Goal: Obtain resource: Download file/media

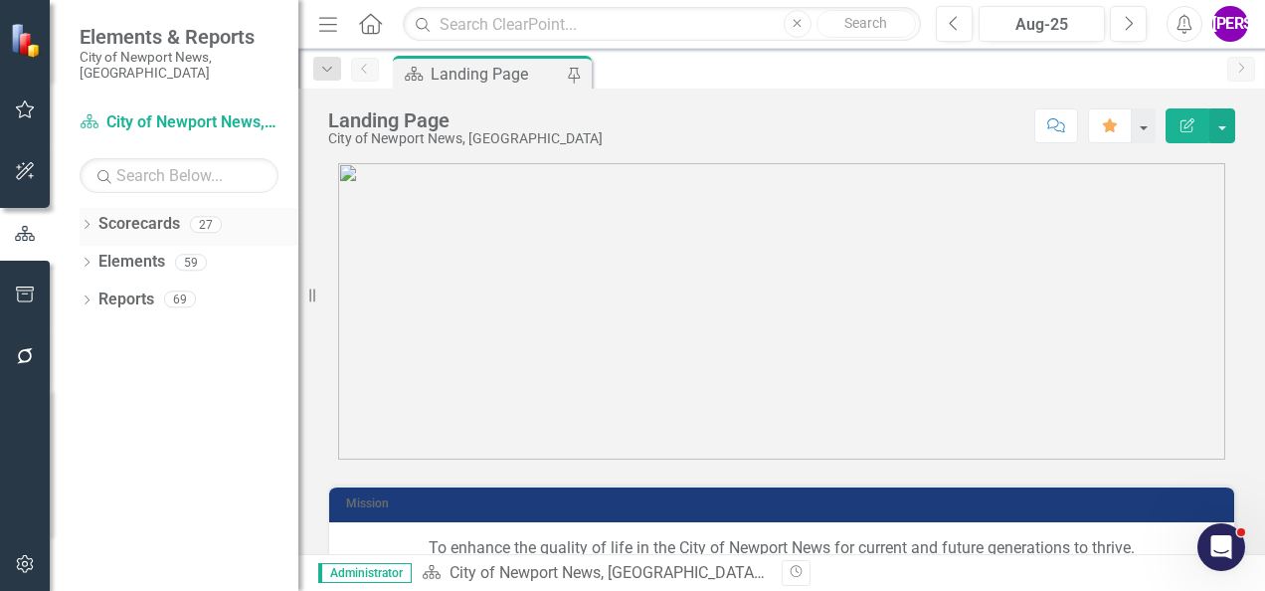
click at [86, 221] on icon "Dropdown" at bounding box center [87, 226] width 14 height 11
click at [101, 256] on icon "Dropdown" at bounding box center [97, 262] width 15 height 12
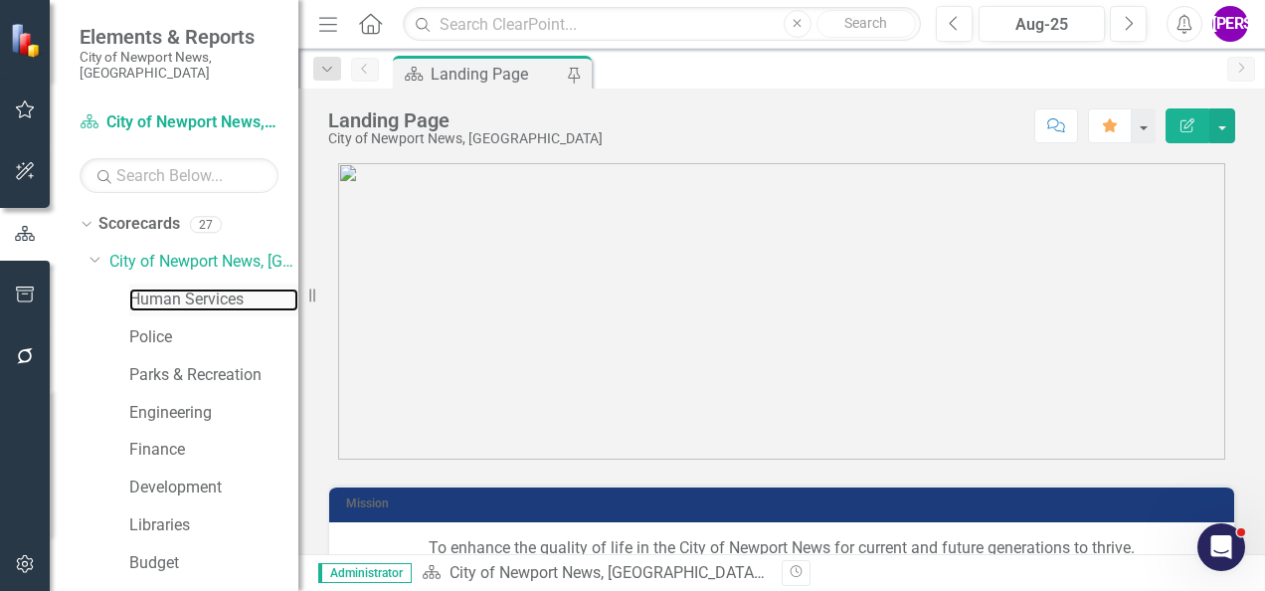
drag, startPoint x: 149, startPoint y: 284, endPoint x: 200, endPoint y: 298, distance: 52.9
click at [149, 288] on link "Human Services" at bounding box center [213, 299] width 169 height 23
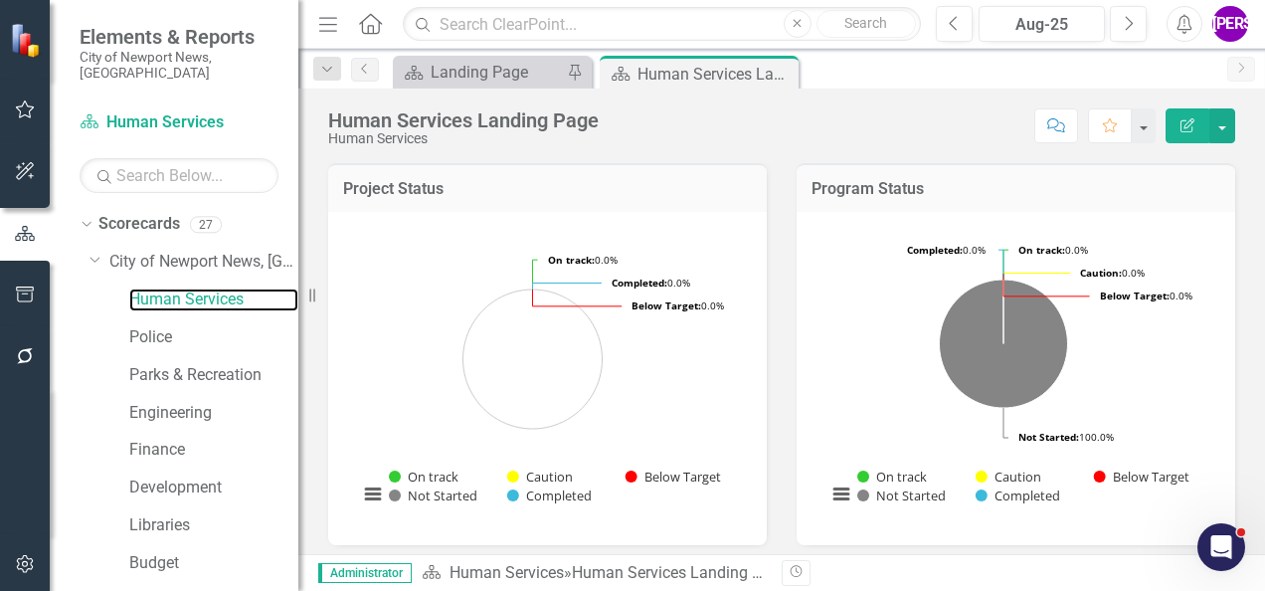
scroll to position [730, 0]
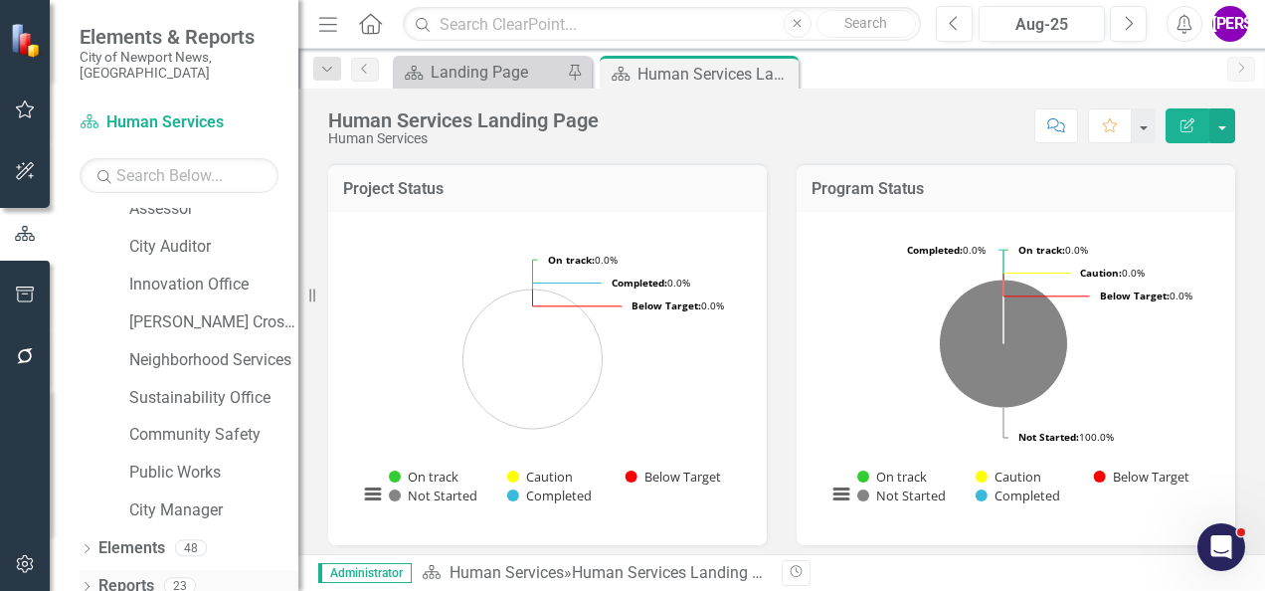
click at [129, 575] on link "Reports" at bounding box center [126, 586] width 56 height 23
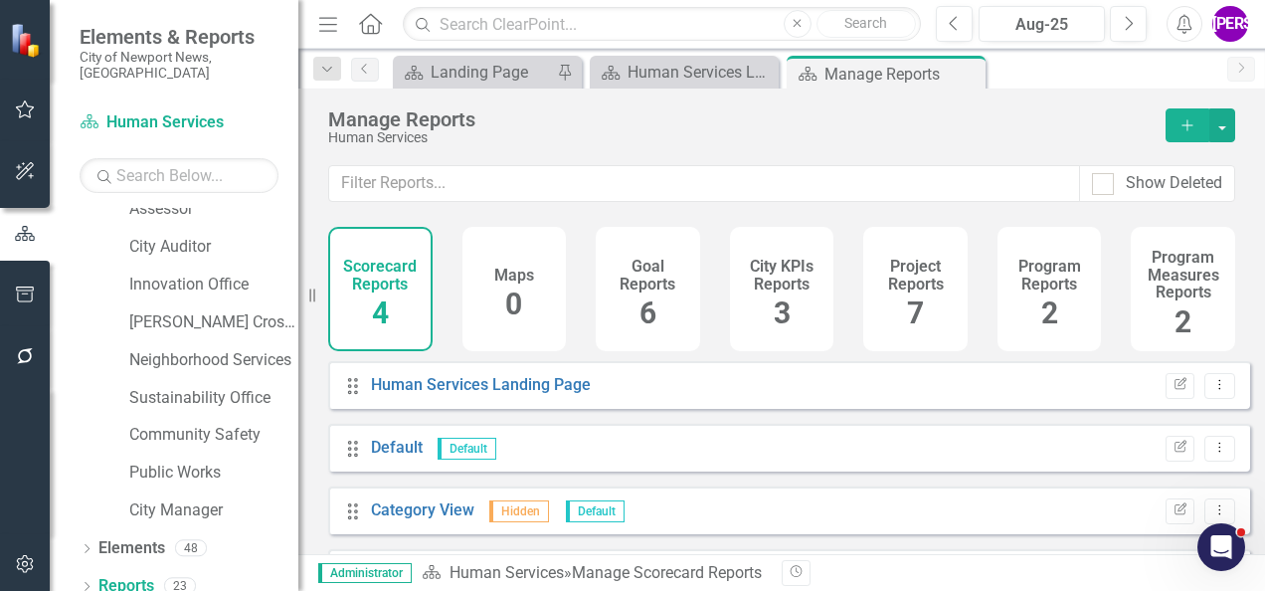
click at [924, 286] on h4 "Project Reports" at bounding box center [915, 275] width 81 height 35
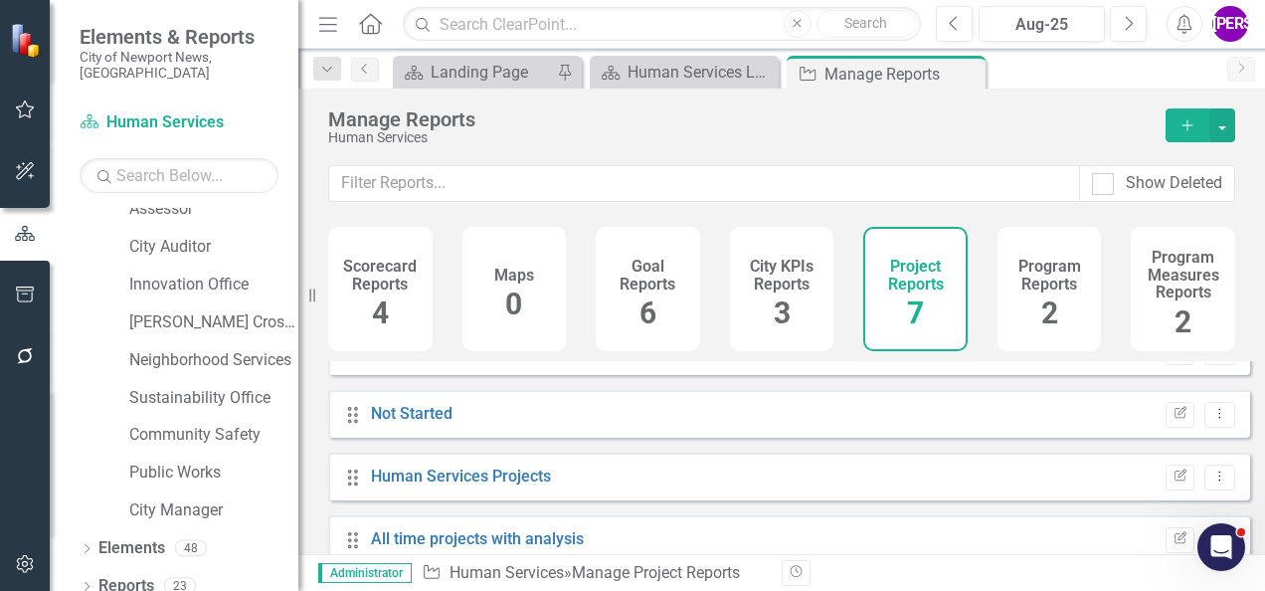
scroll to position [243, 0]
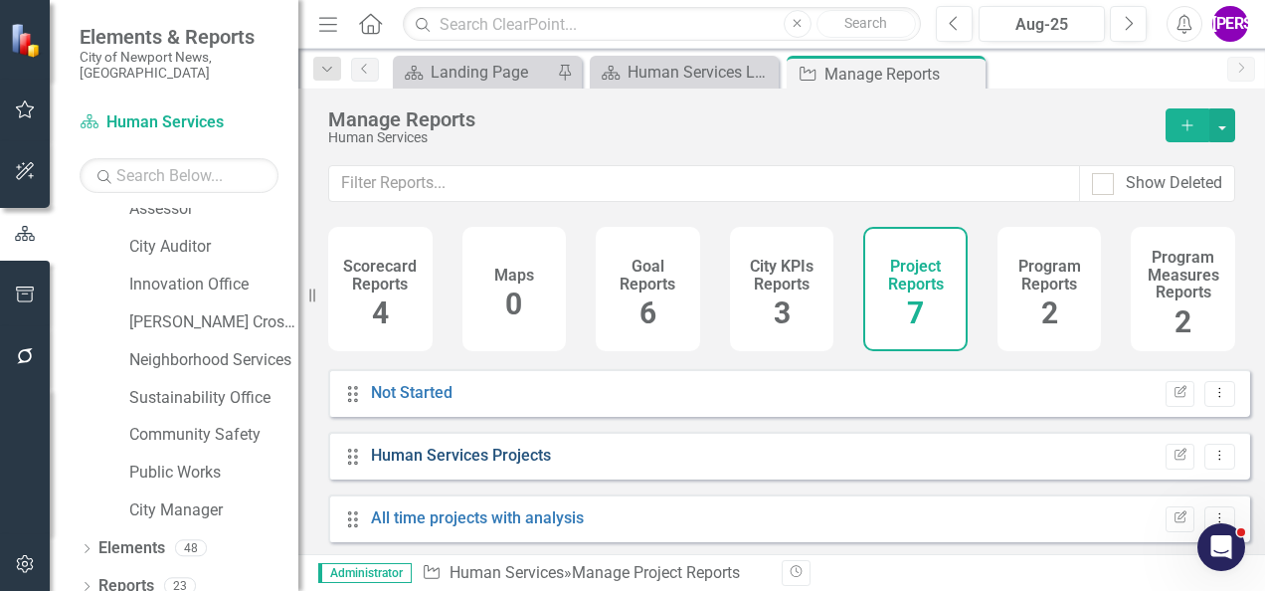
click at [478, 460] on link "Human Services Projects" at bounding box center [461, 455] width 180 height 19
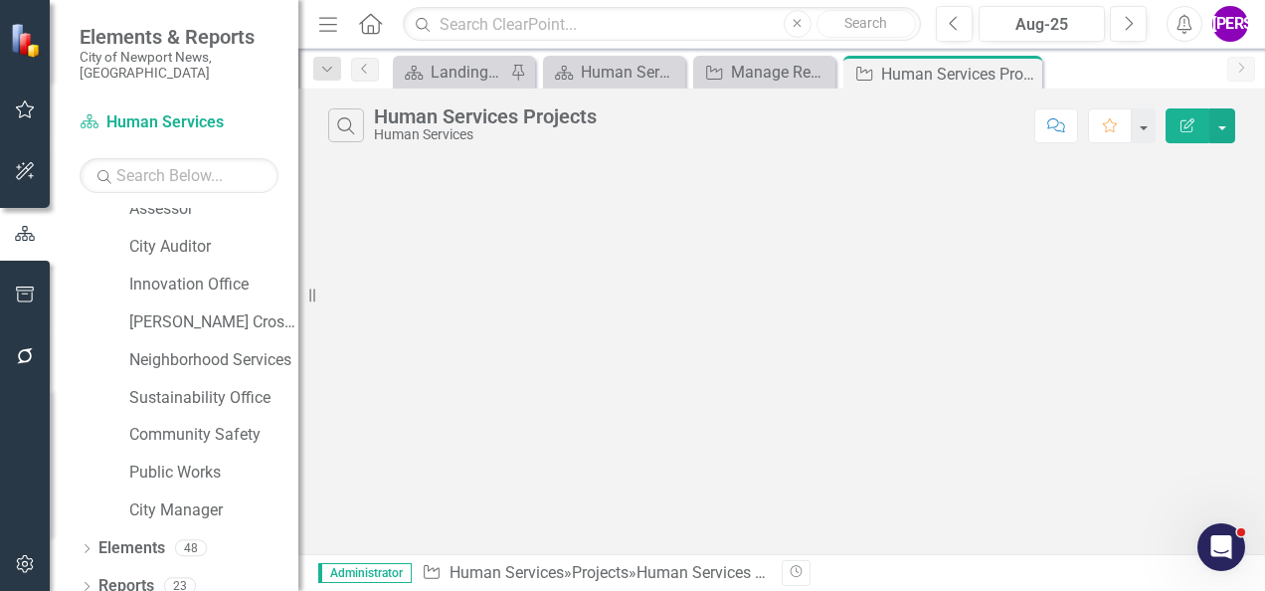
click at [0, 0] on icon at bounding box center [0, 0] width 0 height 0
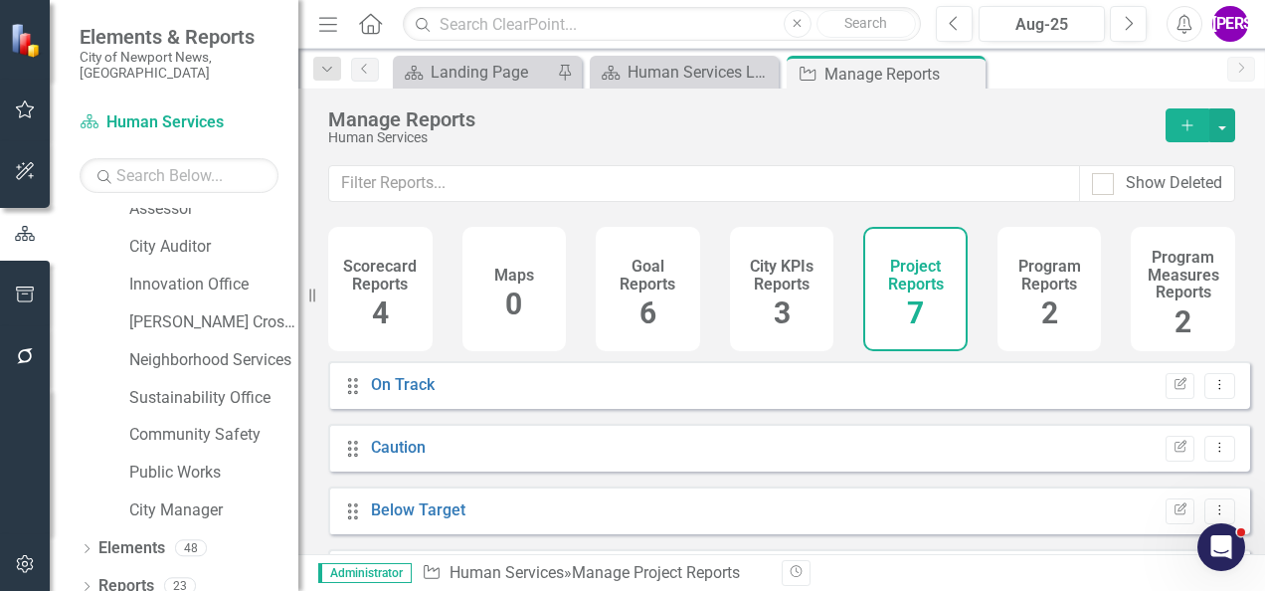
click at [1064, 316] on div "Program Reports 2" at bounding box center [1050, 289] width 104 height 124
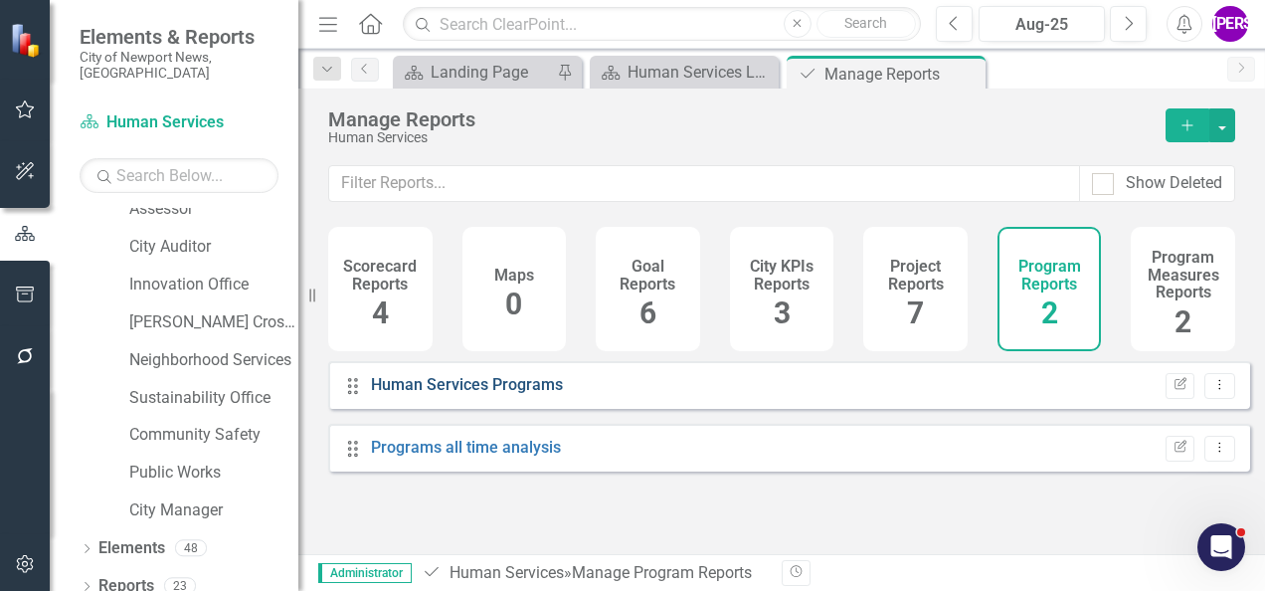
click at [481, 394] on link "Human Services Programs" at bounding box center [467, 384] width 192 height 19
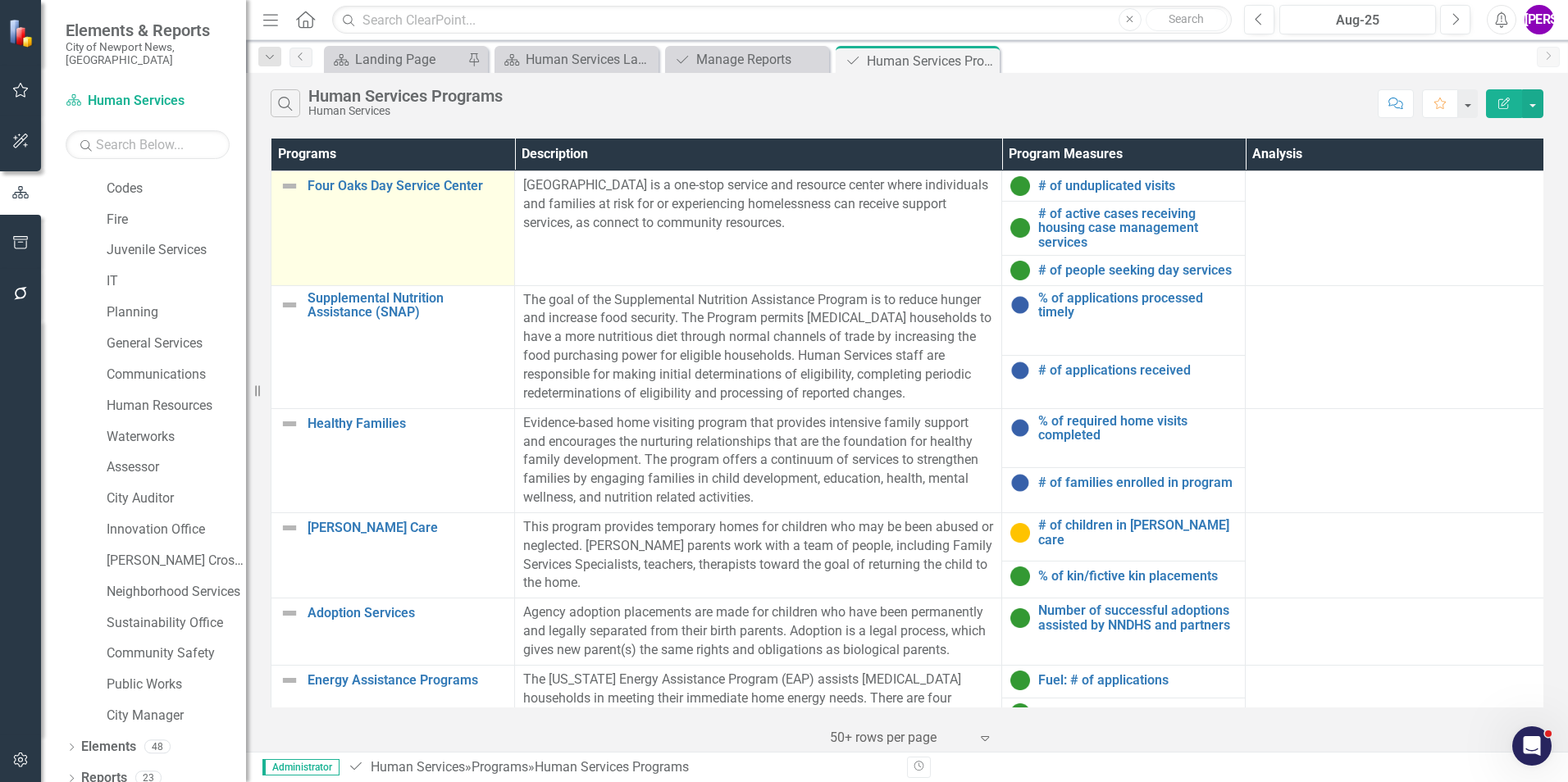
click at [425, 253] on td "Four Oaks Day Service Center Link Map View Link Map Edit Edit Program Link Open…" at bounding box center [392, 227] width 243 height 115
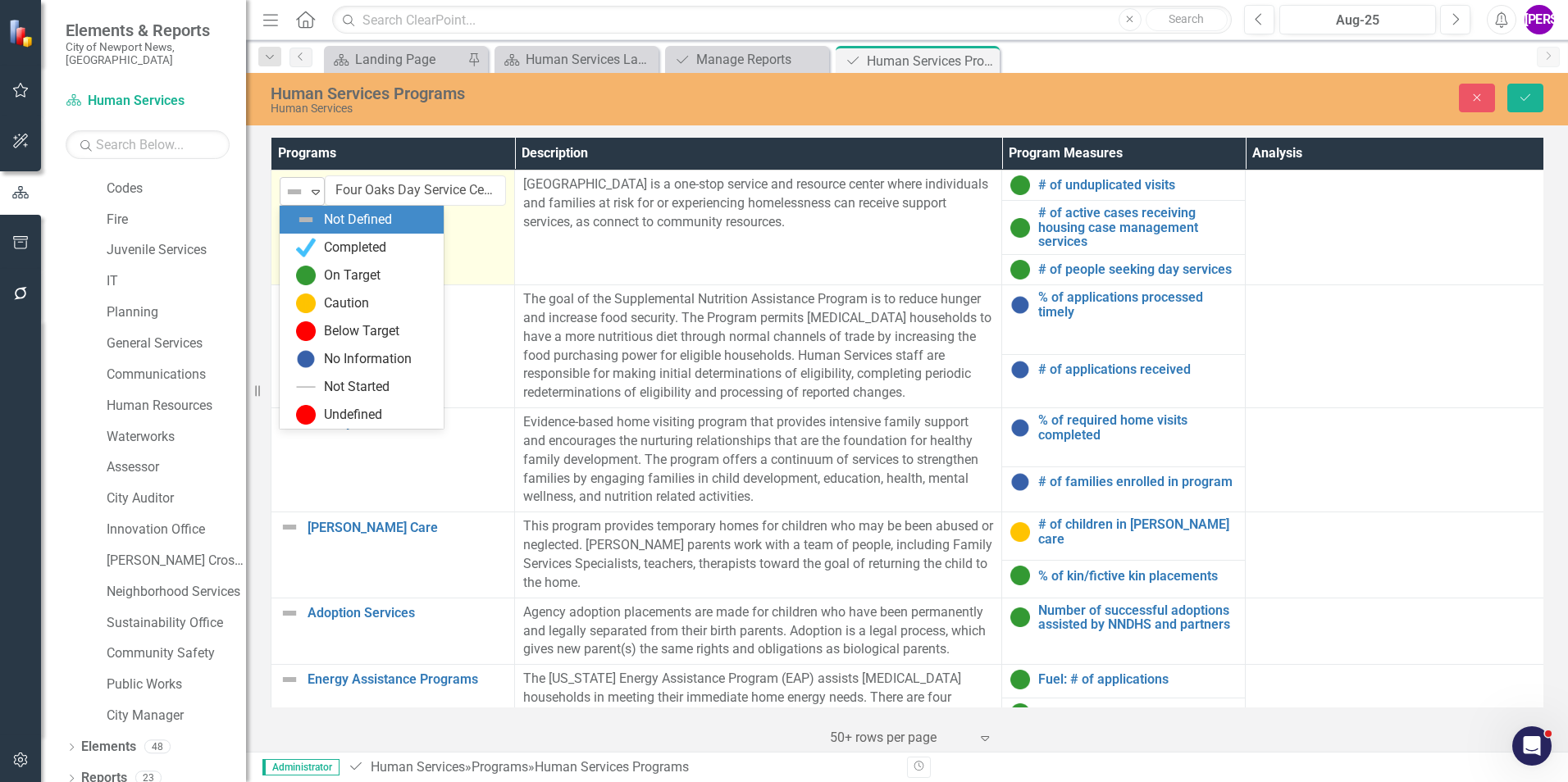
drag, startPoint x: 425, startPoint y: 253, endPoint x: 320, endPoint y: 191, distance: 121.9
click at [320, 191] on icon "Expand" at bounding box center [316, 192] width 16 height 13
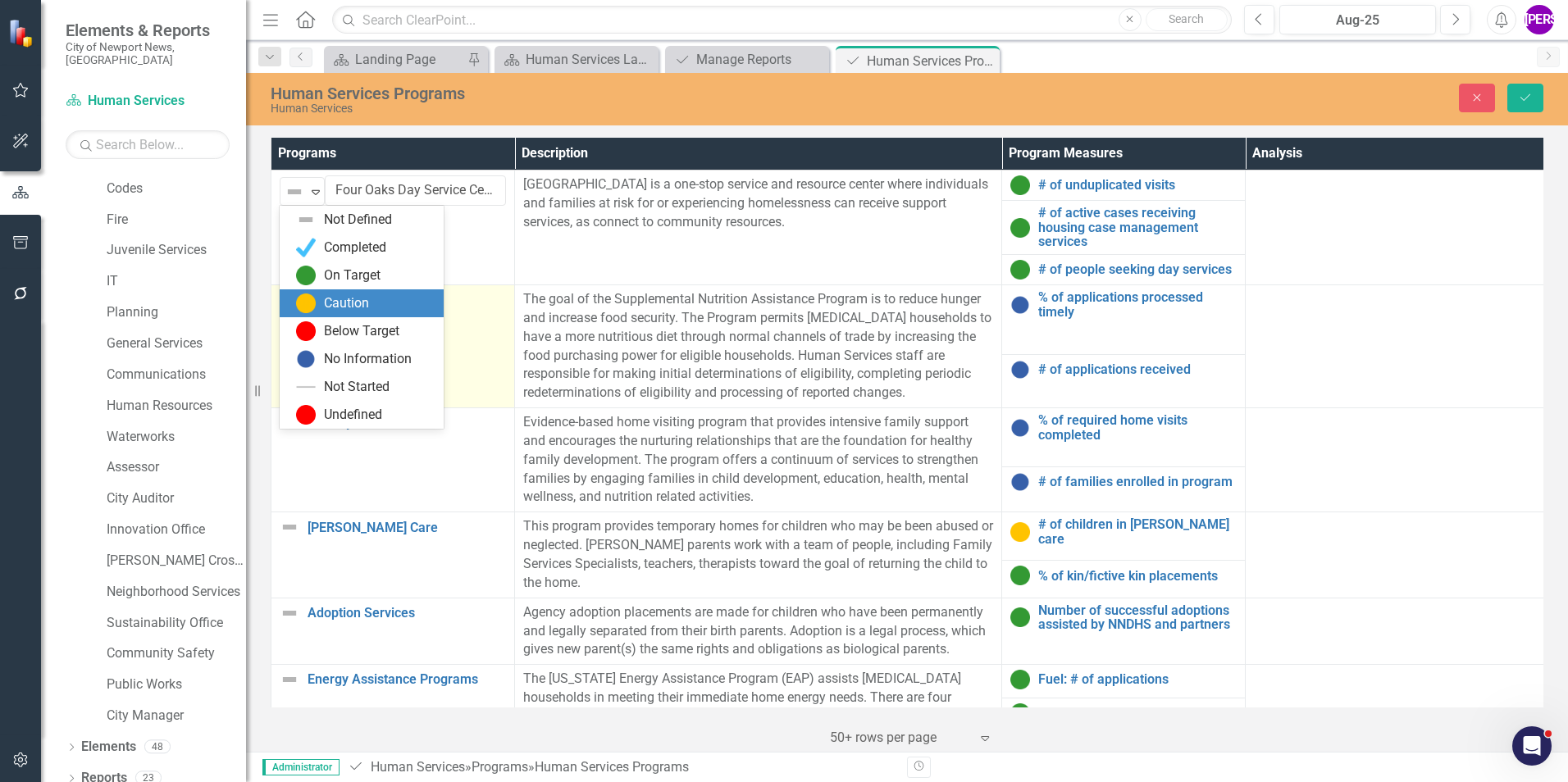
click at [319, 309] on div "Caution" at bounding box center [364, 303] width 138 height 20
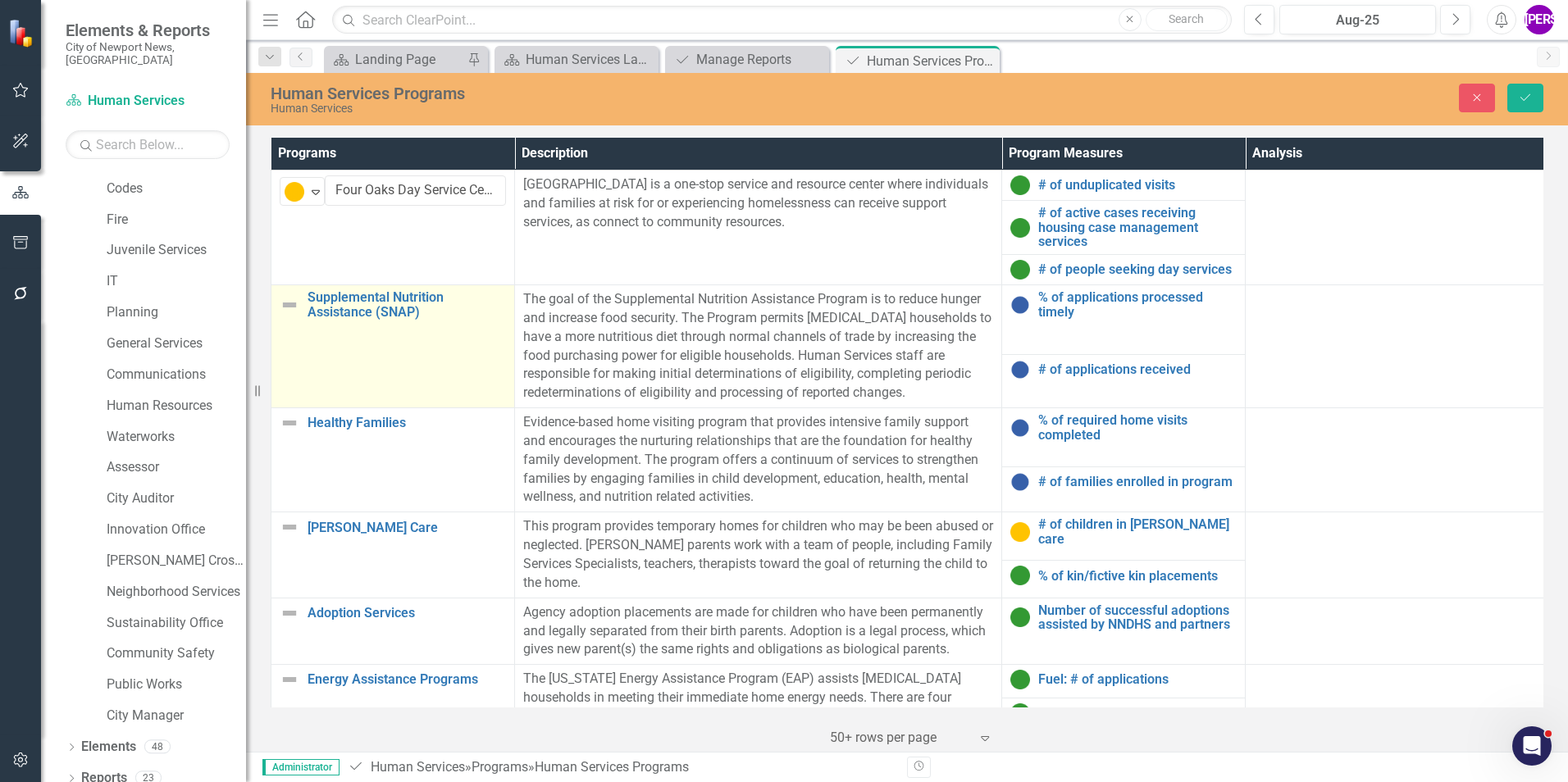
click at [377, 352] on td "Supplemental Nutrition Assistance (SNAP) Link Map View Link Map Edit Edit Progr…" at bounding box center [392, 346] width 243 height 123
click at [376, 353] on td "Supplemental Nutrition Assistance (SNAP) Link Map View Link Map Edit Edit Progr…" at bounding box center [392, 346] width 243 height 123
drag, startPoint x: 376, startPoint y: 353, endPoint x: 307, endPoint y: 314, distance: 79.3
click at [307, 314] on div "Not Defined" at bounding box center [295, 306] width 25 height 23
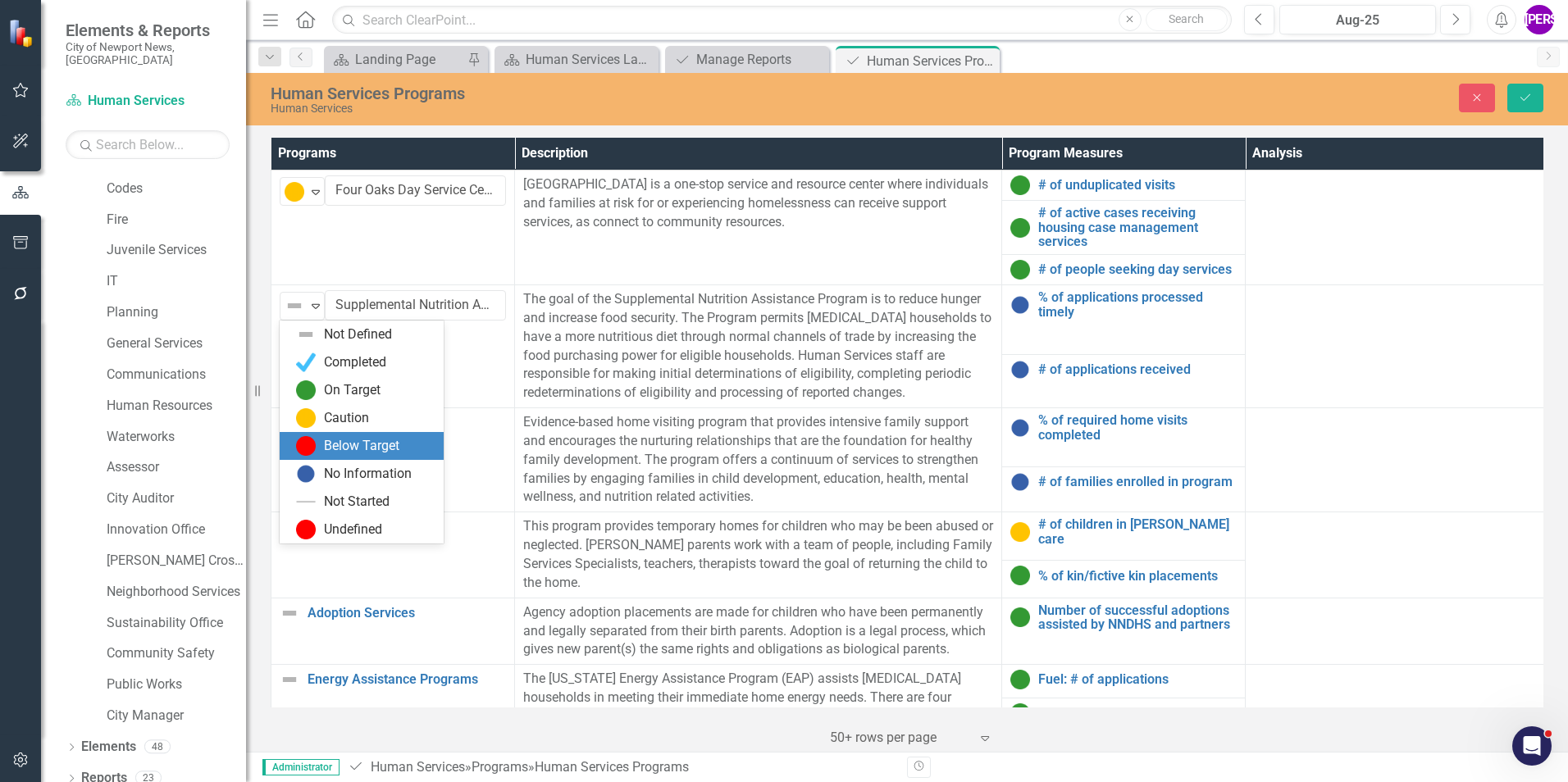
click at [341, 436] on div "Below Target" at bounding box center [364, 446] width 138 height 20
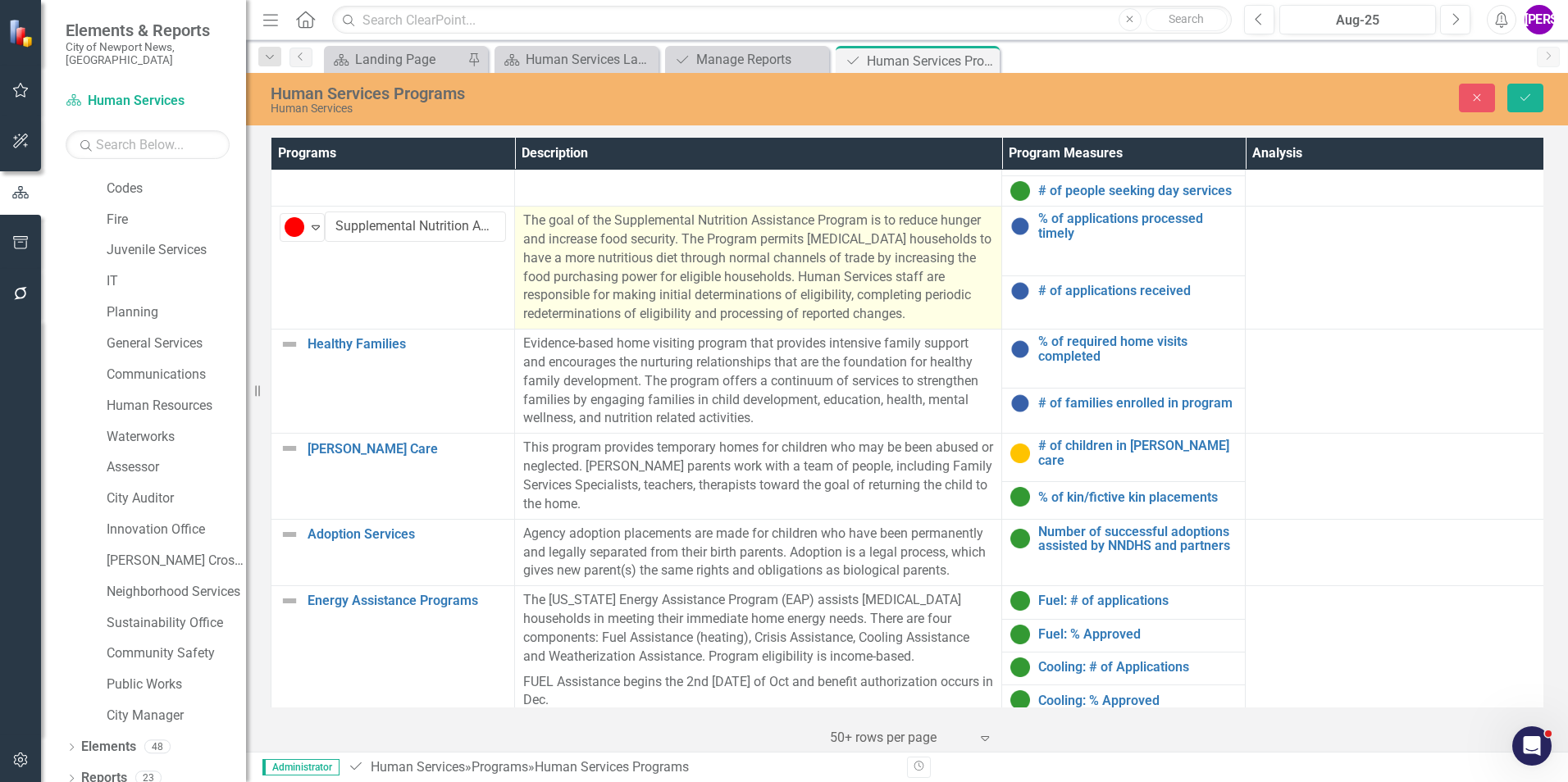
scroll to position [82, 0]
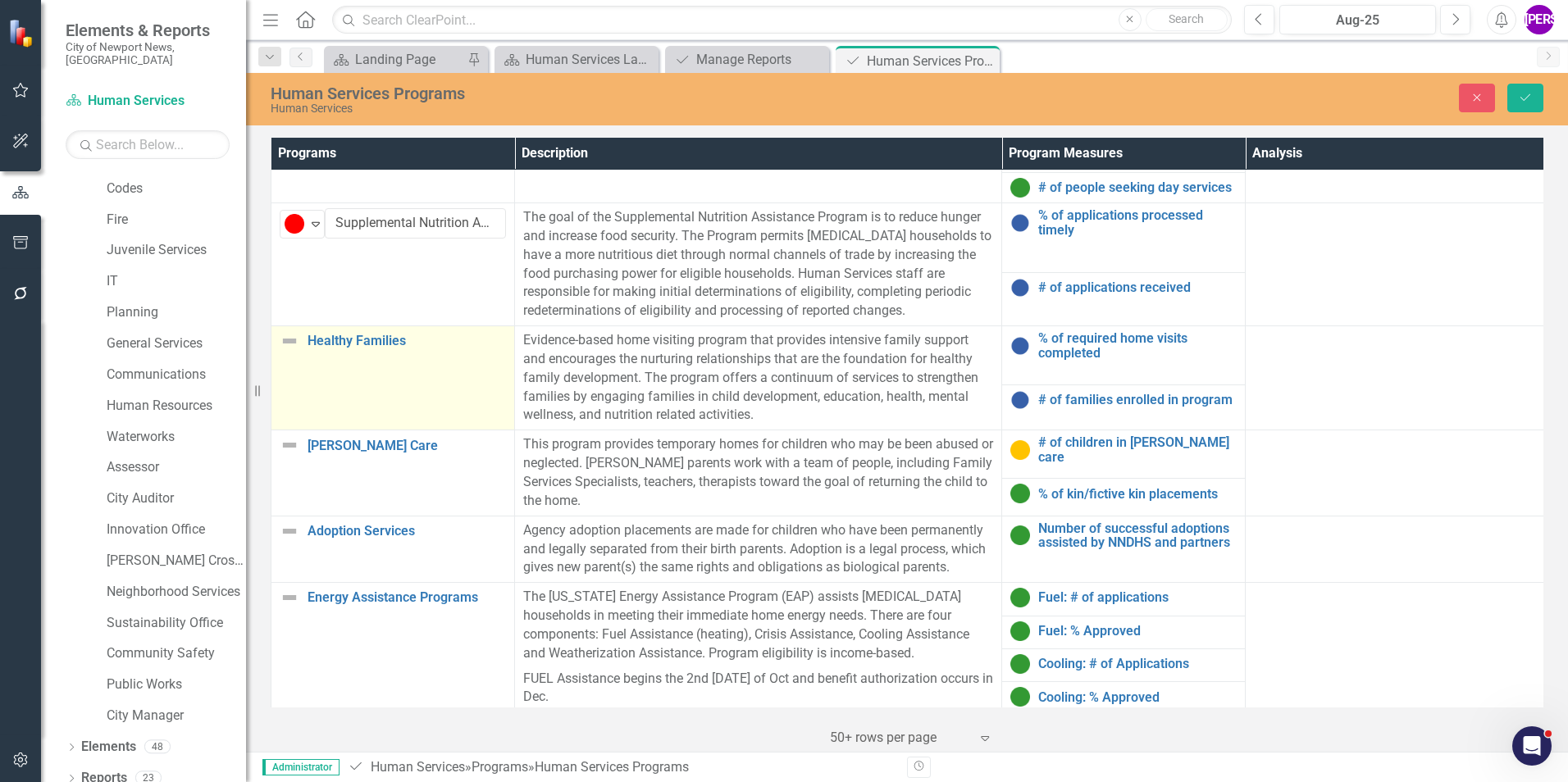
click at [421, 404] on td "Healthy Families Link Map View Link Map Edit Edit Program Link Open Element" at bounding box center [392, 378] width 243 height 104
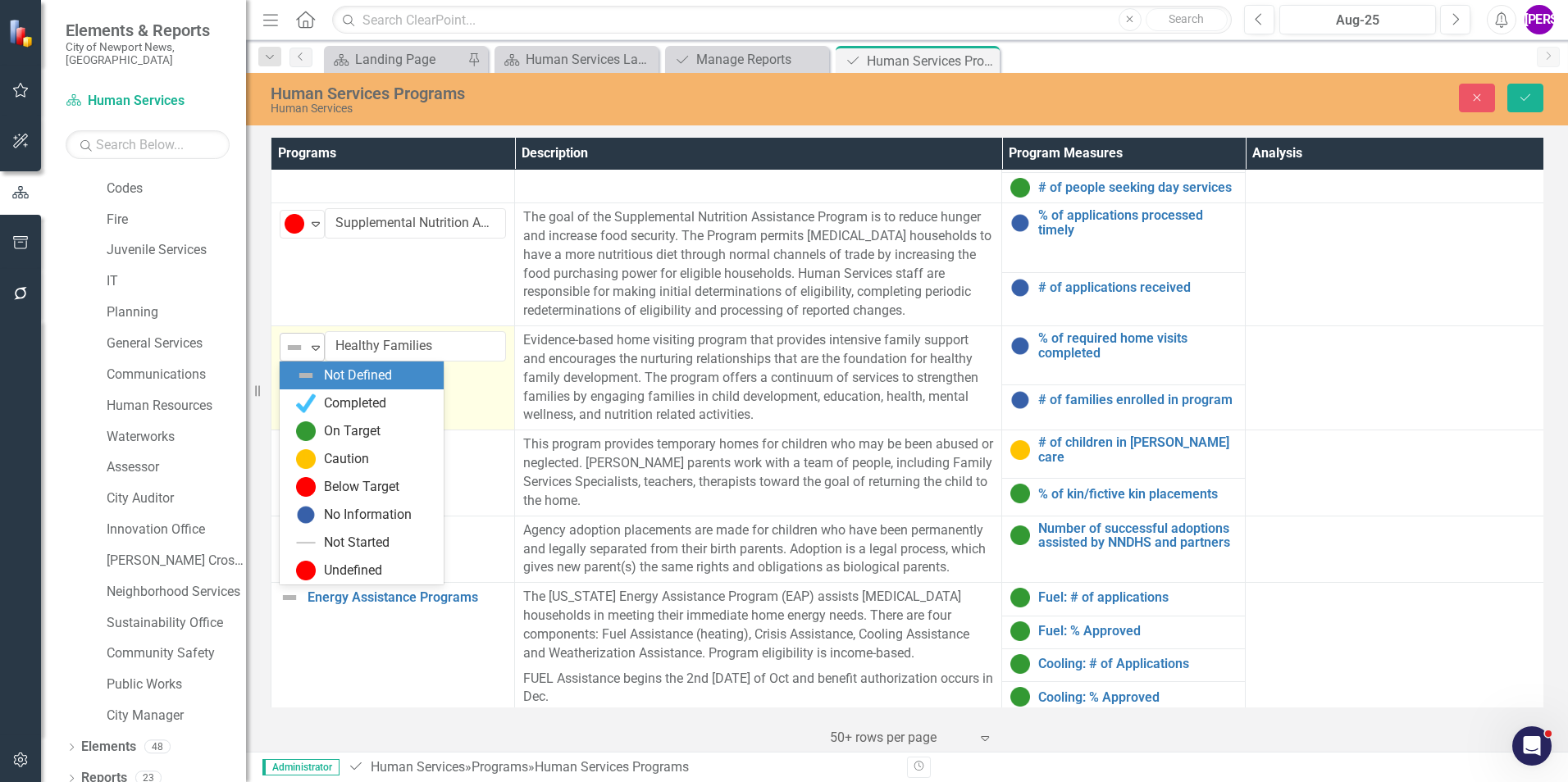
click at [312, 354] on icon "Expand" at bounding box center [316, 348] width 16 height 13
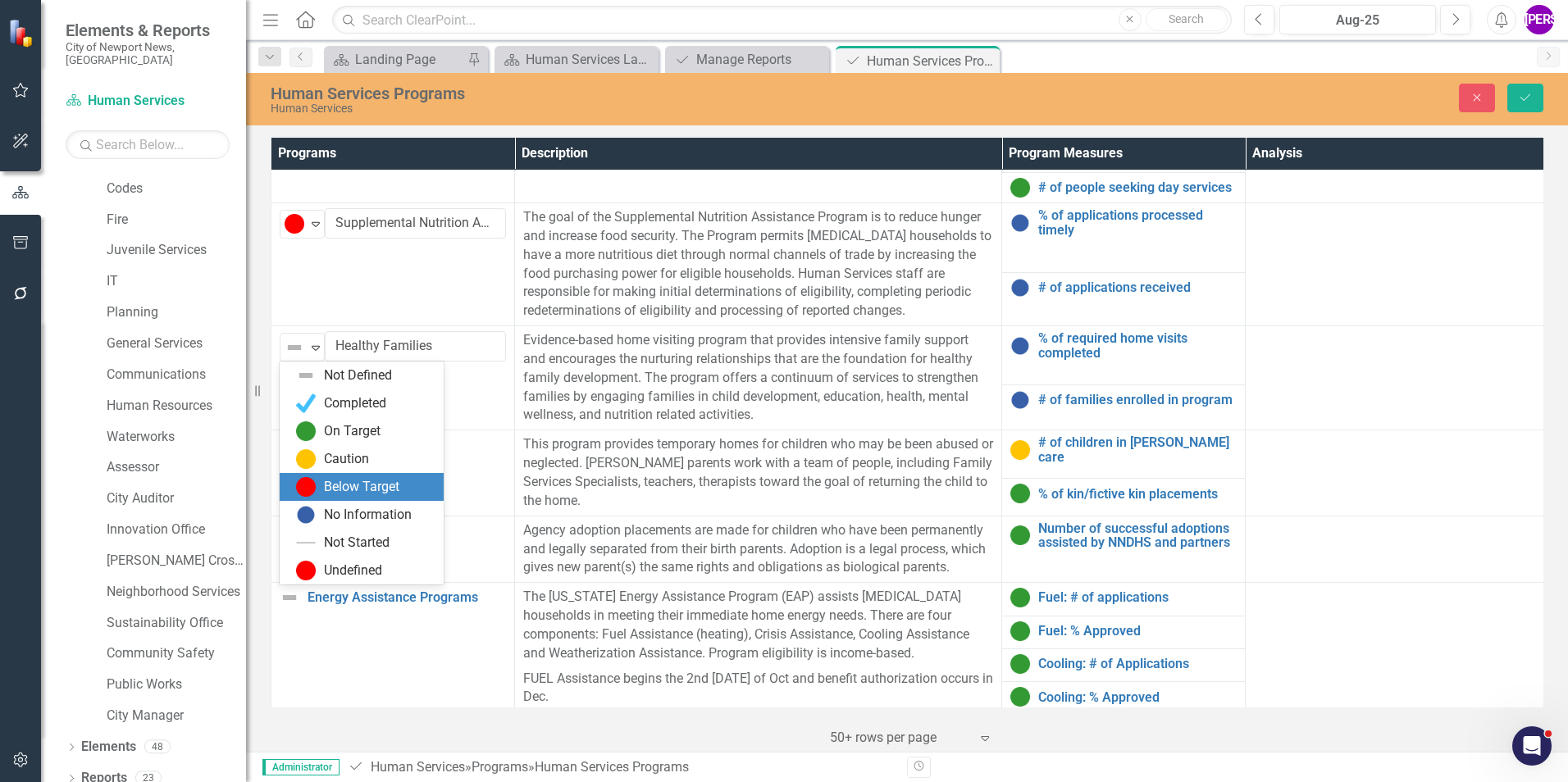
click at [337, 488] on div "Below Target" at bounding box center [362, 487] width 76 height 19
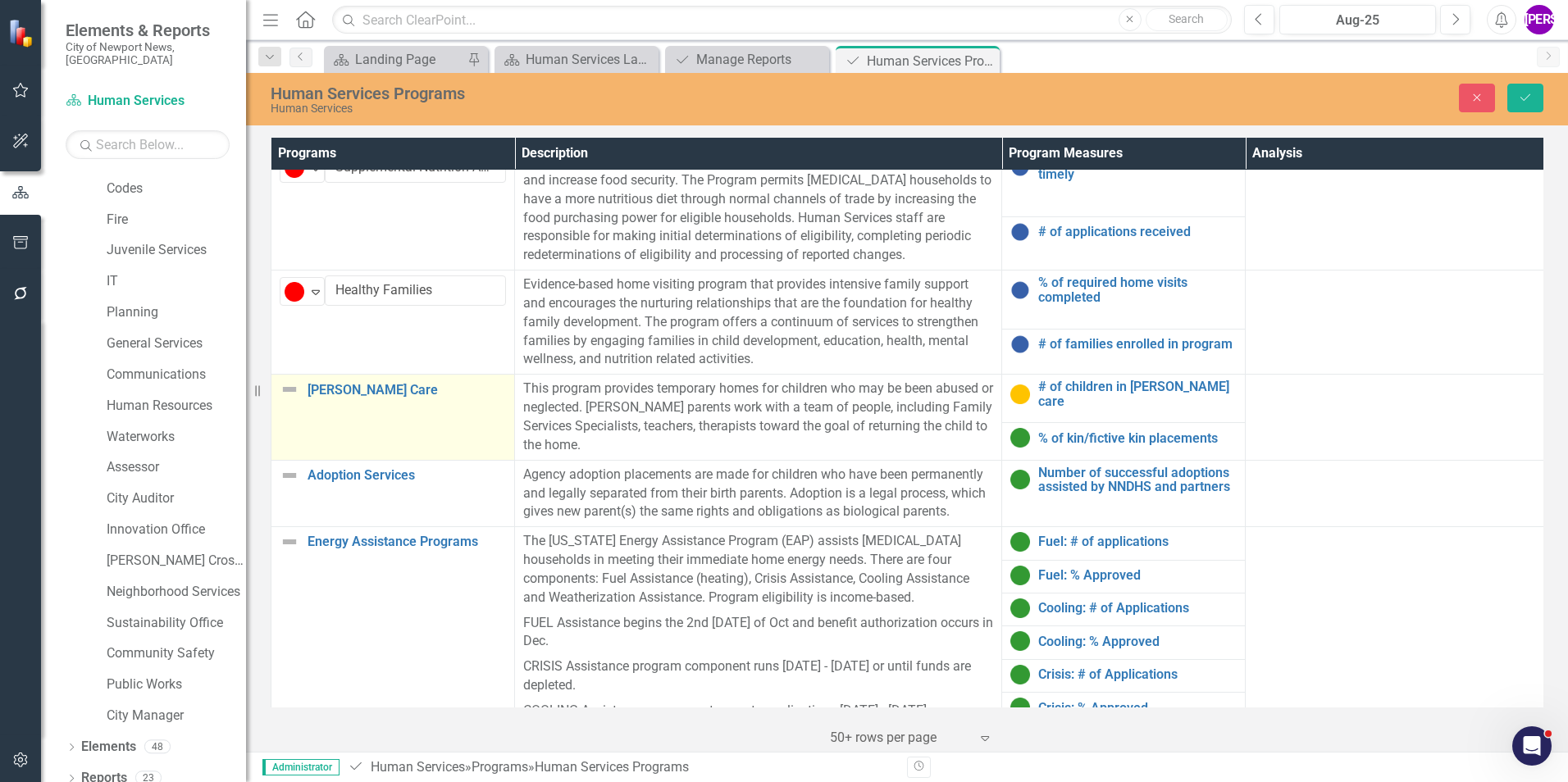
scroll to position [164, 0]
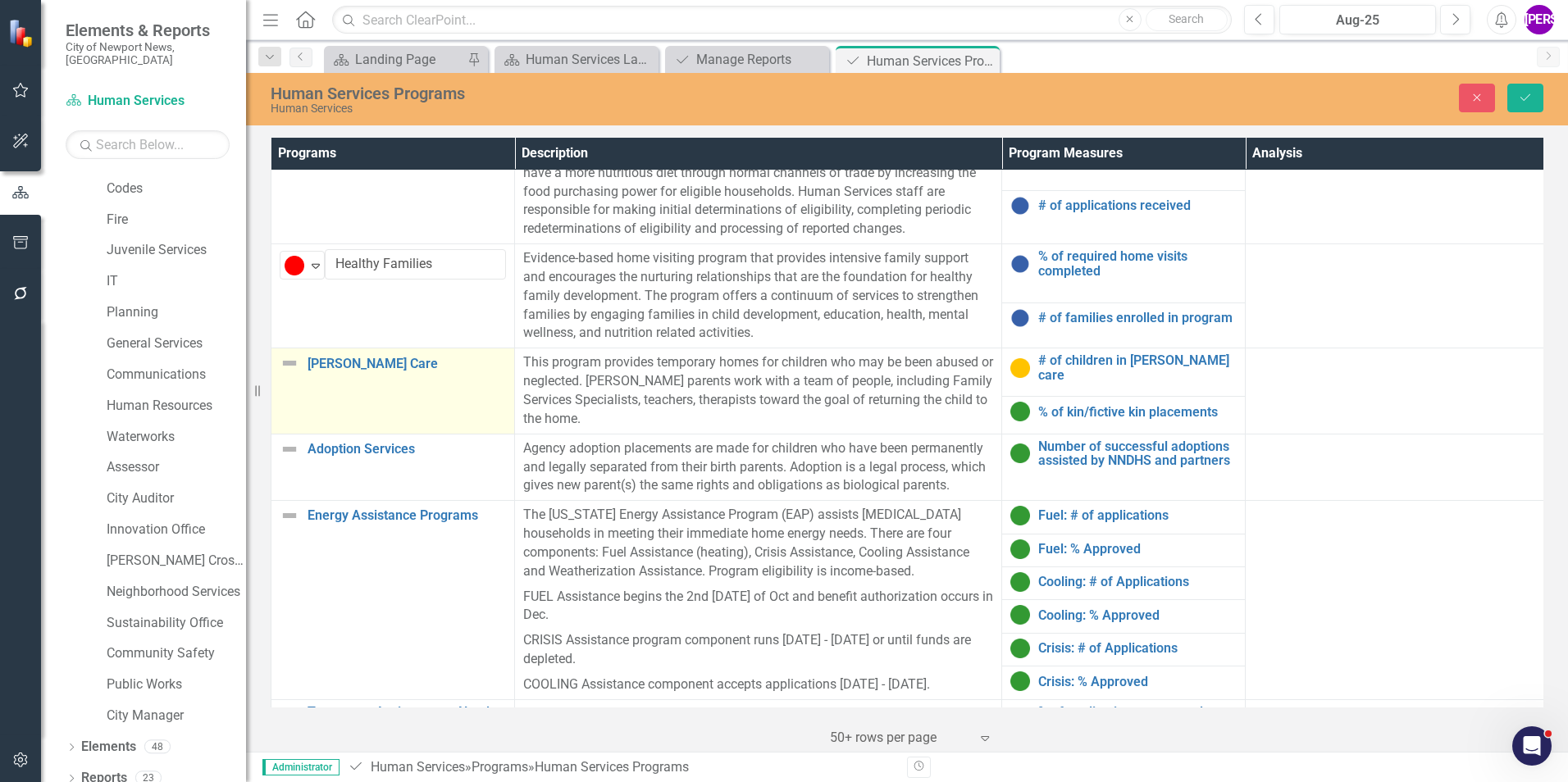
click at [369, 407] on td "[PERSON_NAME] Care Link Map View Link Map Edit Edit Program Link Open Element" at bounding box center [392, 391] width 243 height 85
drag, startPoint x: 369, startPoint y: 407, endPoint x: 316, endPoint y: 378, distance: 60.4
click at [316, 378] on div "Expand" at bounding box center [316, 369] width 16 height 27
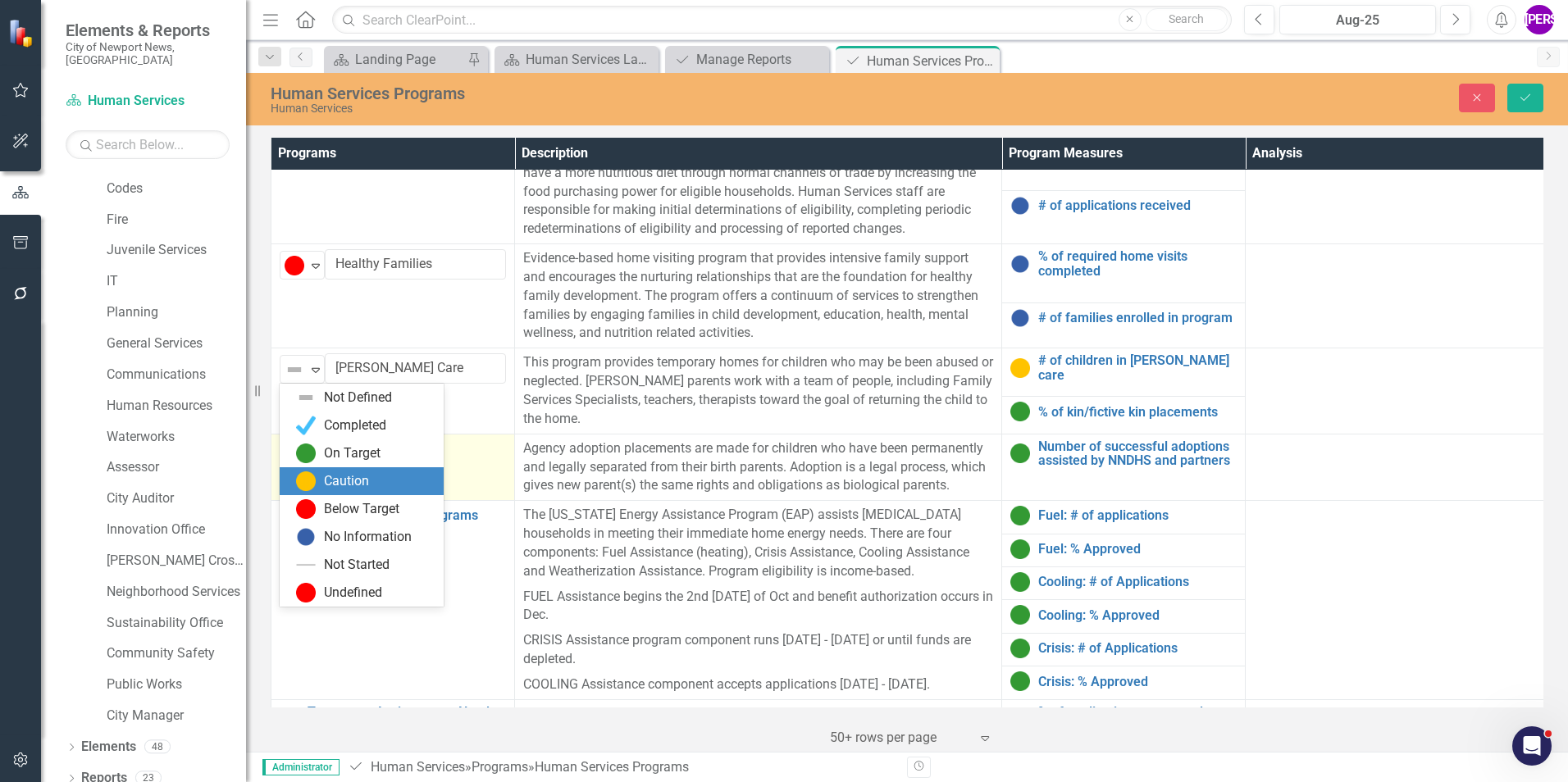
drag, startPoint x: 326, startPoint y: 480, endPoint x: 336, endPoint y: 472, distance: 12.8
click at [326, 480] on div "Caution" at bounding box center [346, 481] width 45 height 19
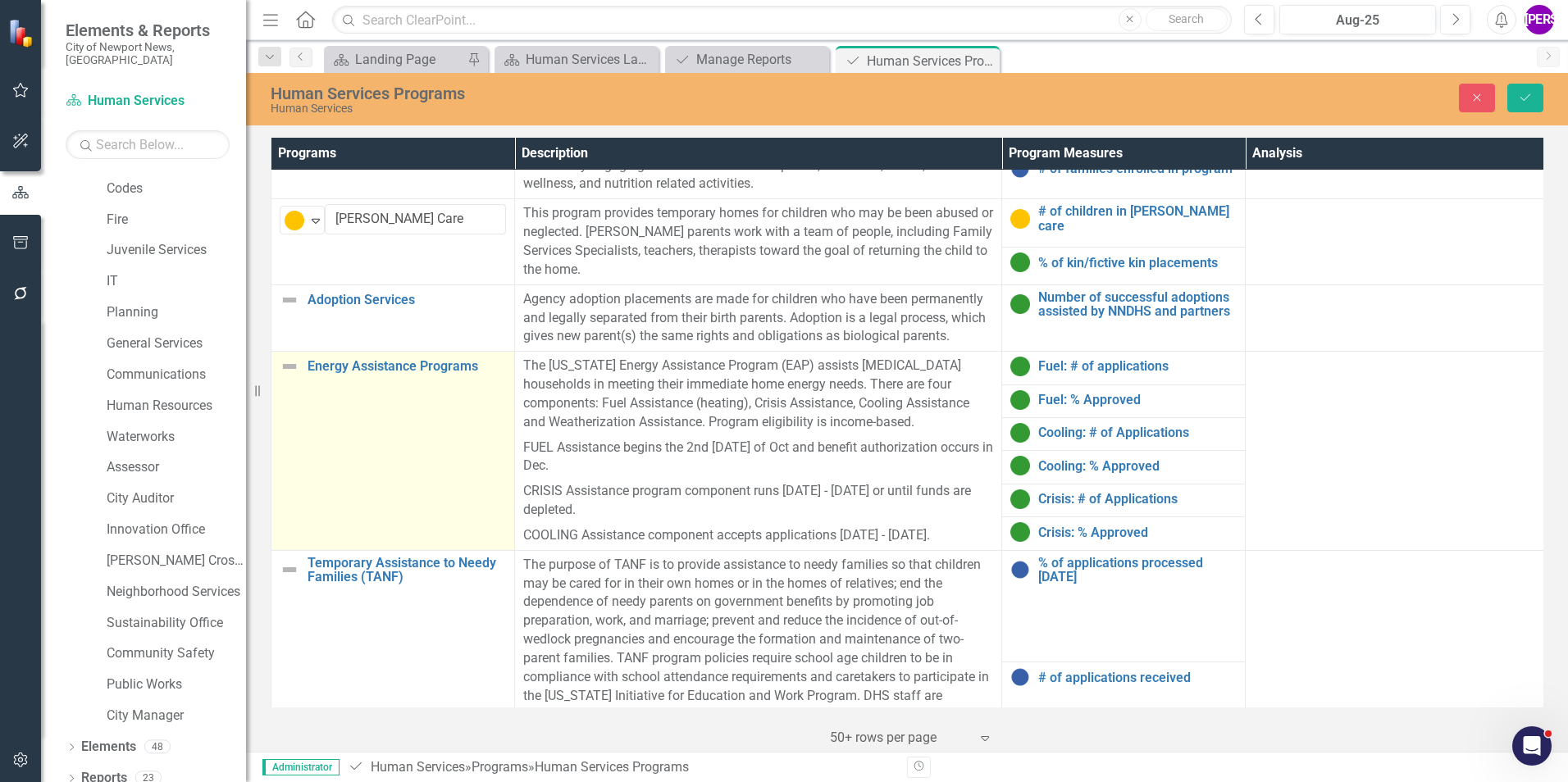
scroll to position [328, 0]
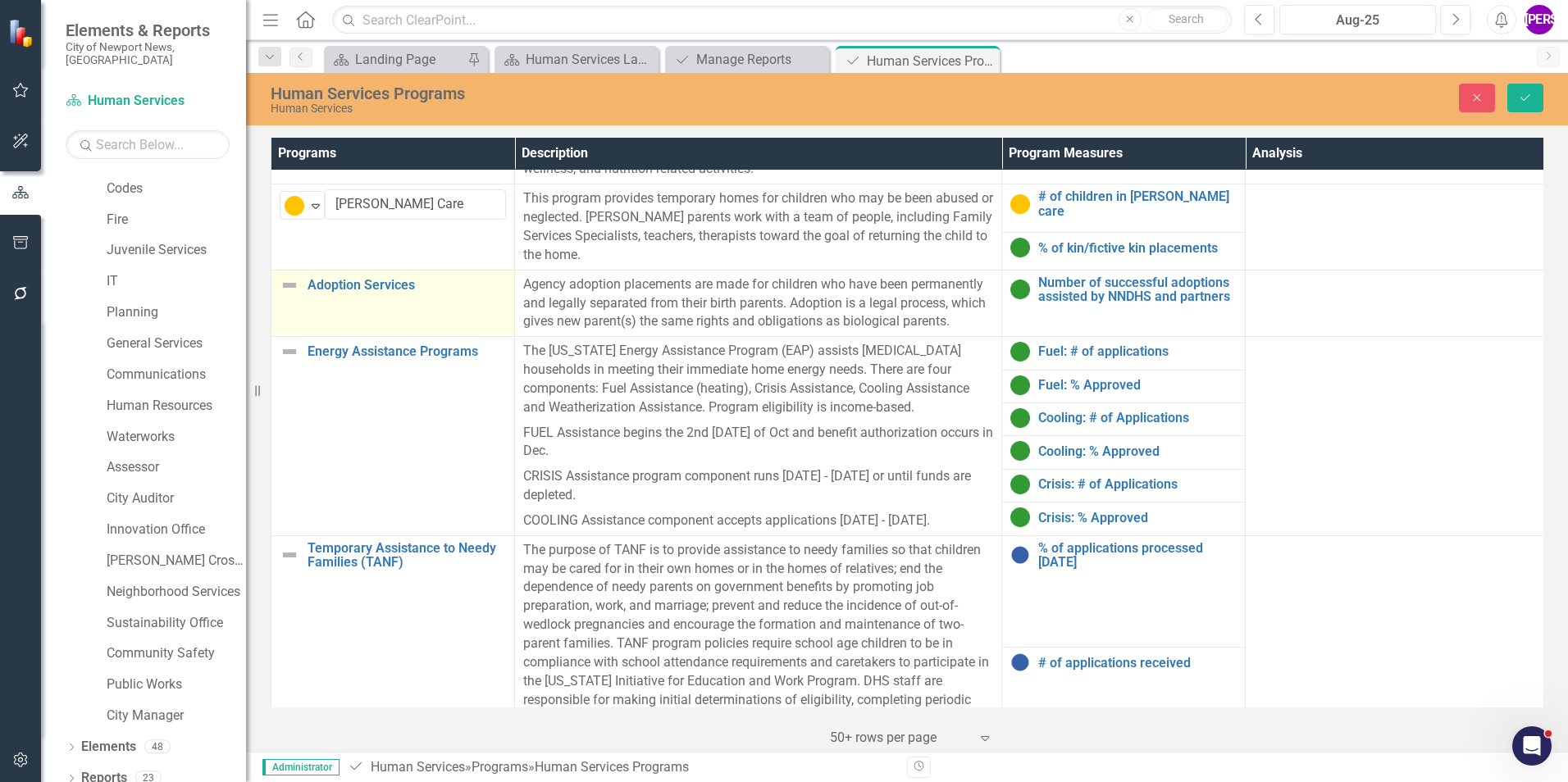
click at [385, 307] on td "Adoption Services Link Map View Link Map Edit Edit Program Link Open Element" at bounding box center [392, 303] width 243 height 68
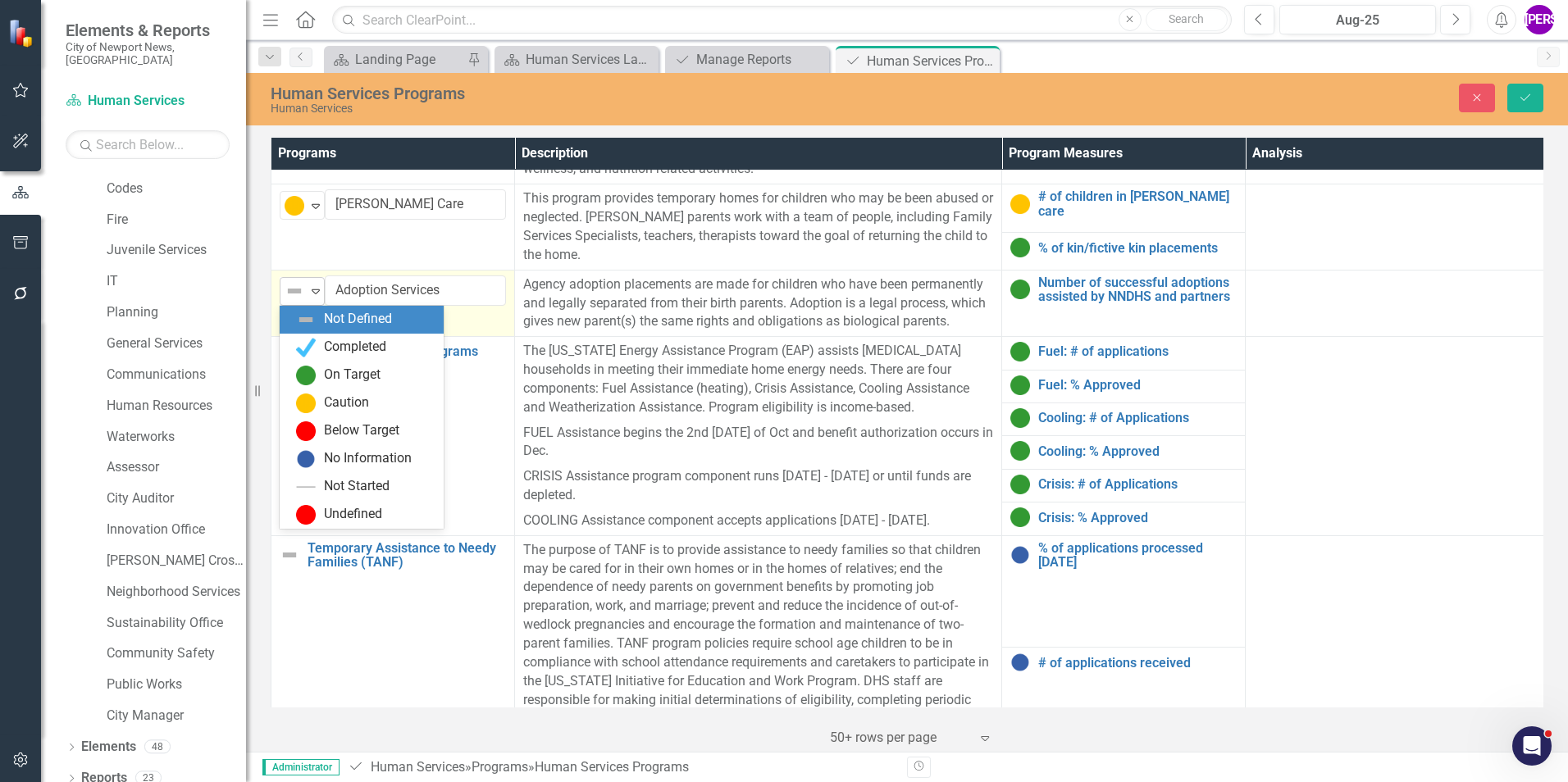
drag, startPoint x: 385, startPoint y: 307, endPoint x: 312, endPoint y: 297, distance: 73.7
click at [312, 297] on icon "Expand" at bounding box center [316, 291] width 16 height 13
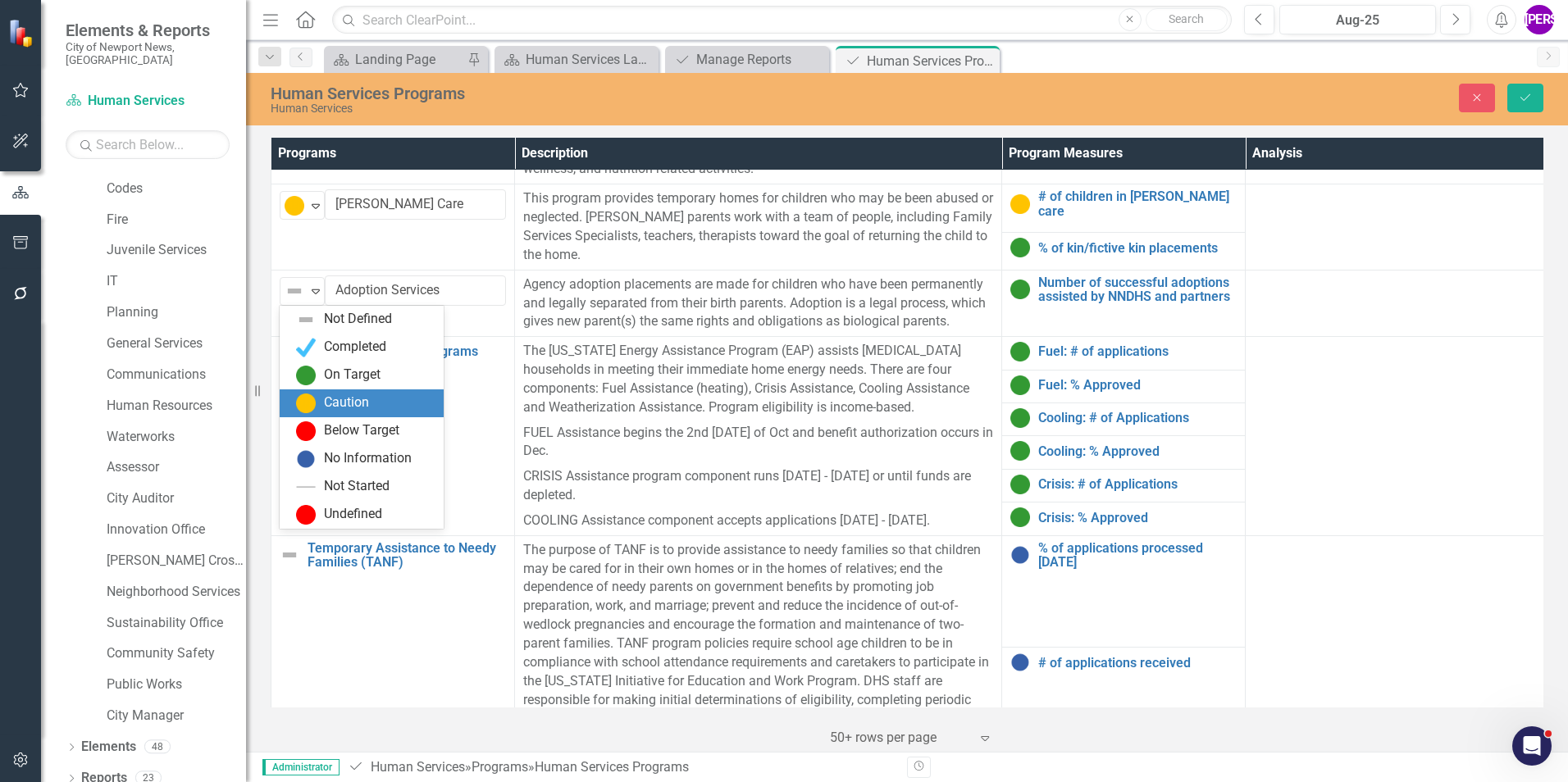
click at [337, 398] on div "Caution" at bounding box center [346, 402] width 45 height 19
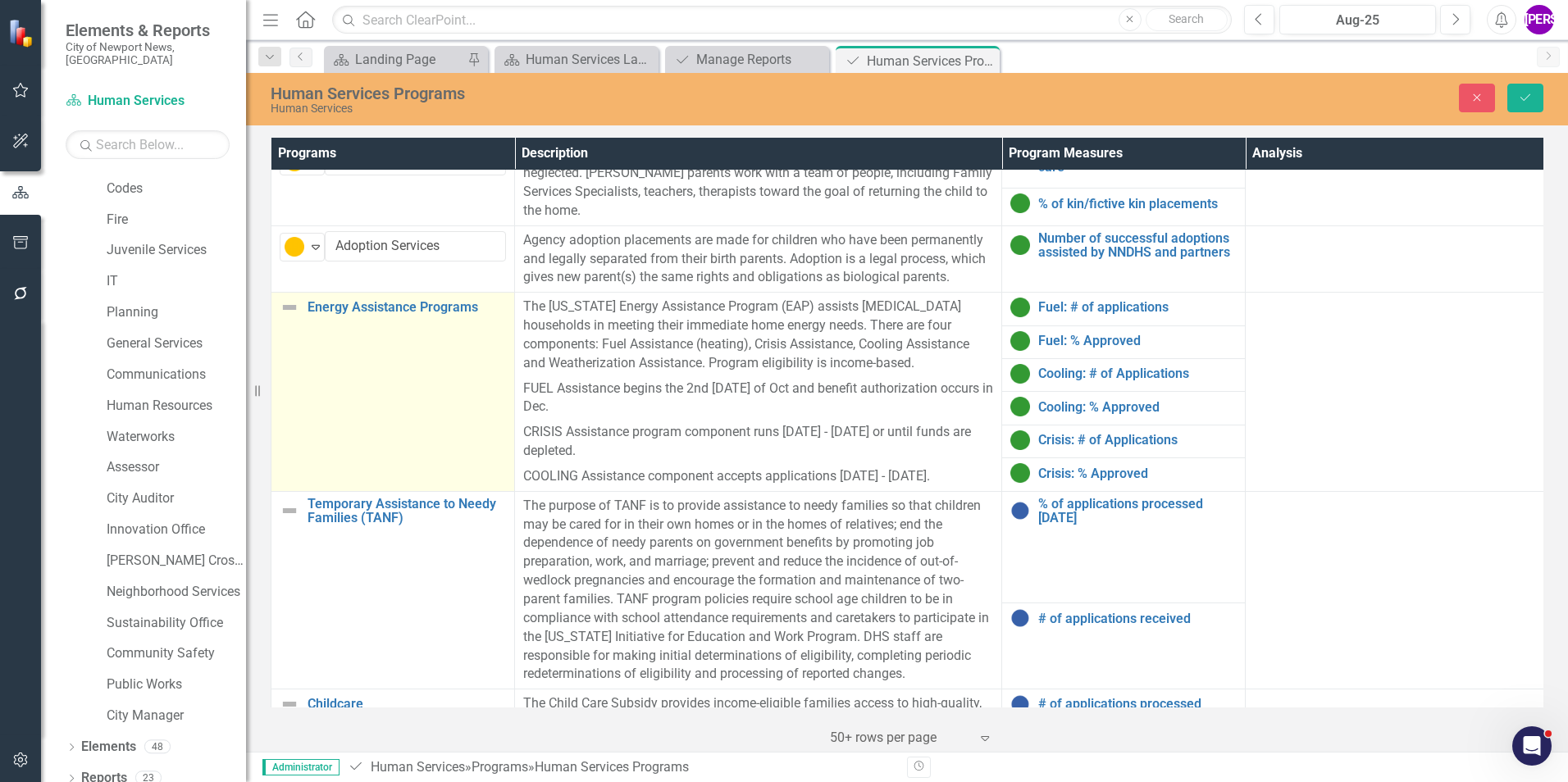
scroll to position [410, 0]
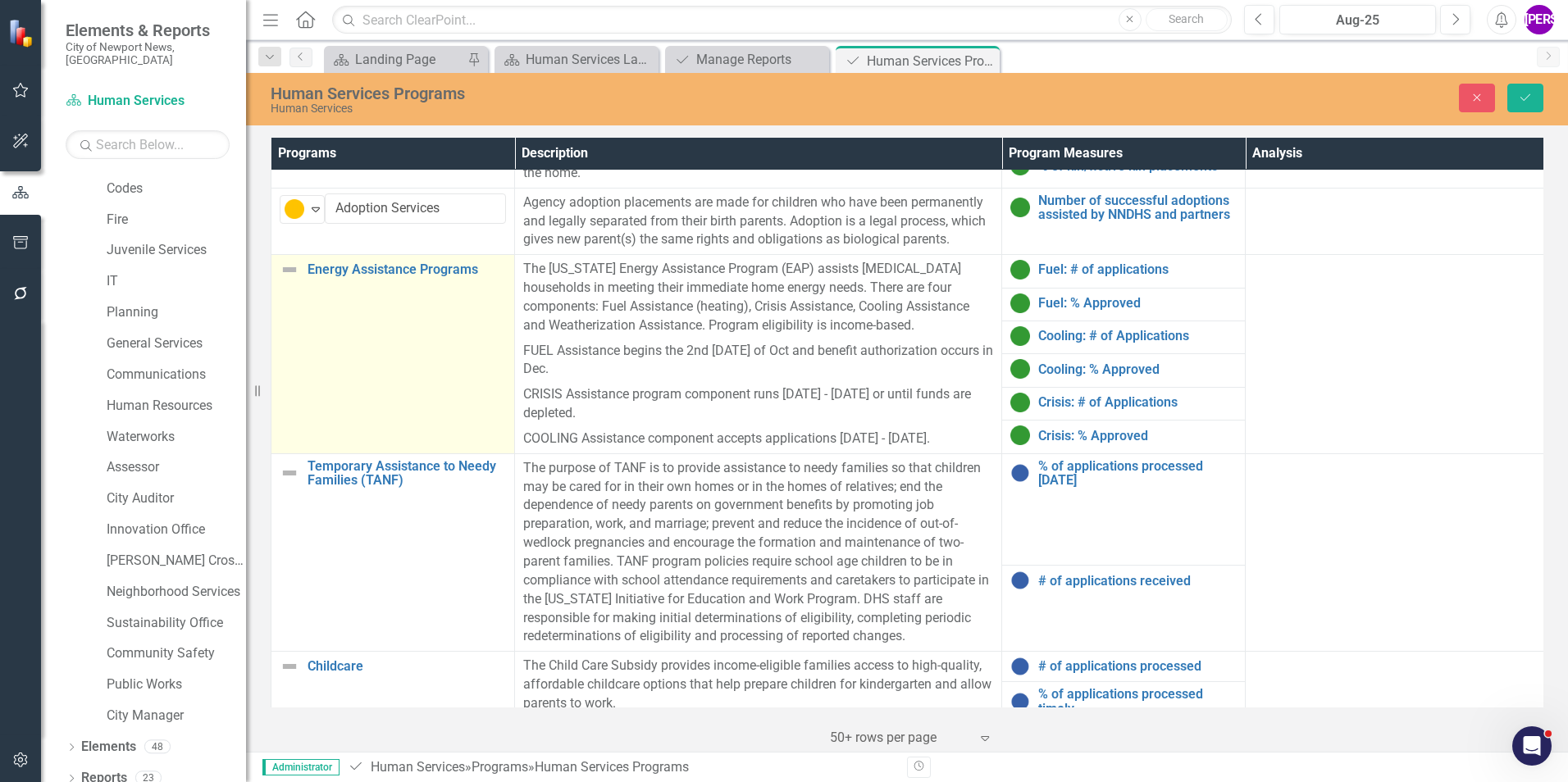
click at [350, 381] on td "Energy Assistance Programs Link Map View Link Map Edit Edit Program Link Open E…" at bounding box center [392, 354] width 243 height 199
click at [323, 282] on icon "Expand" at bounding box center [316, 276] width 16 height 13
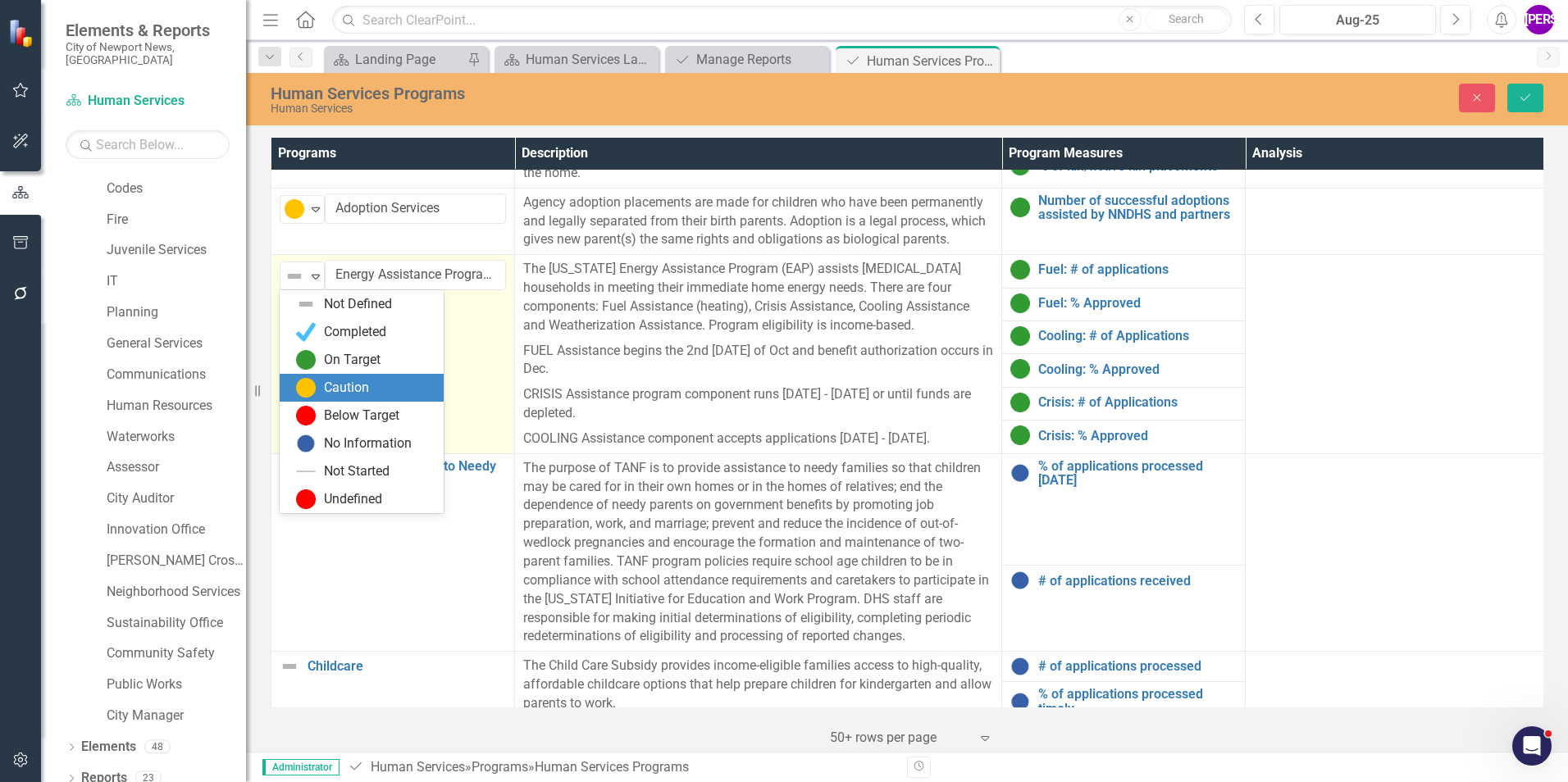
click at [359, 386] on div "Caution" at bounding box center [346, 388] width 45 height 19
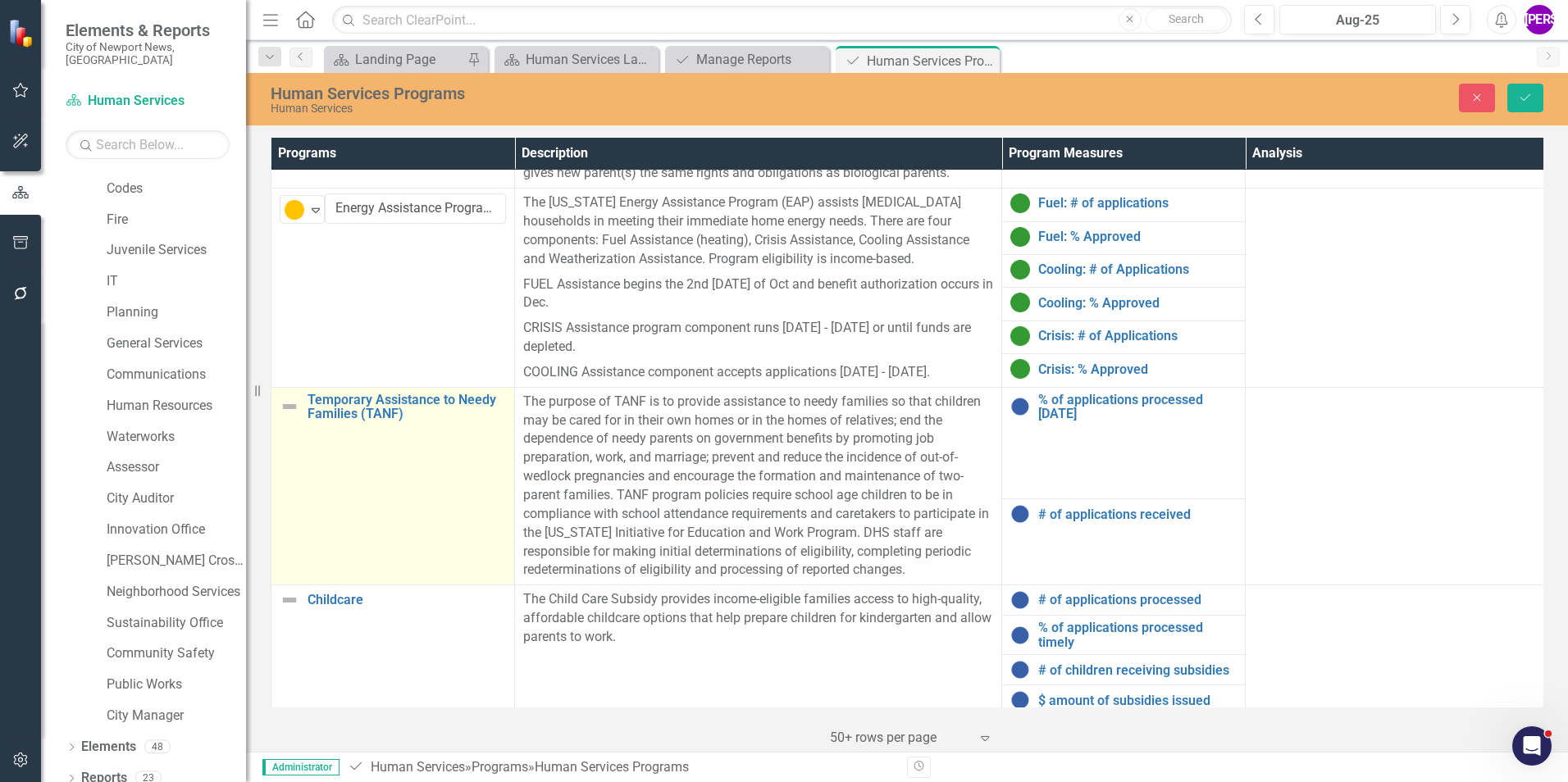
scroll to position [574, 0]
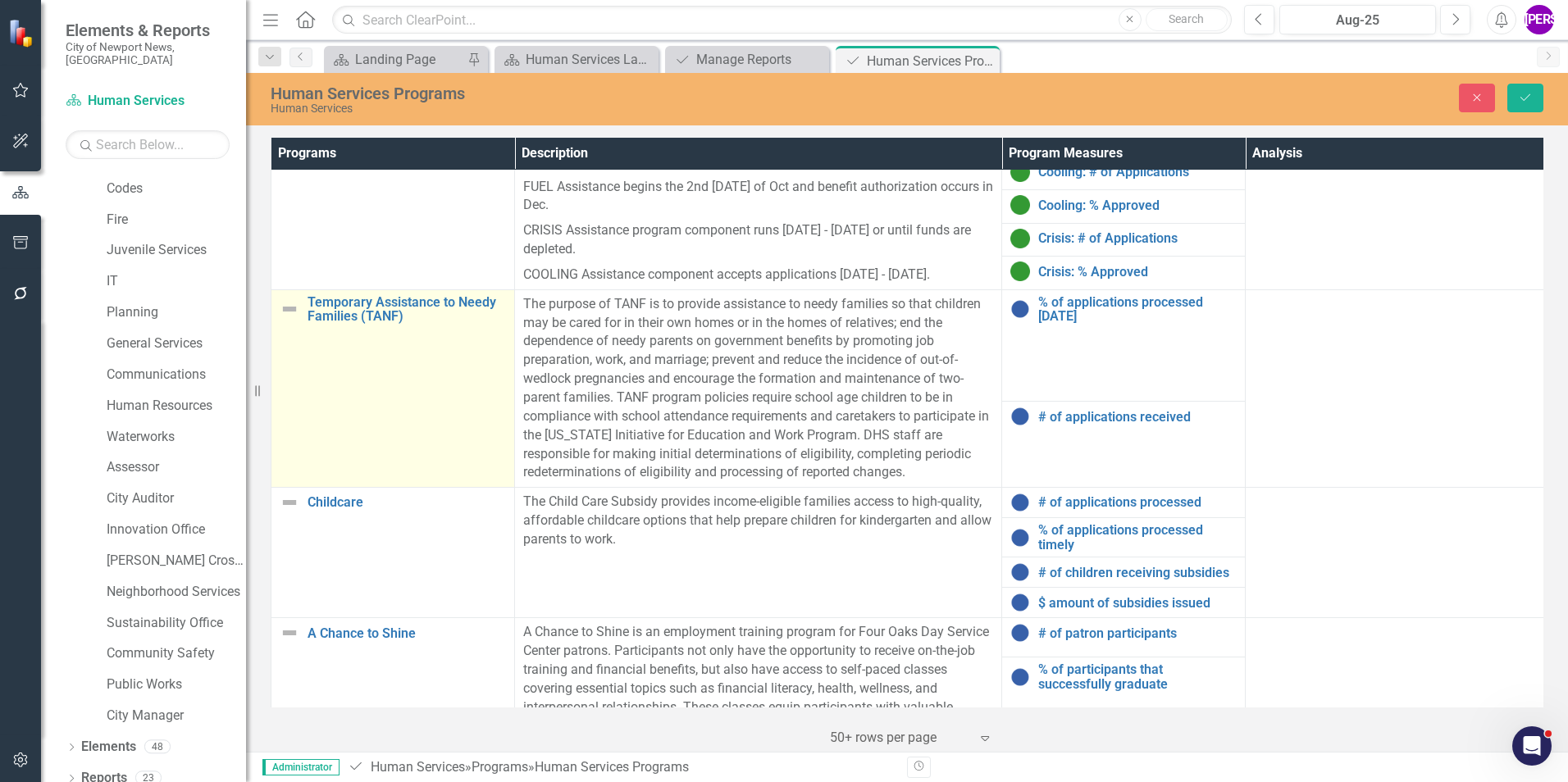
click at [347, 400] on td "Temporary Assistance to Needy Families (TANF) Link Map View Link Map Edit Edit …" at bounding box center [392, 388] width 243 height 198
drag, startPoint x: 347, startPoint y: 400, endPoint x: 311, endPoint y: 320, distance: 87.7
click at [311, 320] on div "Expand" at bounding box center [316, 311] width 16 height 27
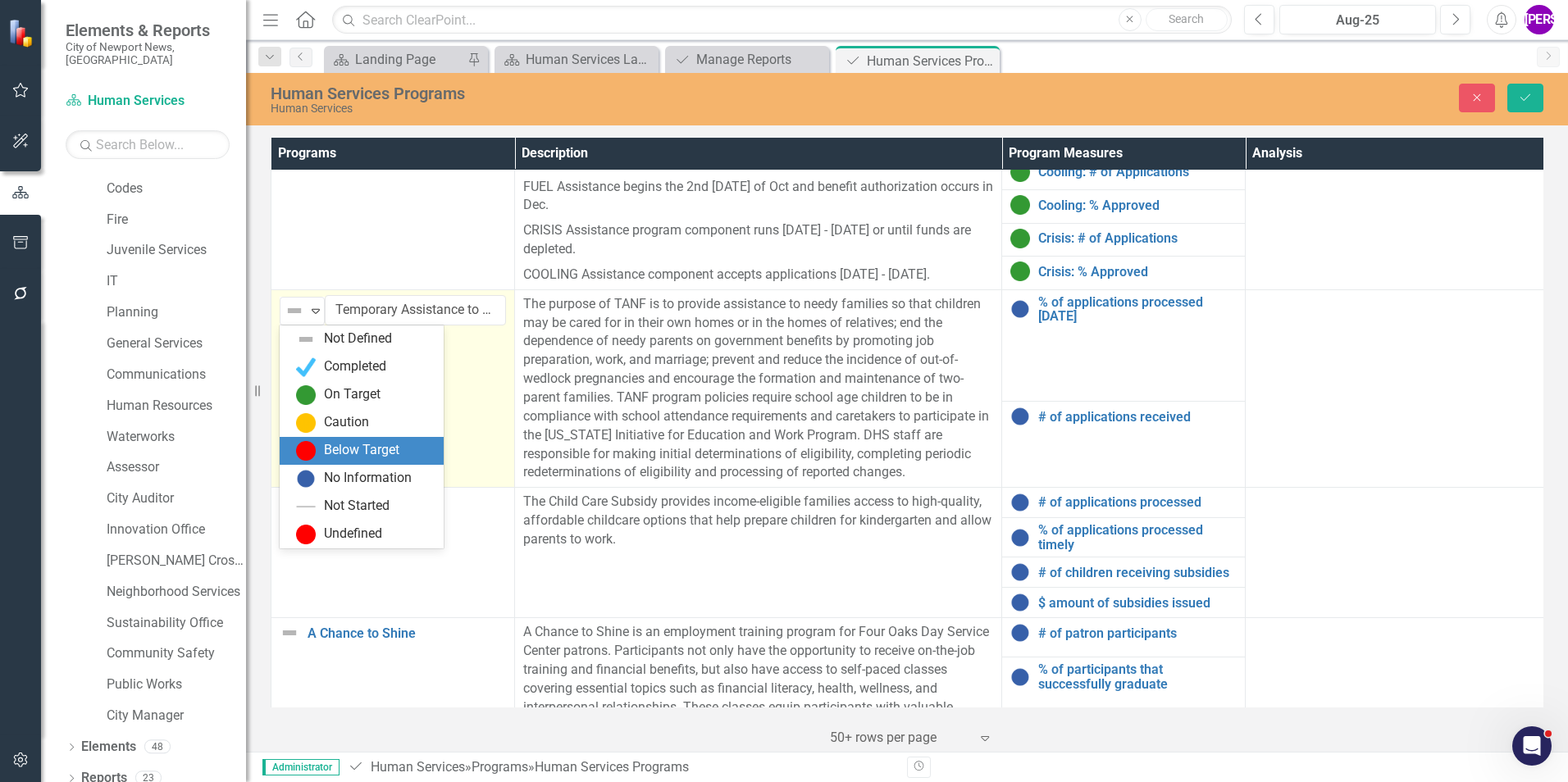
click at [343, 448] on div "Below Target" at bounding box center [362, 450] width 76 height 19
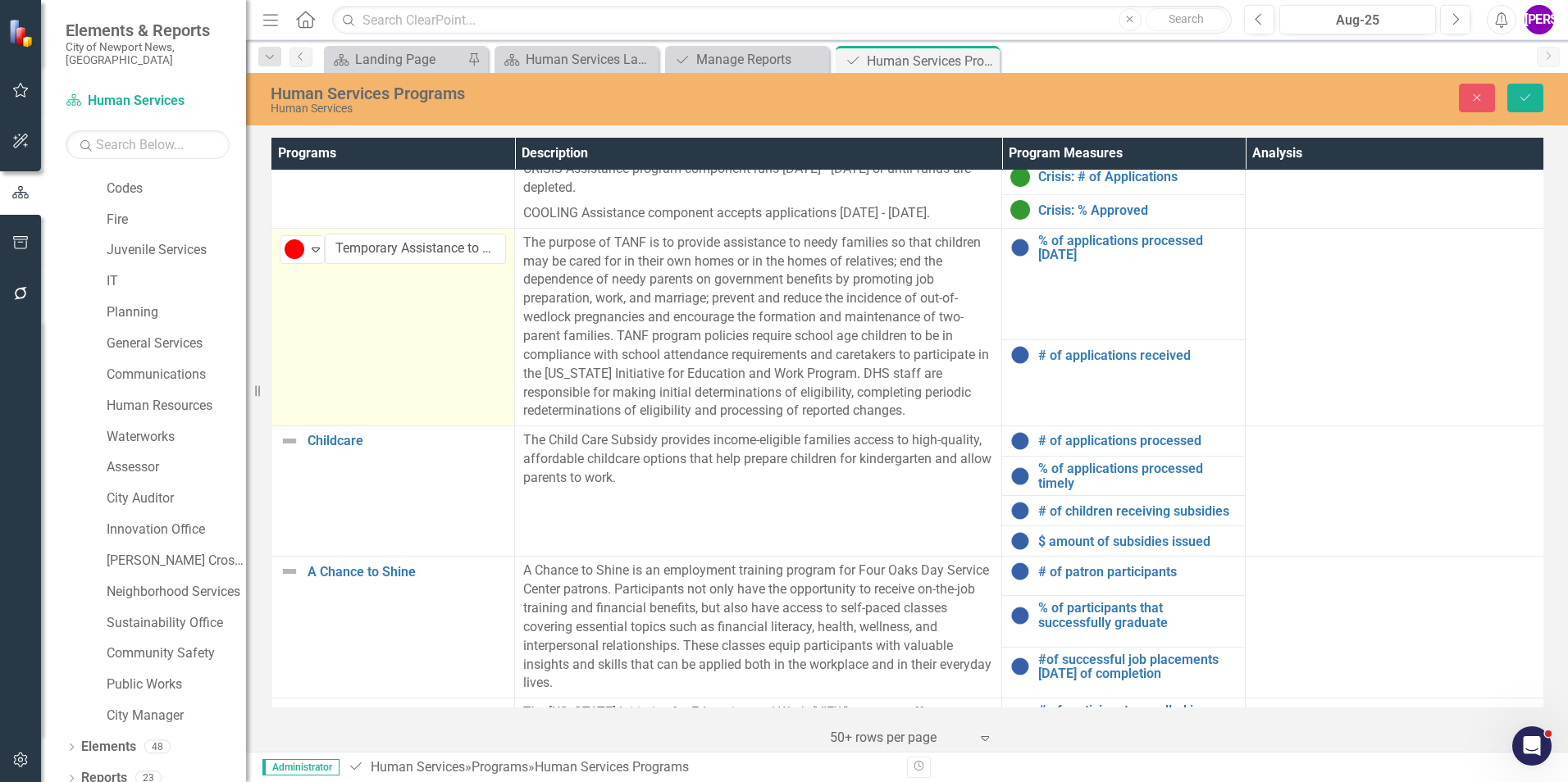
scroll to position [738, 0]
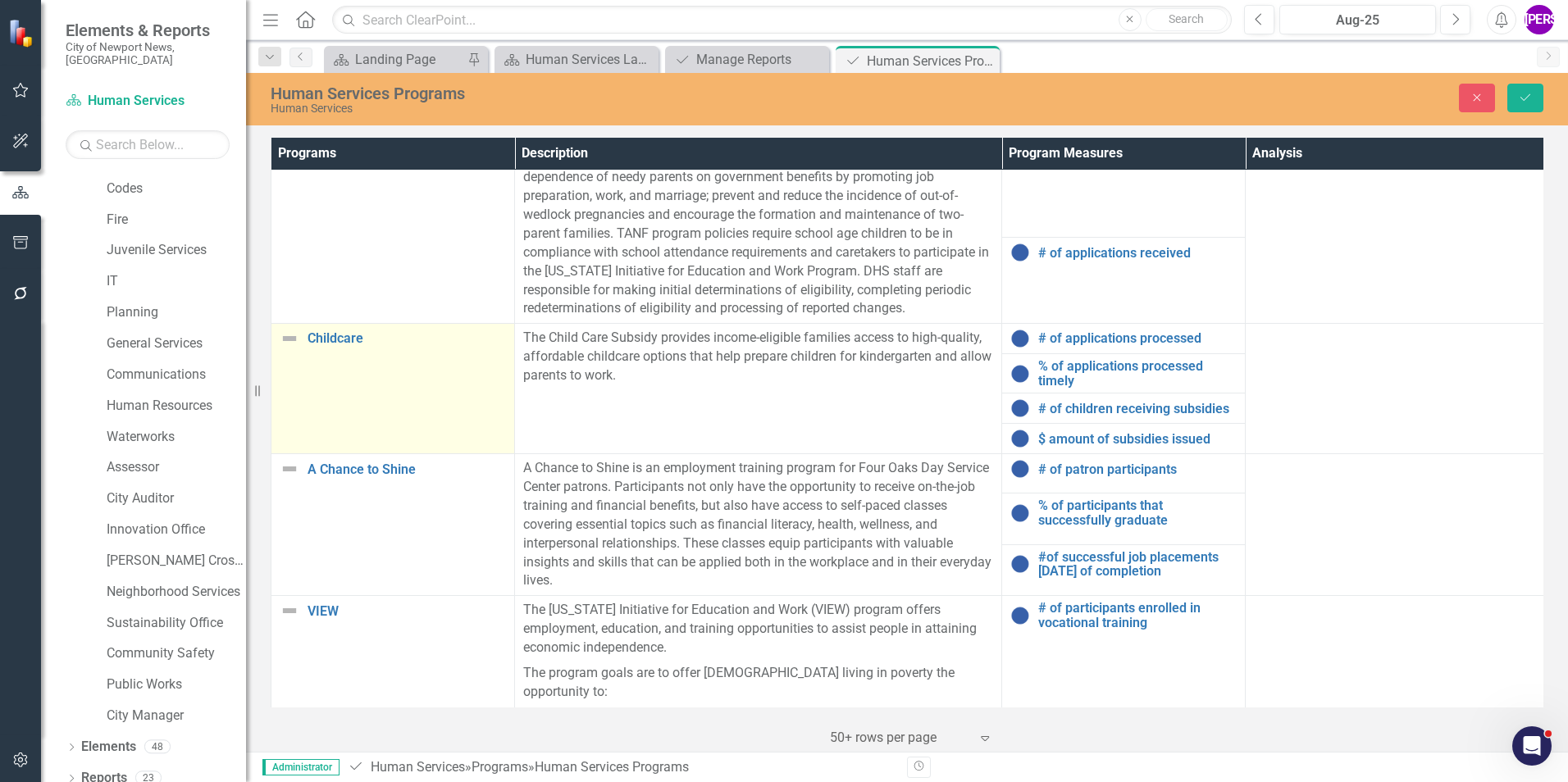
click at [342, 404] on td "Childcare Link Map View Link Map Edit Edit Program Link Open Element" at bounding box center [392, 389] width 243 height 130
drag, startPoint x: 342, startPoint y: 404, endPoint x: 296, endPoint y: 353, distance: 68.7
click at [296, 353] on img at bounding box center [294, 345] width 20 height 20
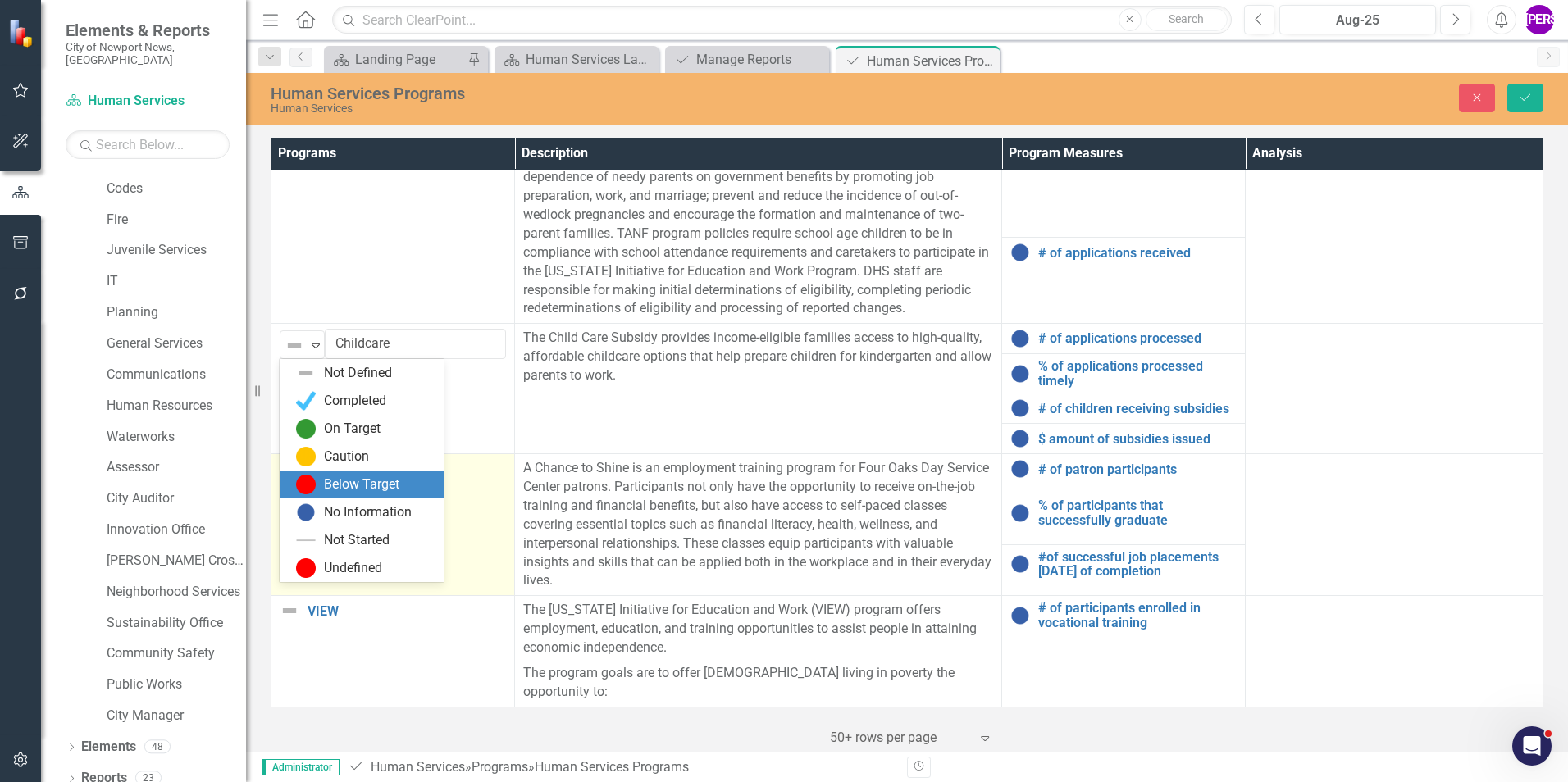
click at [344, 477] on div "Below Target" at bounding box center [362, 485] width 76 height 19
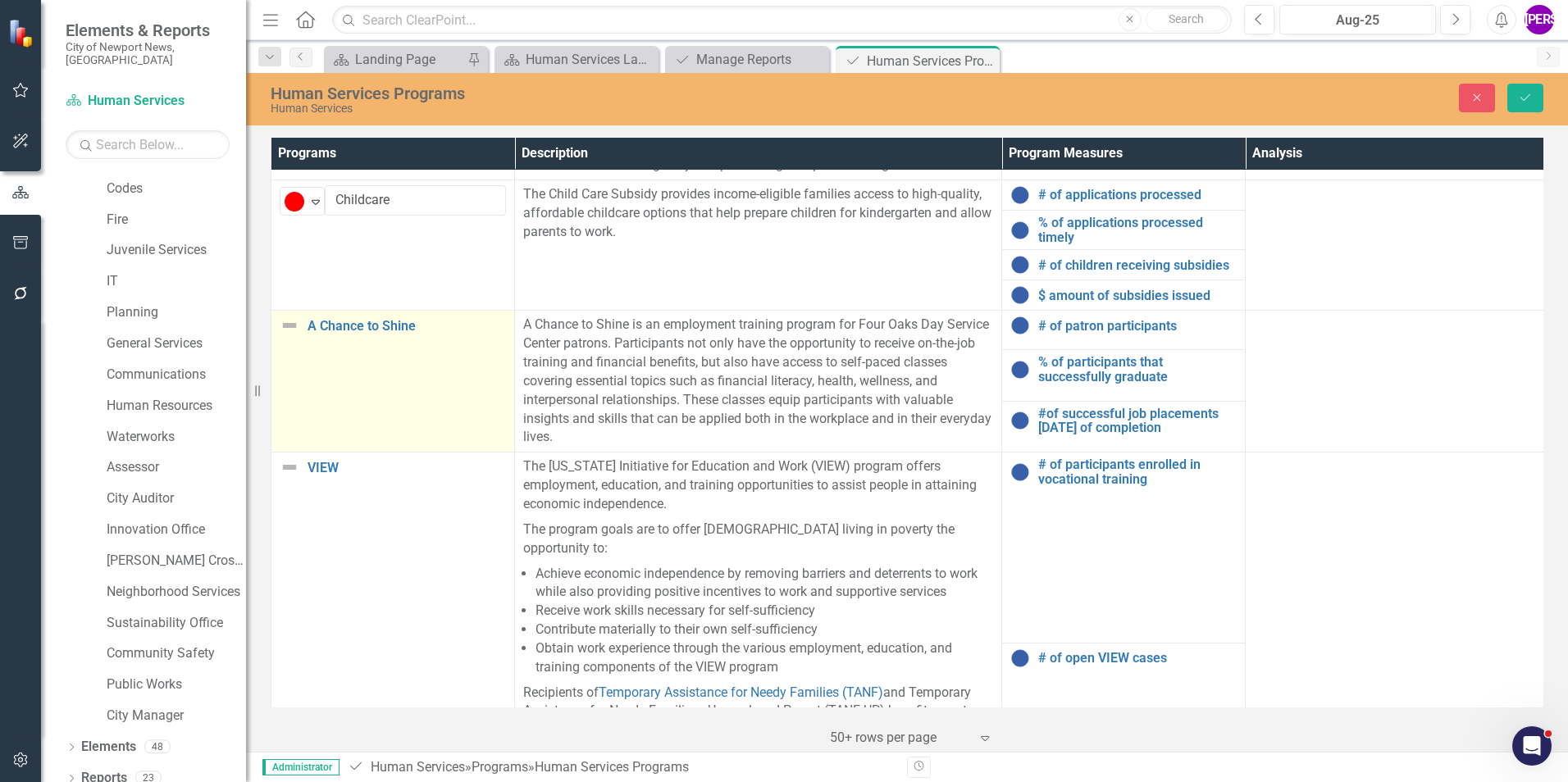
scroll to position [901, 0]
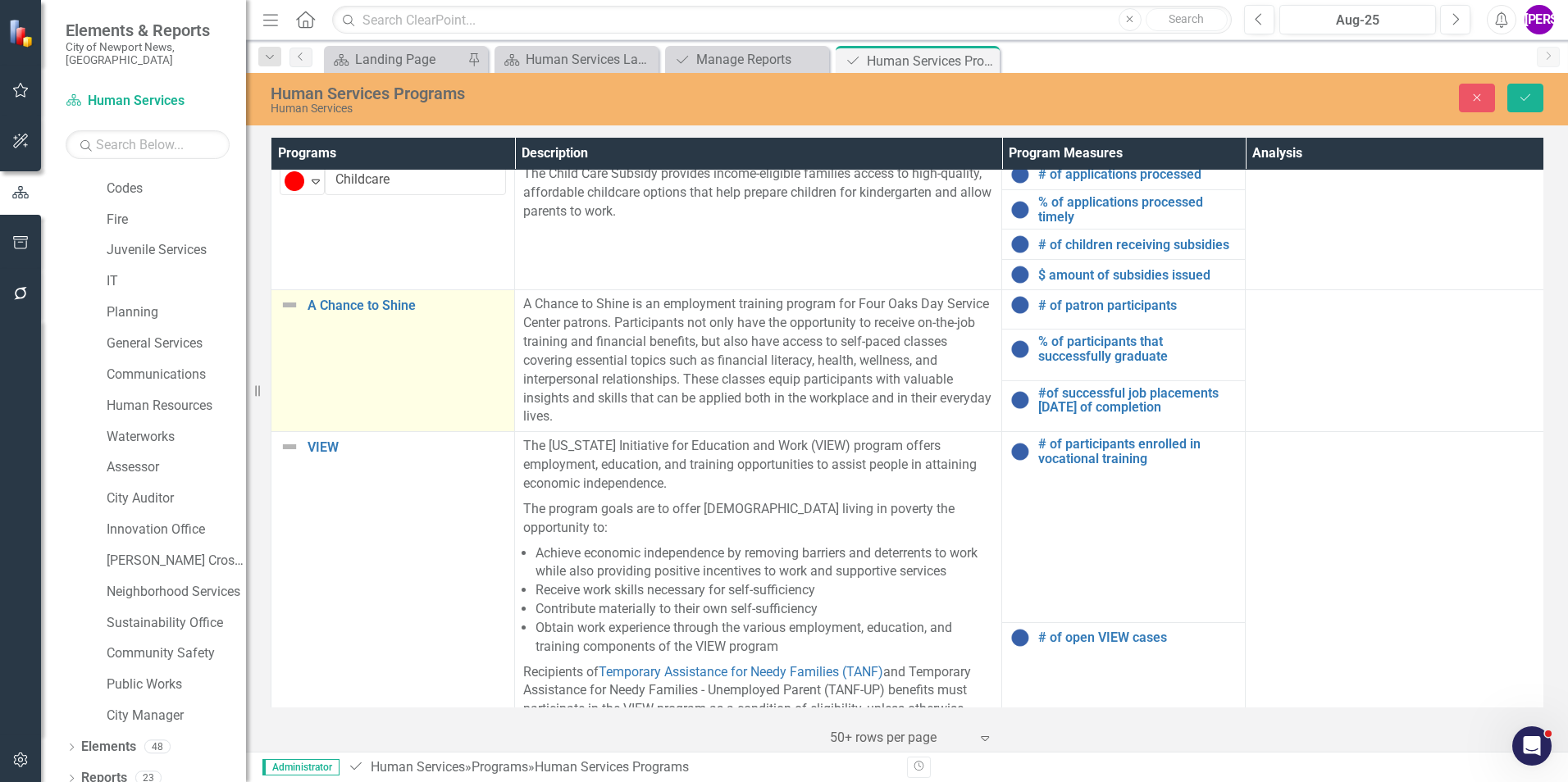
click at [357, 386] on td "A Chance to Shine Link Map View Link Map Edit Edit Program Link Open Element" at bounding box center [392, 361] width 243 height 142
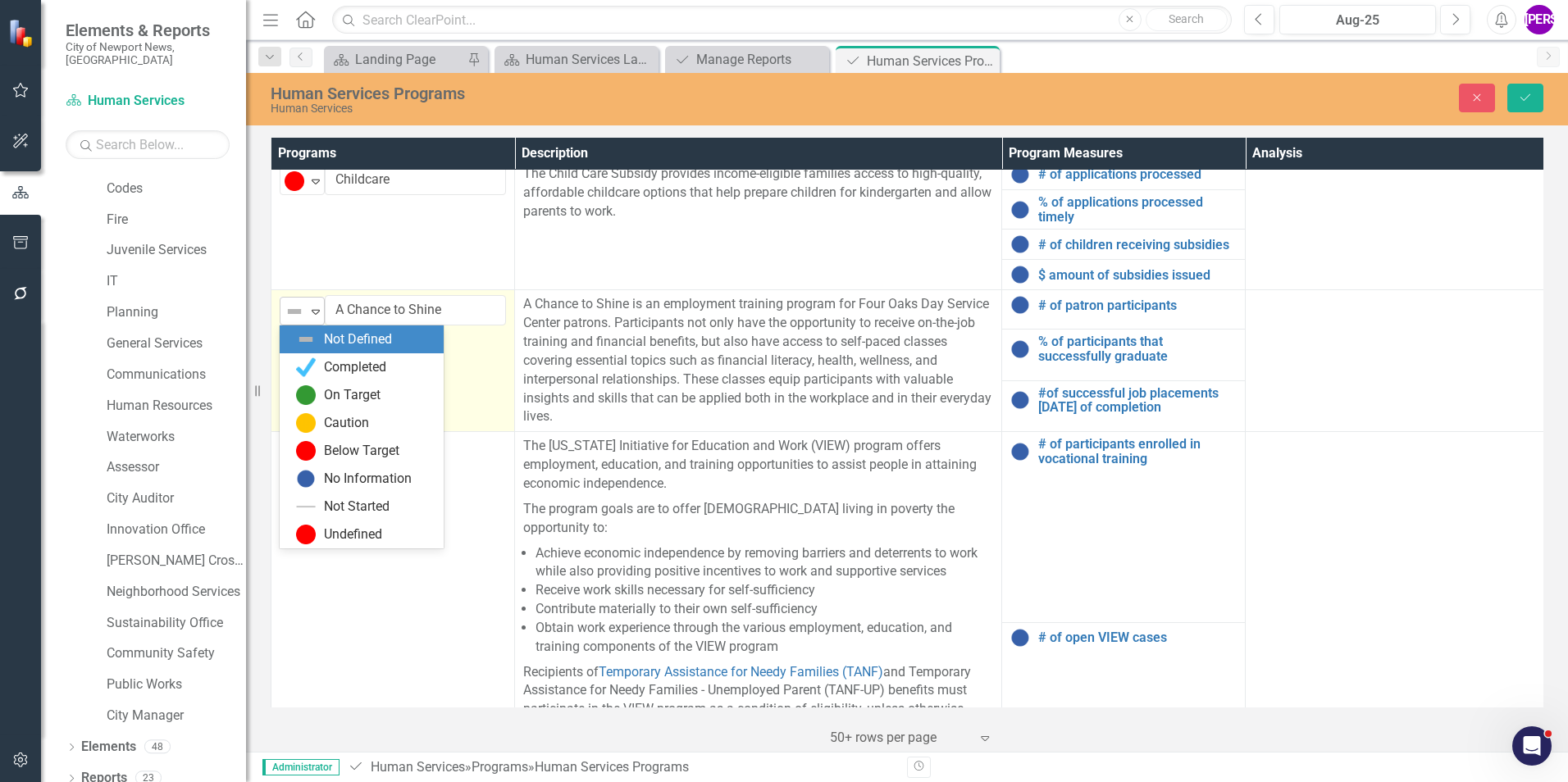
drag, startPoint x: 357, startPoint y: 386, endPoint x: 316, endPoint y: 317, distance: 80.3
click at [316, 317] on icon "Expand" at bounding box center [316, 311] width 16 height 13
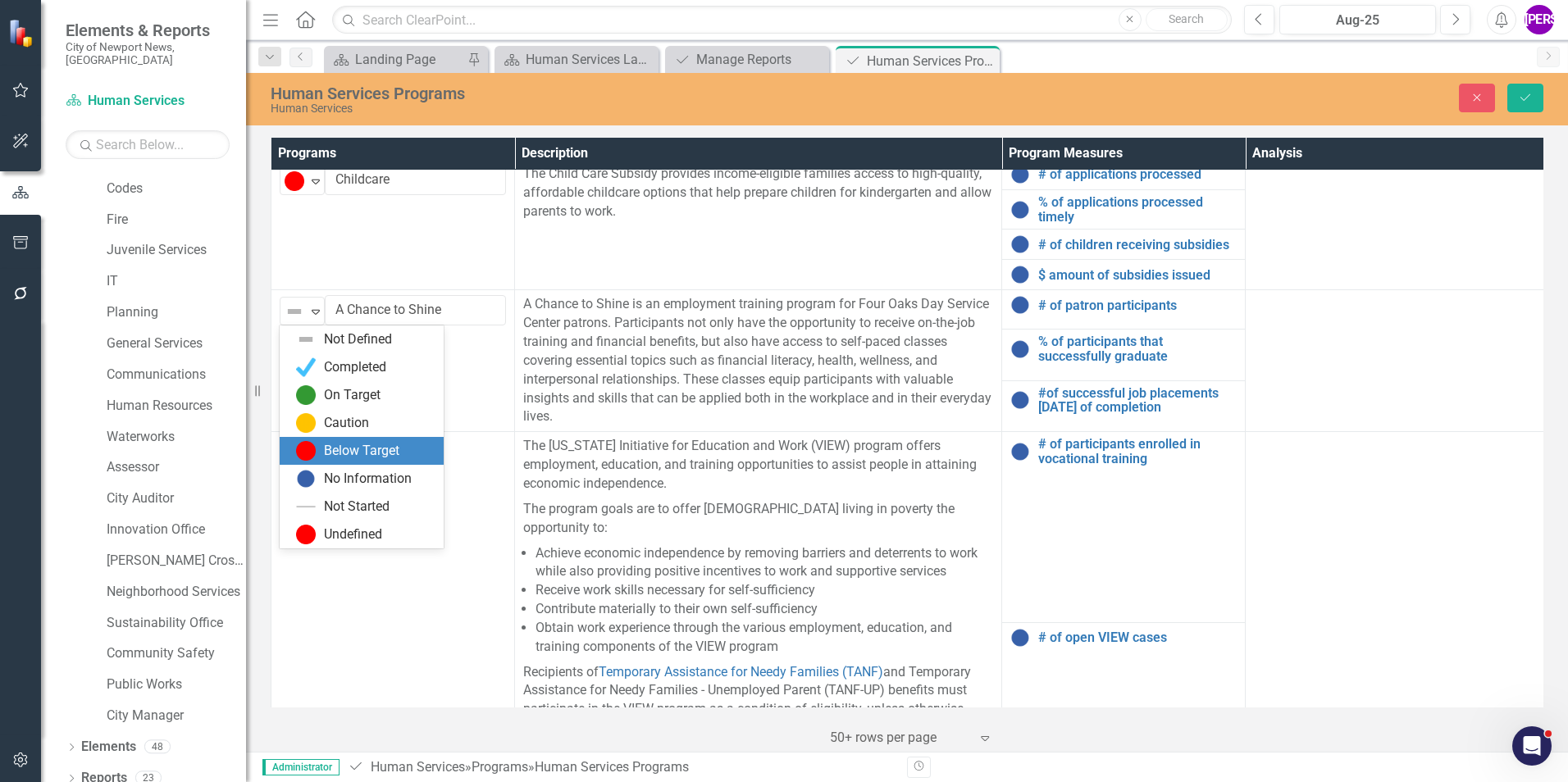
click at [344, 442] on div "Below Target" at bounding box center [362, 451] width 76 height 19
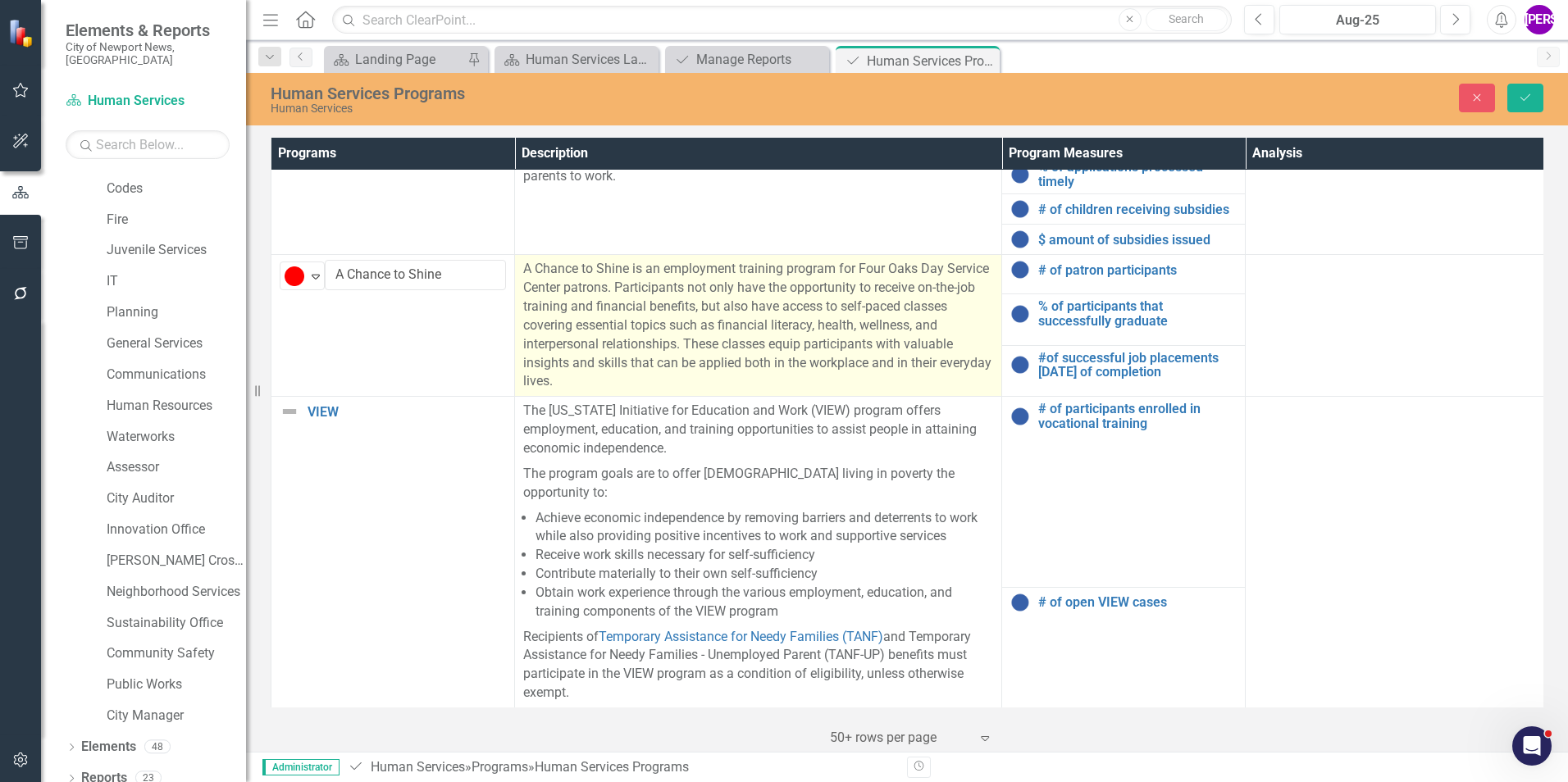
scroll to position [957, 0]
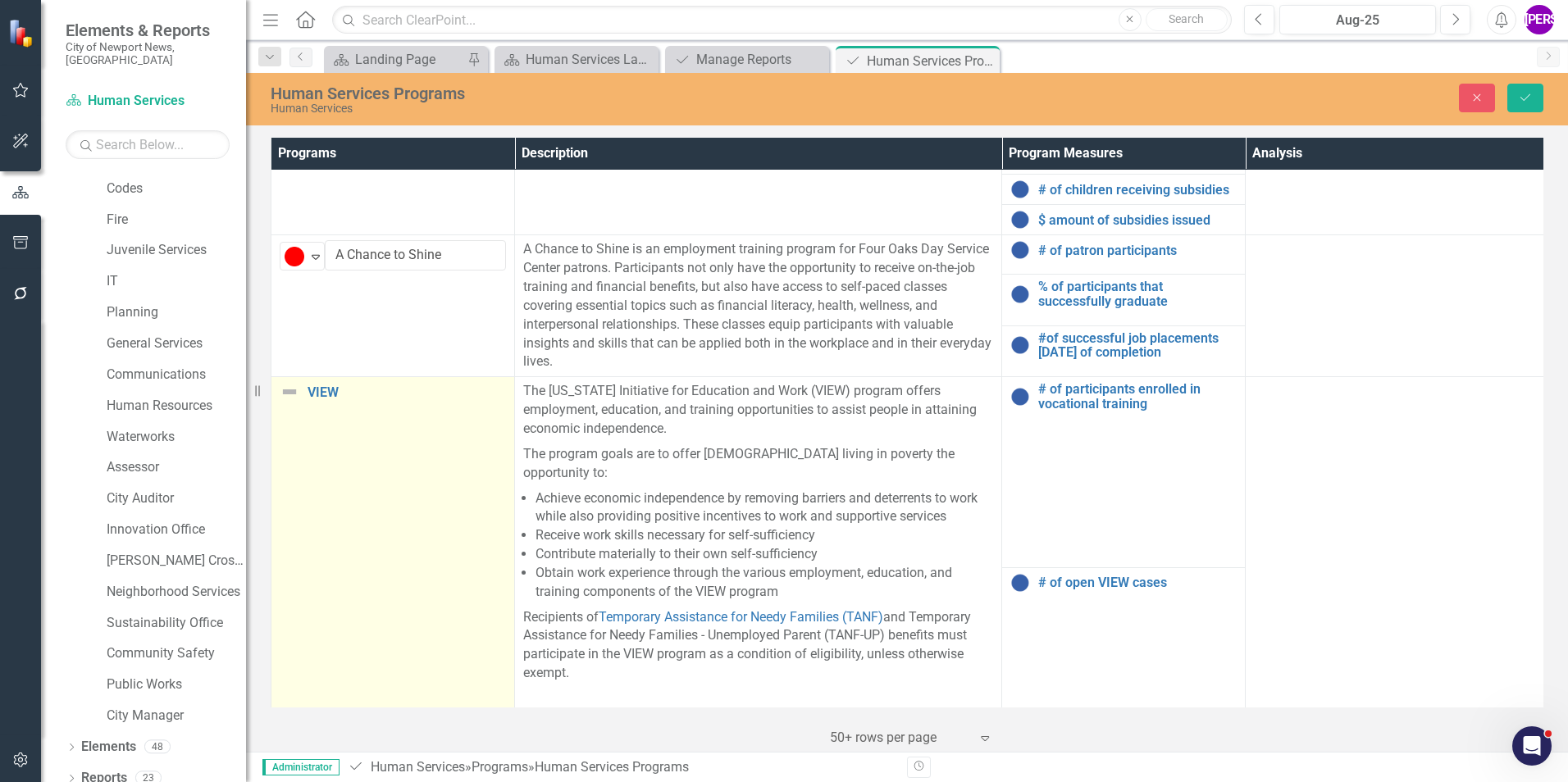
click at [394, 479] on td "VIEW Link Map View Link Map Edit Edit Program Link Open Element" at bounding box center [392, 546] width 243 height 337
click at [314, 395] on icon "Expand" at bounding box center [316, 399] width 16 height 13
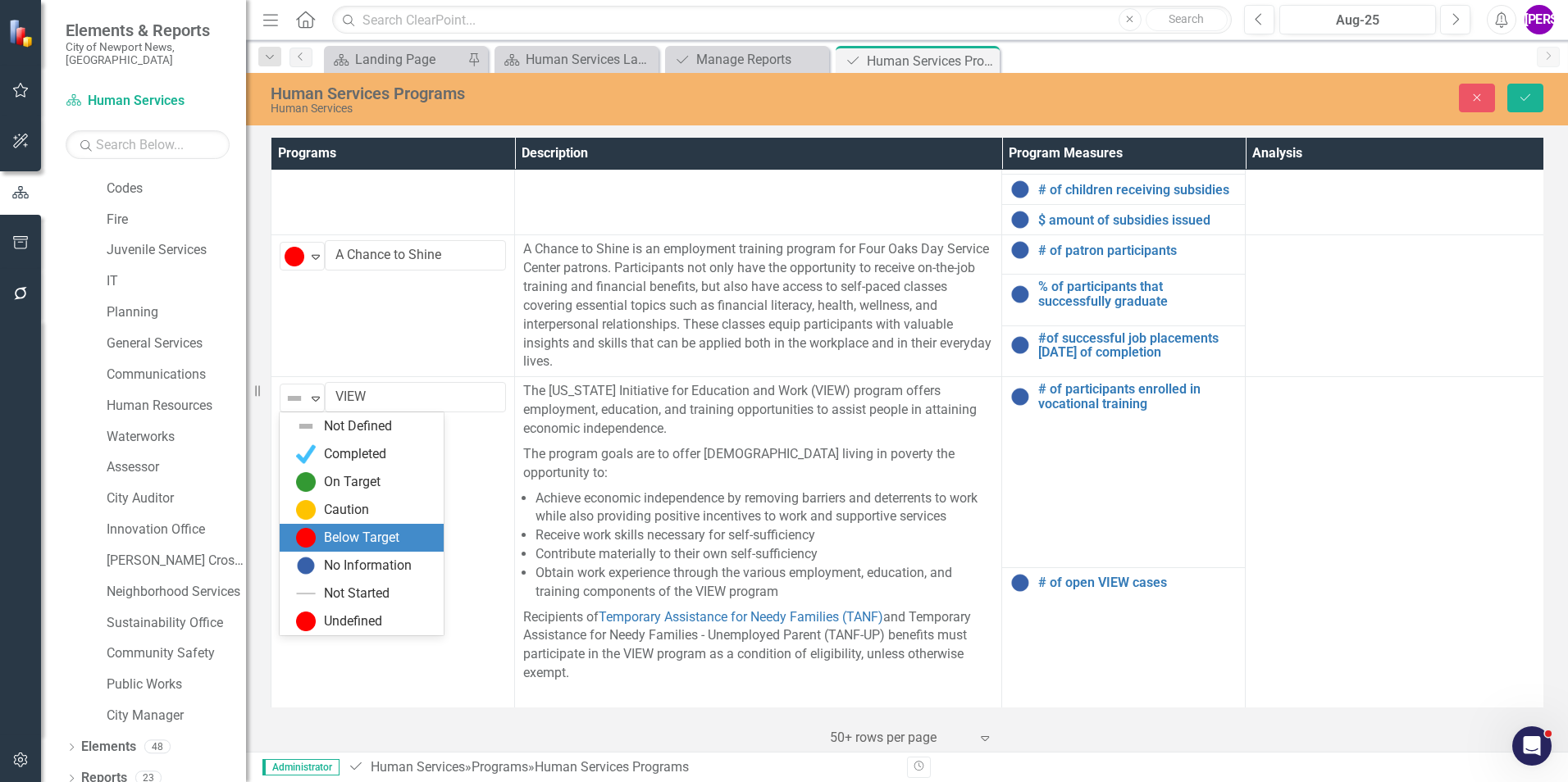
click at [359, 530] on div "Below Target" at bounding box center [362, 538] width 76 height 19
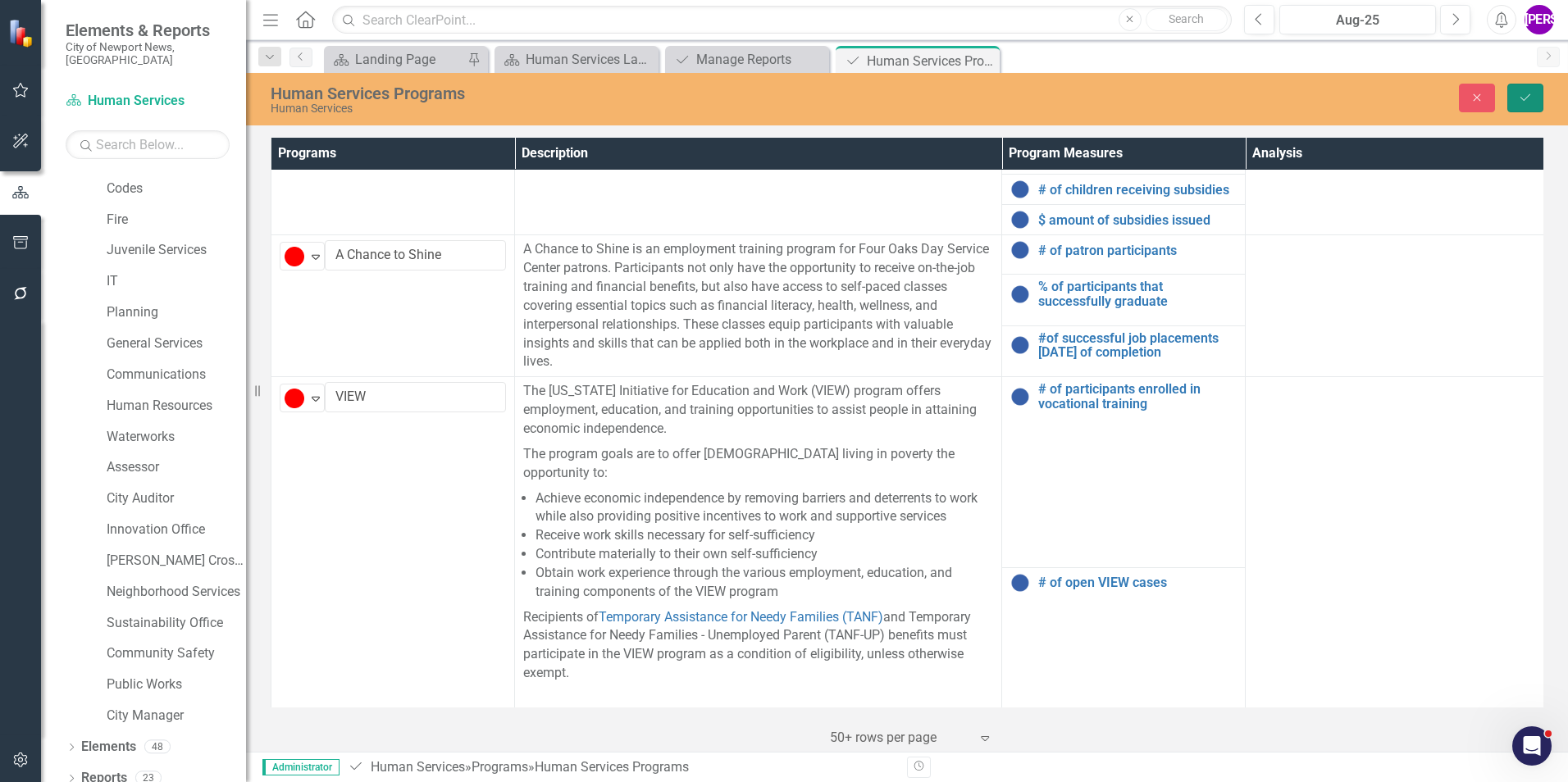
click at [1524, 91] on icon "Save" at bounding box center [1525, 97] width 15 height 12
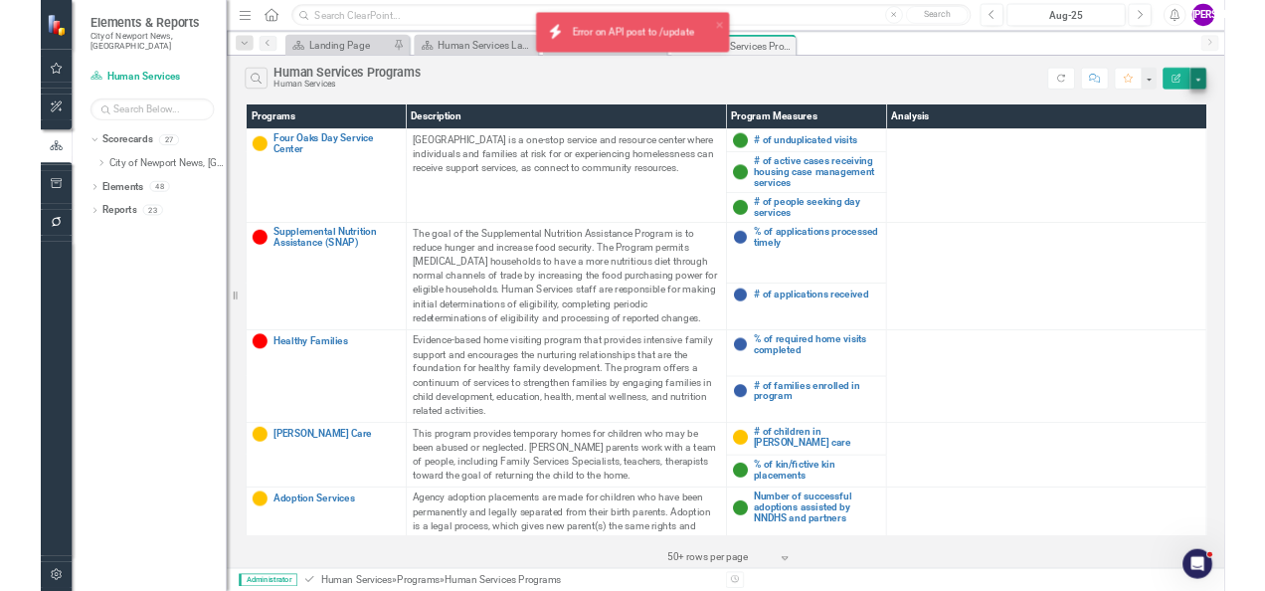
scroll to position [0, 0]
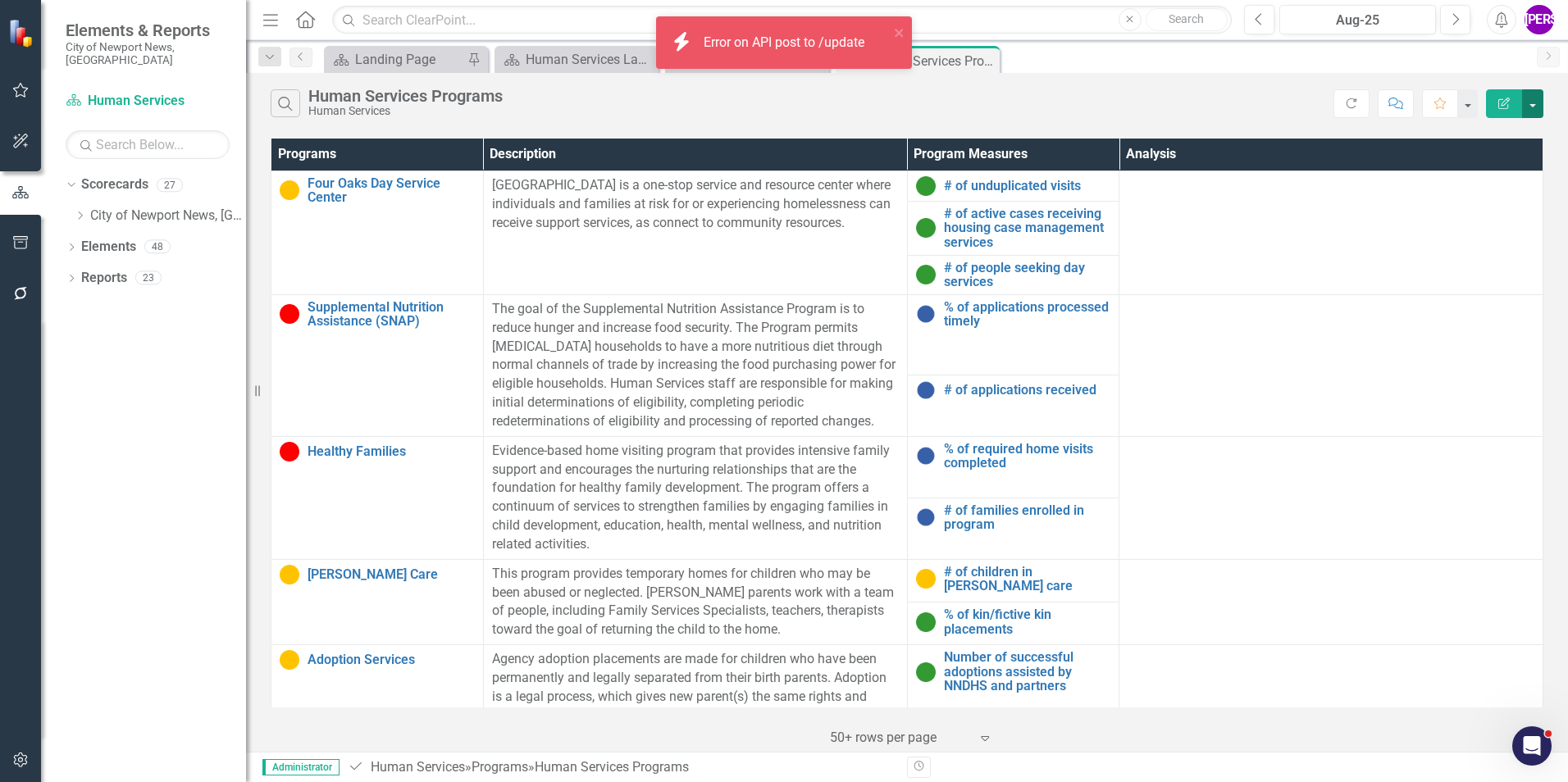
click at [1532, 104] on button "button" at bounding box center [1533, 103] width 21 height 29
click at [1495, 163] on link "PDF Export to PDF" at bounding box center [1477, 166] width 129 height 30
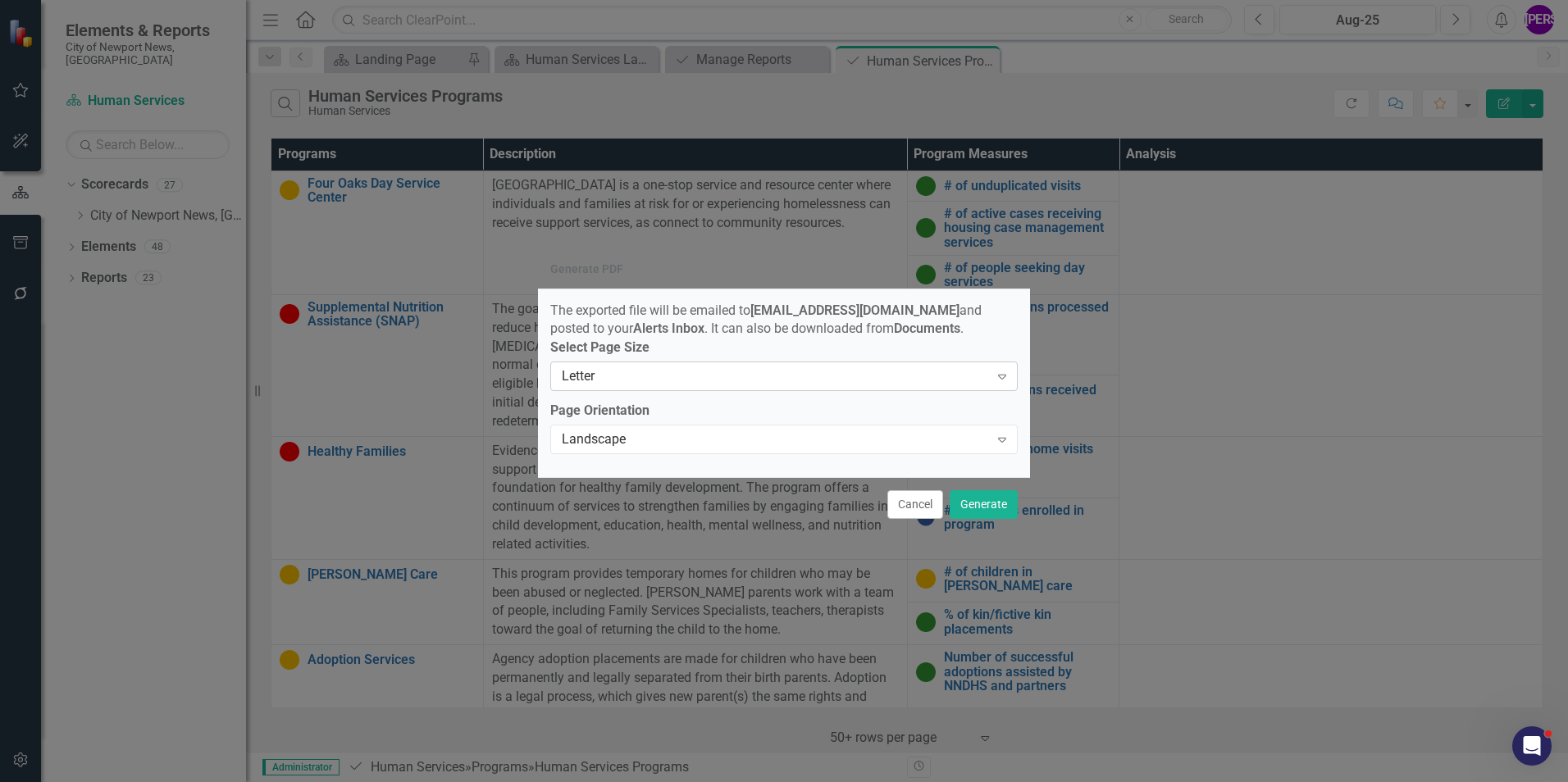
click at [959, 377] on div "Letter" at bounding box center [775, 377] width 427 height 19
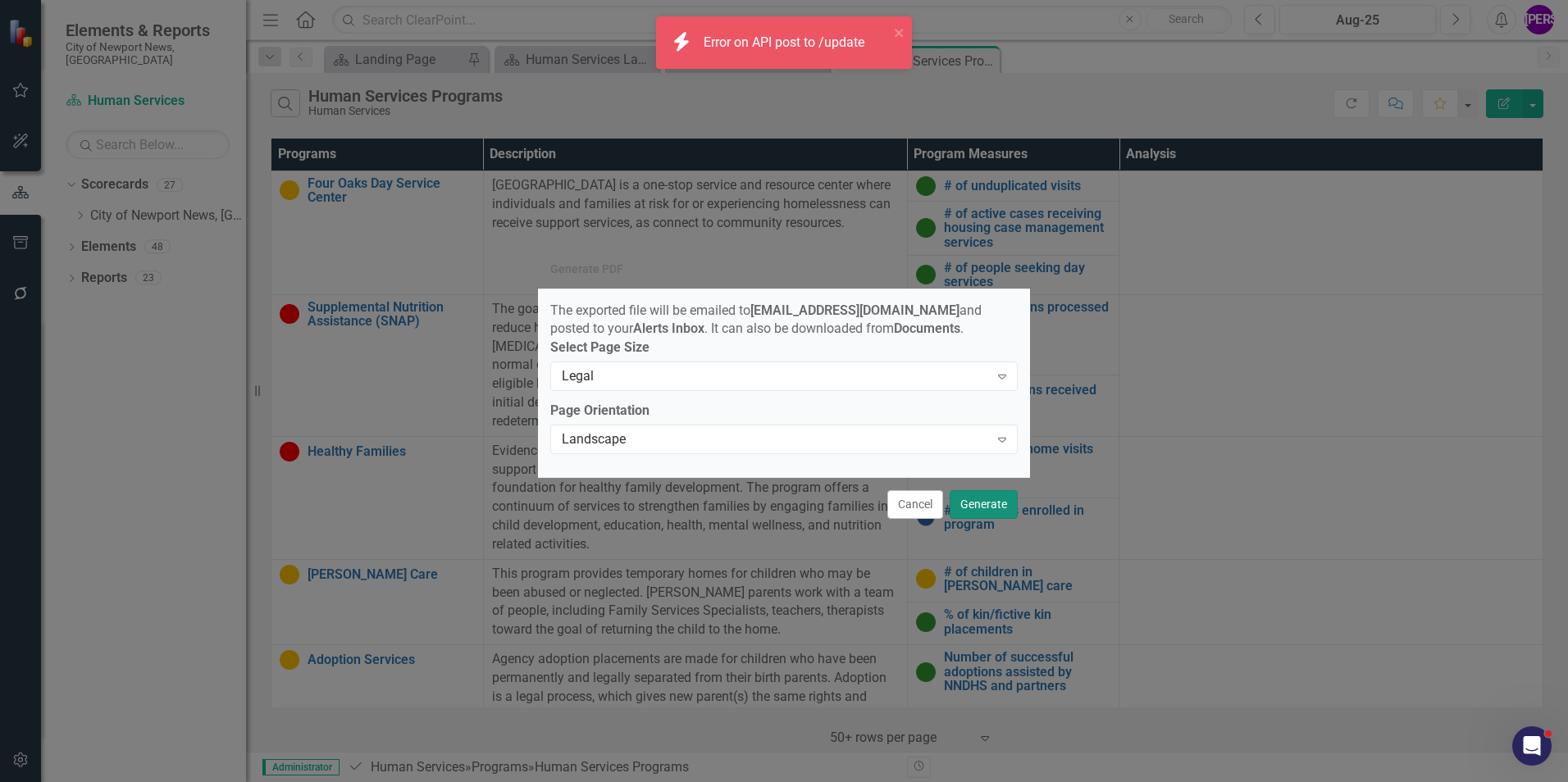
click at [989, 517] on button "Generate" at bounding box center [984, 504] width 68 height 29
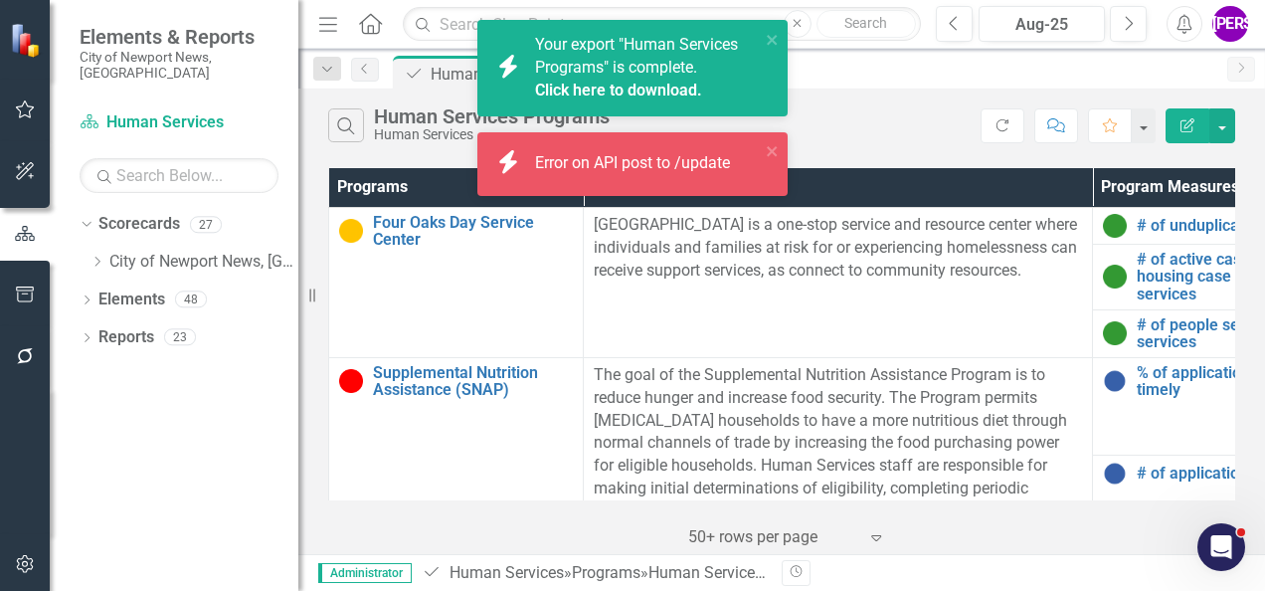
click at [619, 99] on link "Click here to download." at bounding box center [618, 90] width 167 height 19
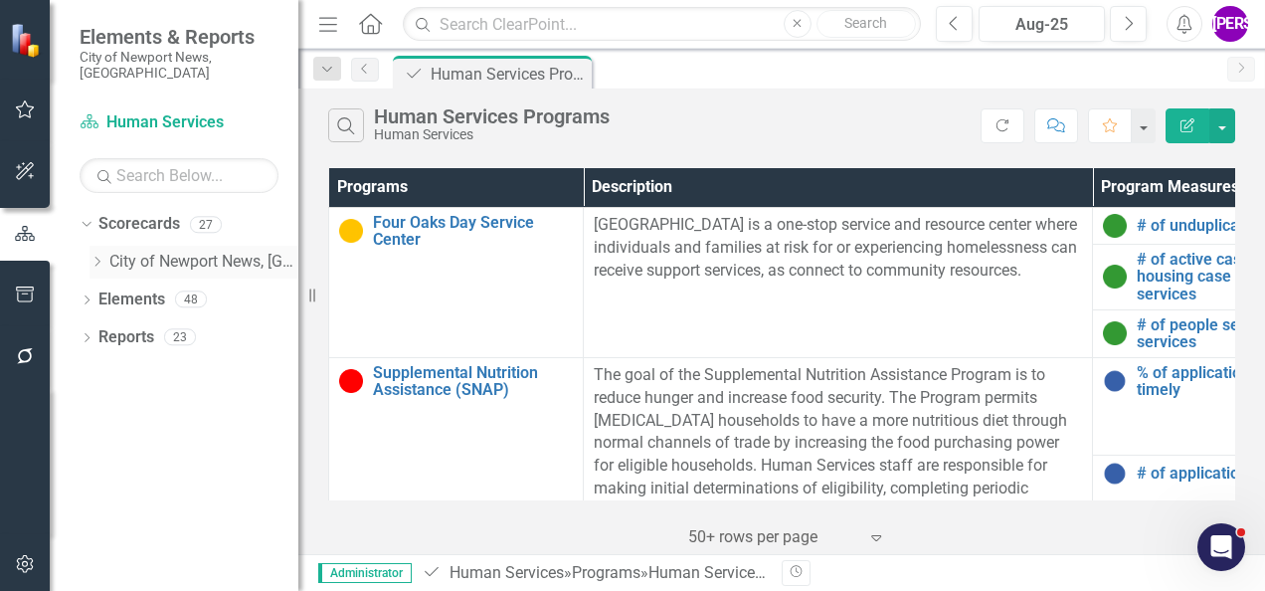
click at [105, 254] on div "Dropdown" at bounding box center [100, 262] width 20 height 17
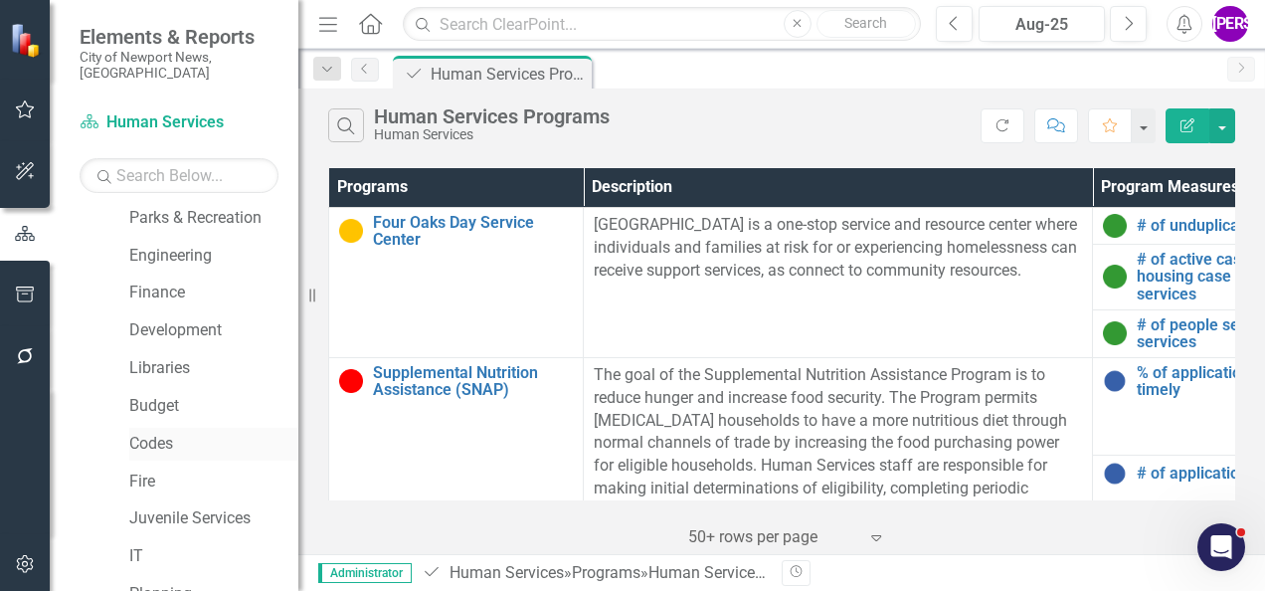
scroll to position [199, 0]
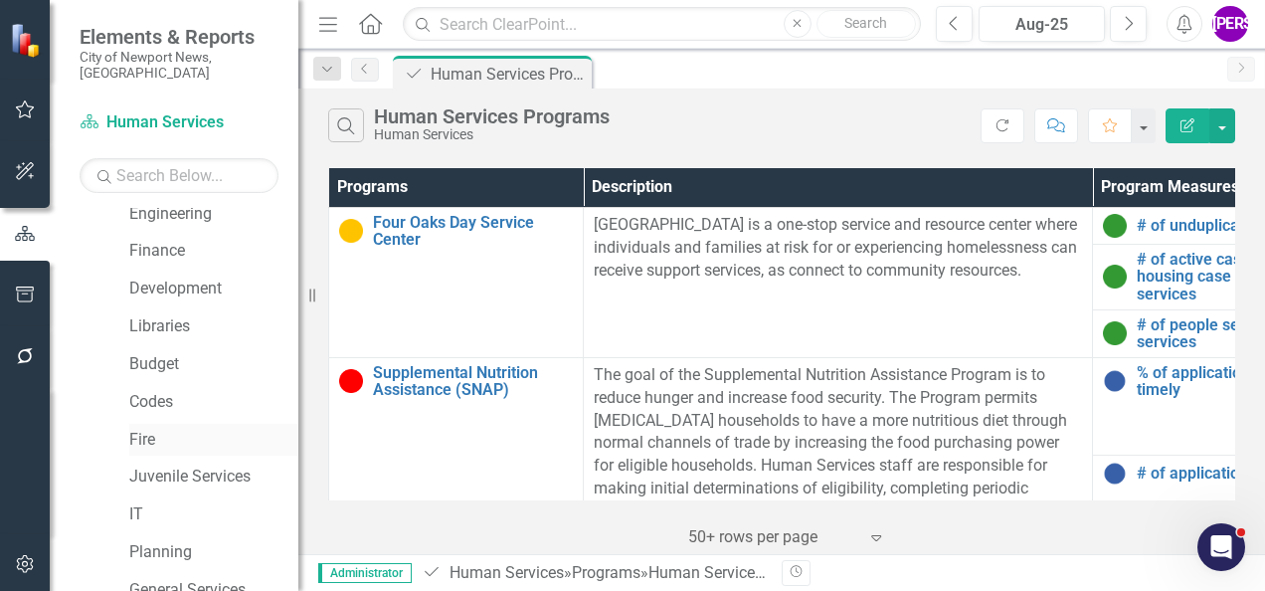
click at [164, 429] on link "Fire" at bounding box center [213, 440] width 169 height 23
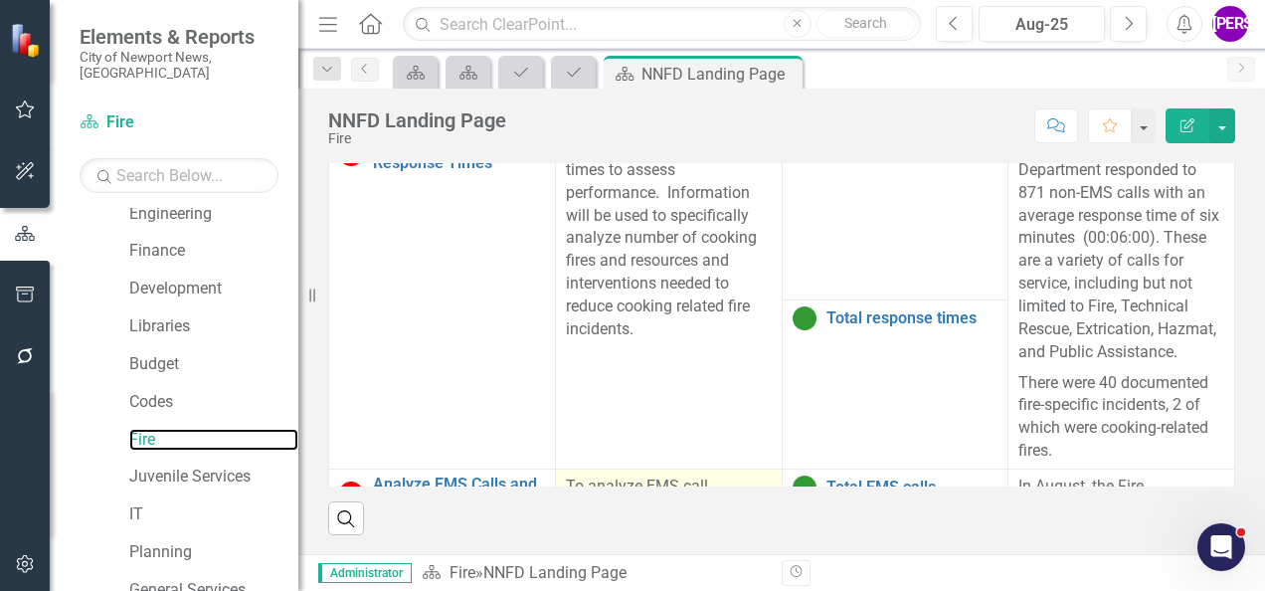
scroll to position [613, 0]
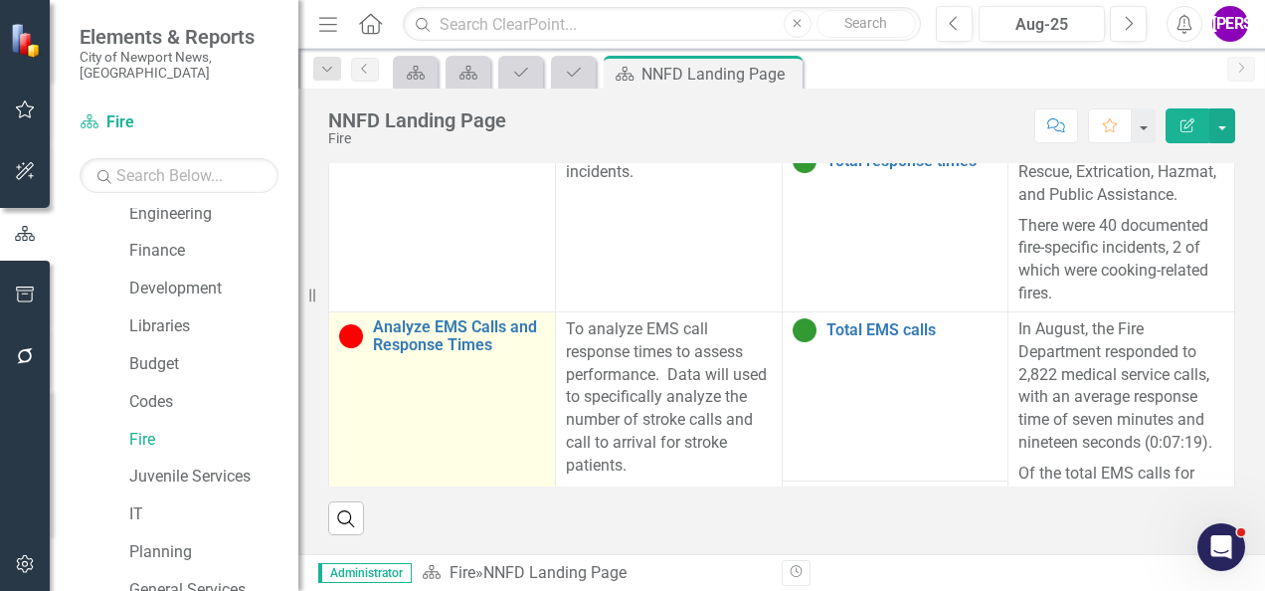
click at [405, 384] on td "Analyze EMS Calls and Response Times Link Map View Link Map Edit Edit Program L…" at bounding box center [442, 480] width 227 height 339
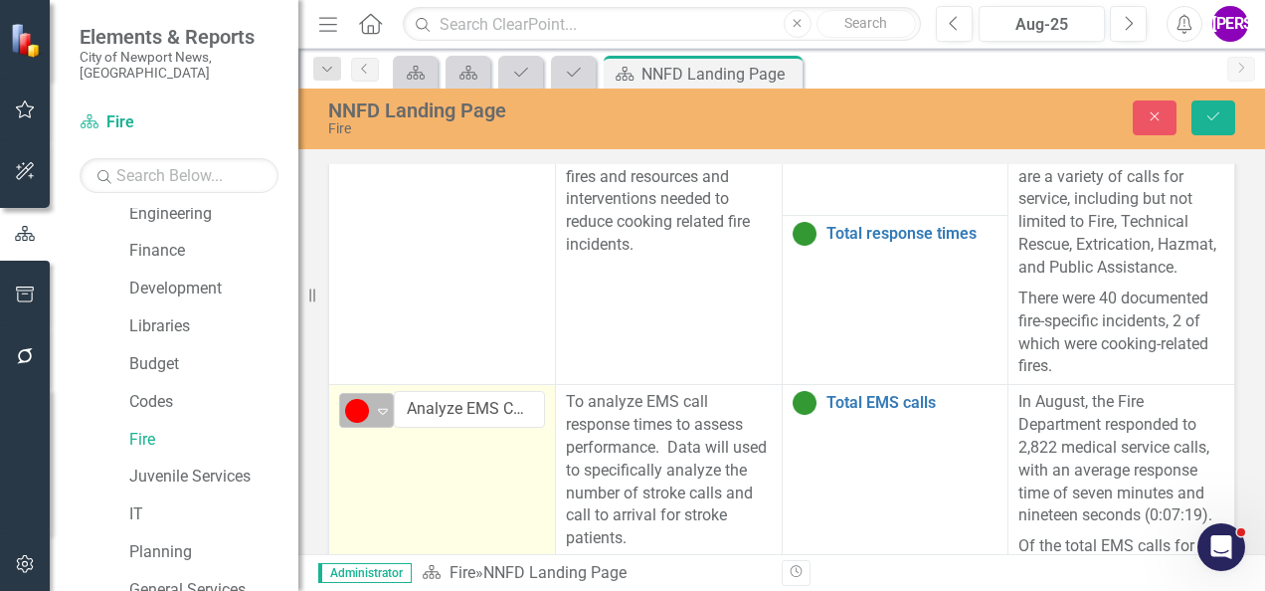
click at [370, 397] on div "Below Target" at bounding box center [358, 411] width 30 height 28
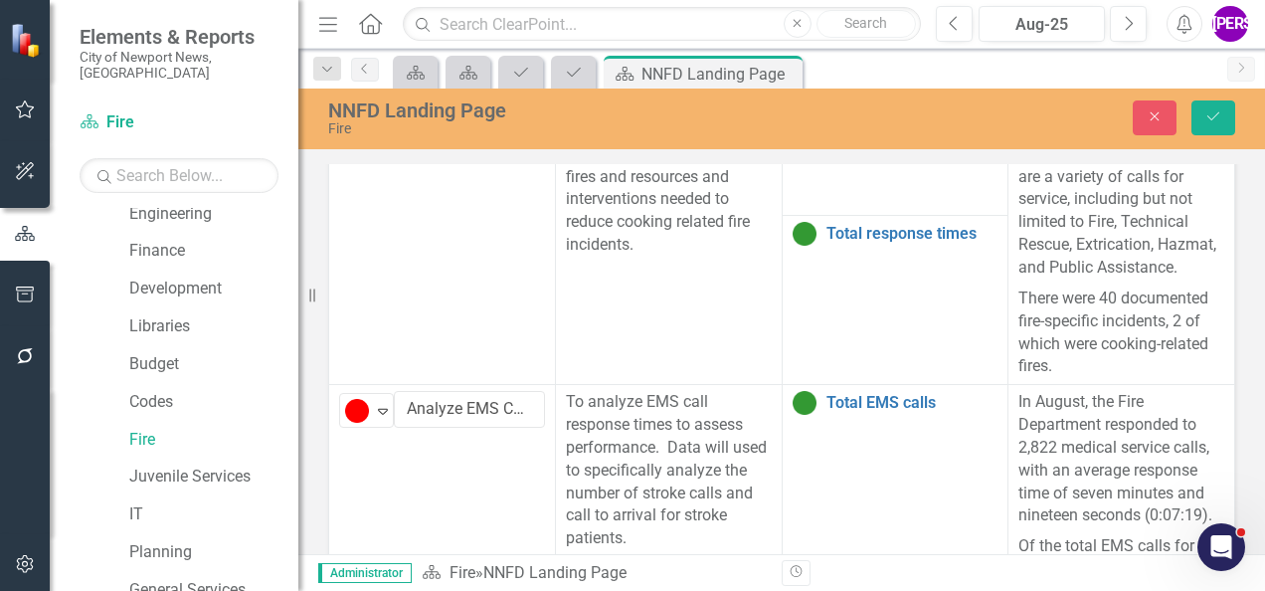
click at [1226, 118] on button "Save" at bounding box center [1214, 117] width 44 height 35
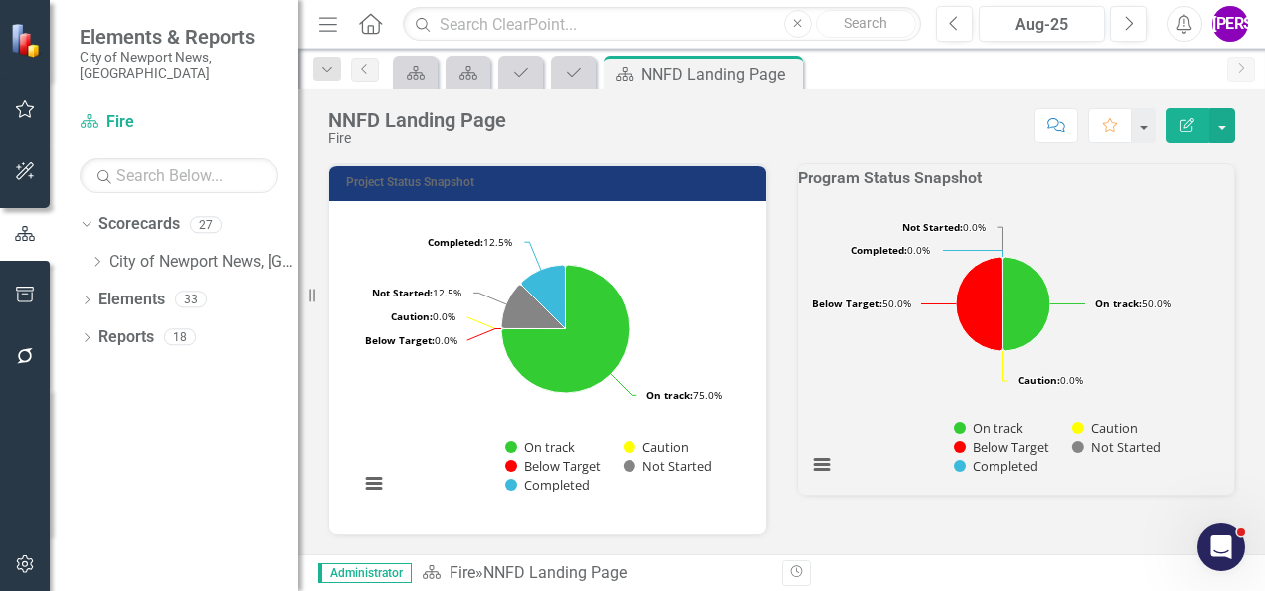
scroll to position [0, 0]
click at [127, 326] on link "Reports" at bounding box center [126, 337] width 56 height 23
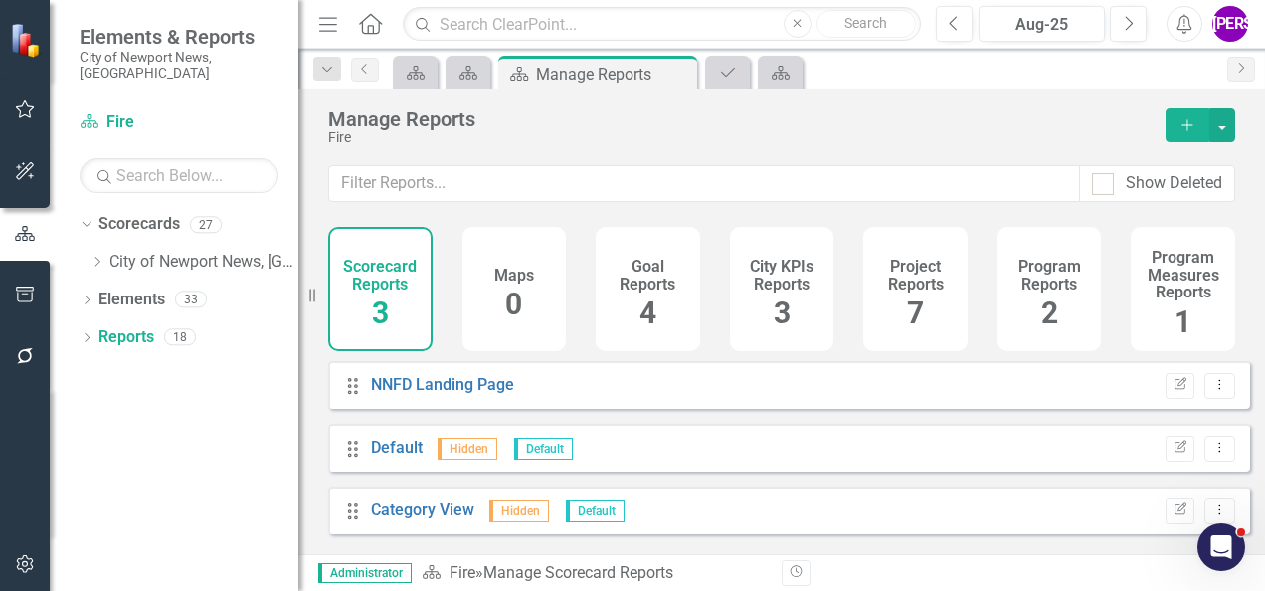
click at [888, 283] on h4 "Project Reports" at bounding box center [915, 275] width 81 height 35
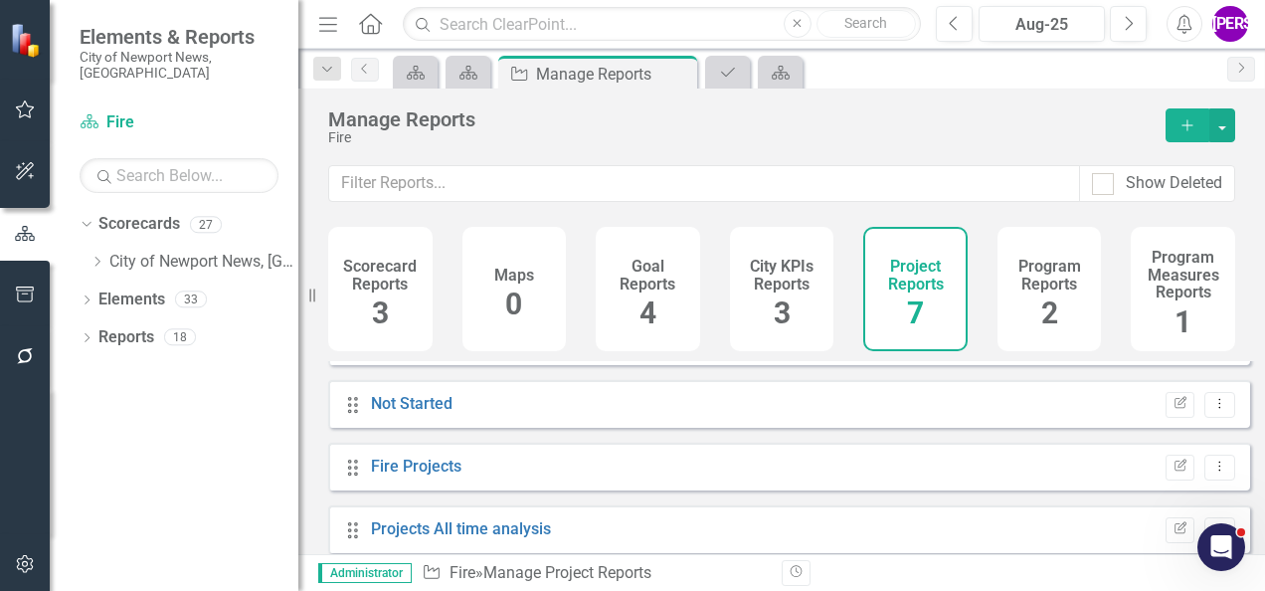
scroll to position [243, 0]
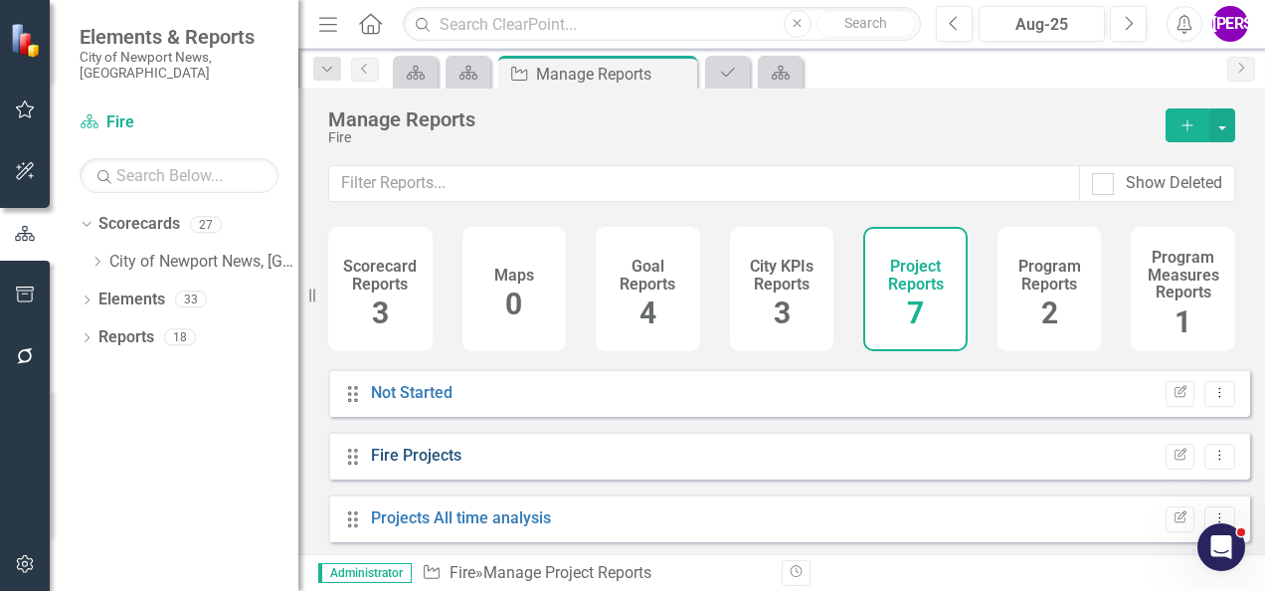
click at [456, 465] on link "Fire Projects" at bounding box center [416, 455] width 91 height 19
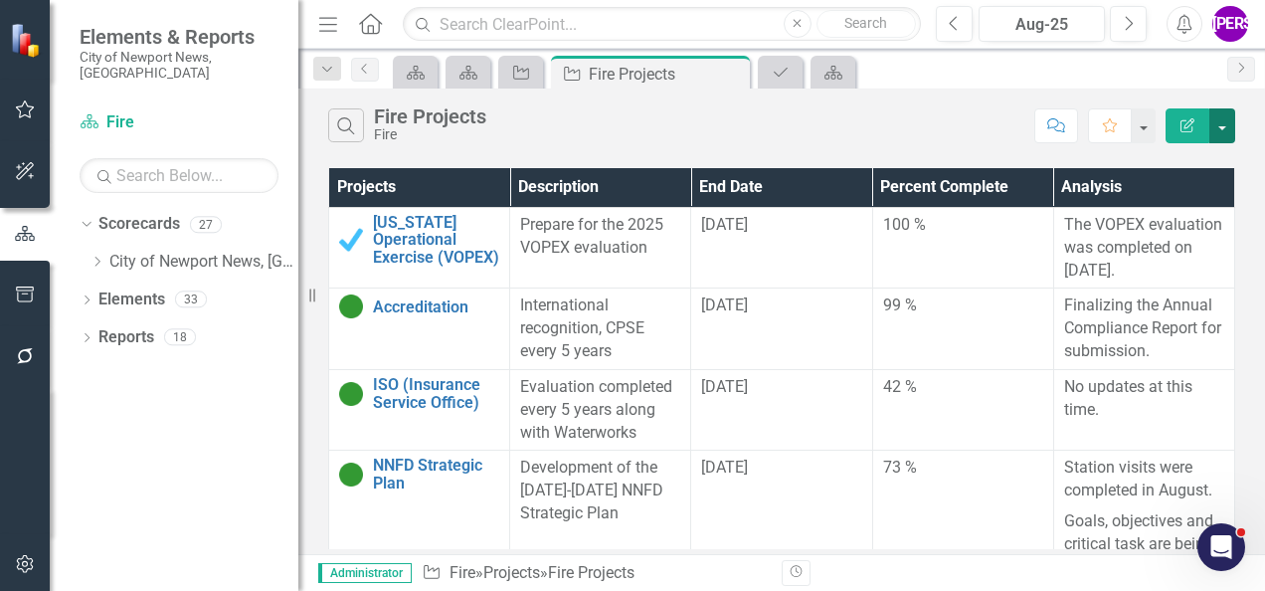
click at [1228, 132] on button "button" at bounding box center [1223, 125] width 26 height 35
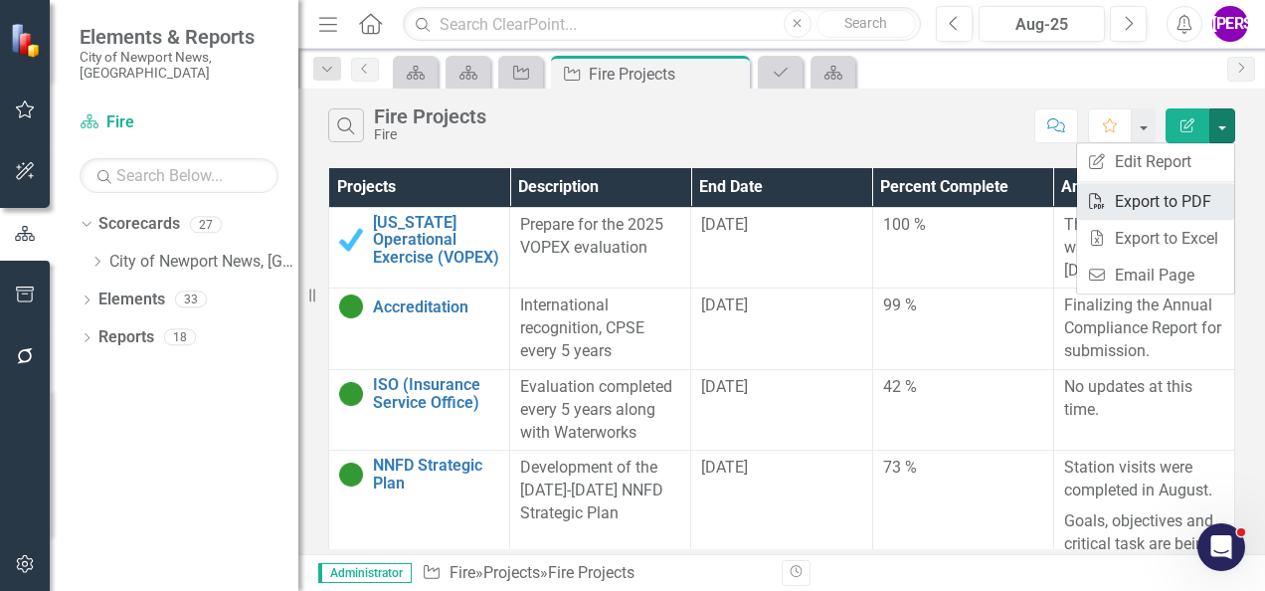
click at [1164, 202] on link "PDF Export to PDF" at bounding box center [1155, 201] width 157 height 37
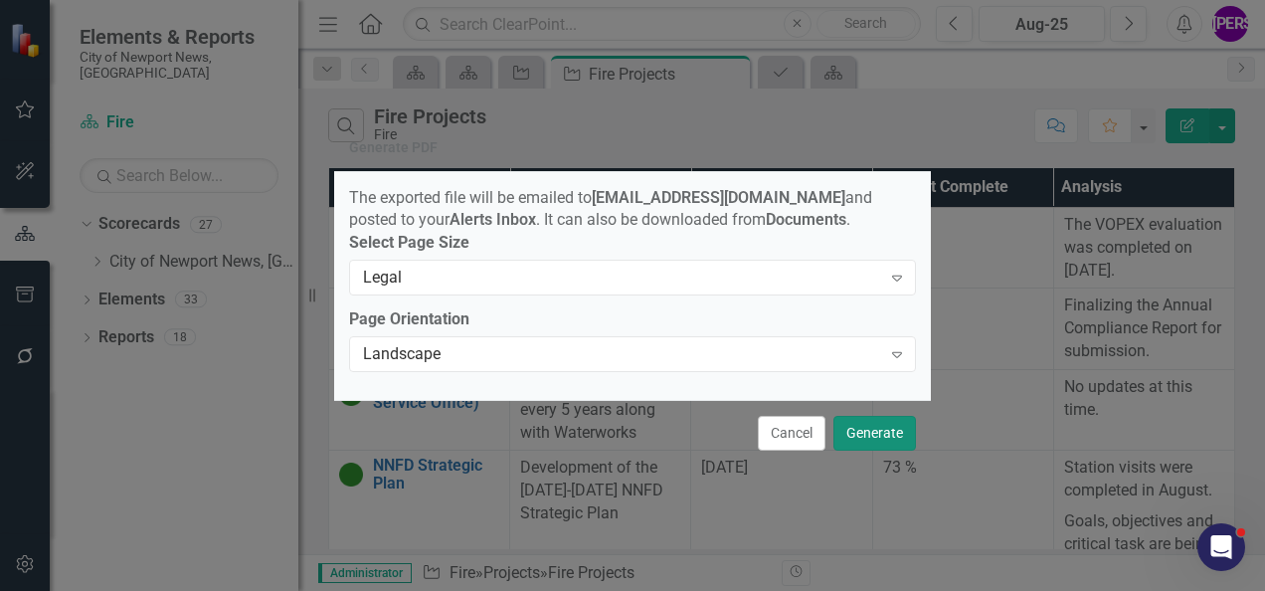
click at [885, 432] on button "Generate" at bounding box center [875, 433] width 83 height 35
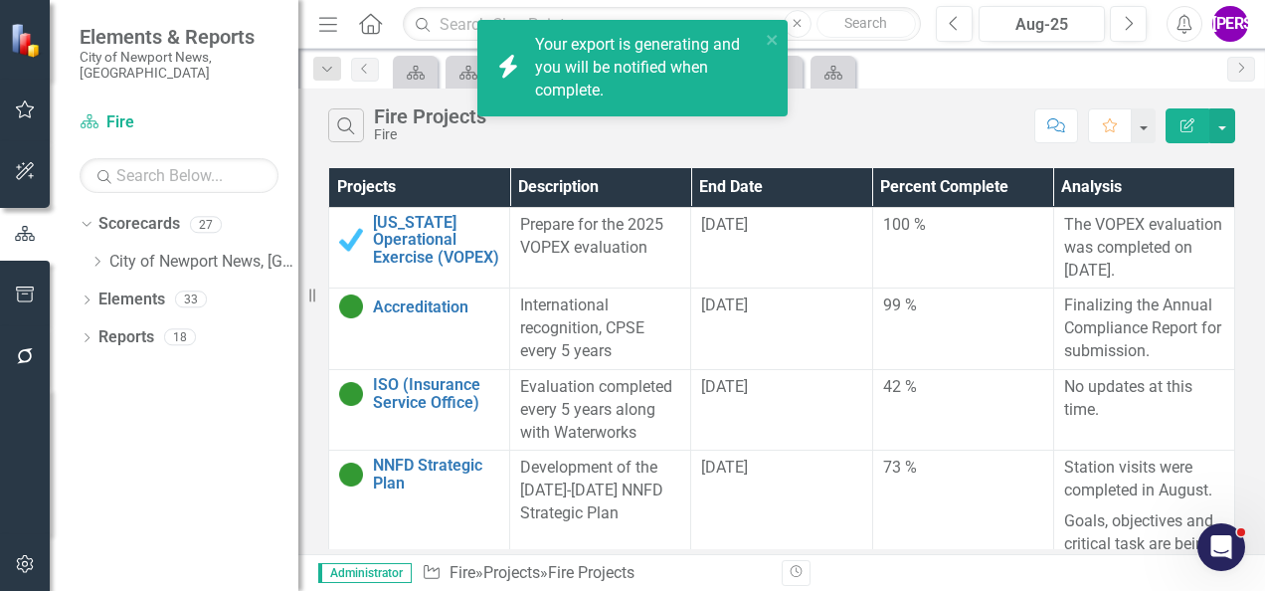
click at [891, 146] on div "Search Fire Projects Fire Comment Favorite Edit Report" at bounding box center [781, 121] width 967 height 65
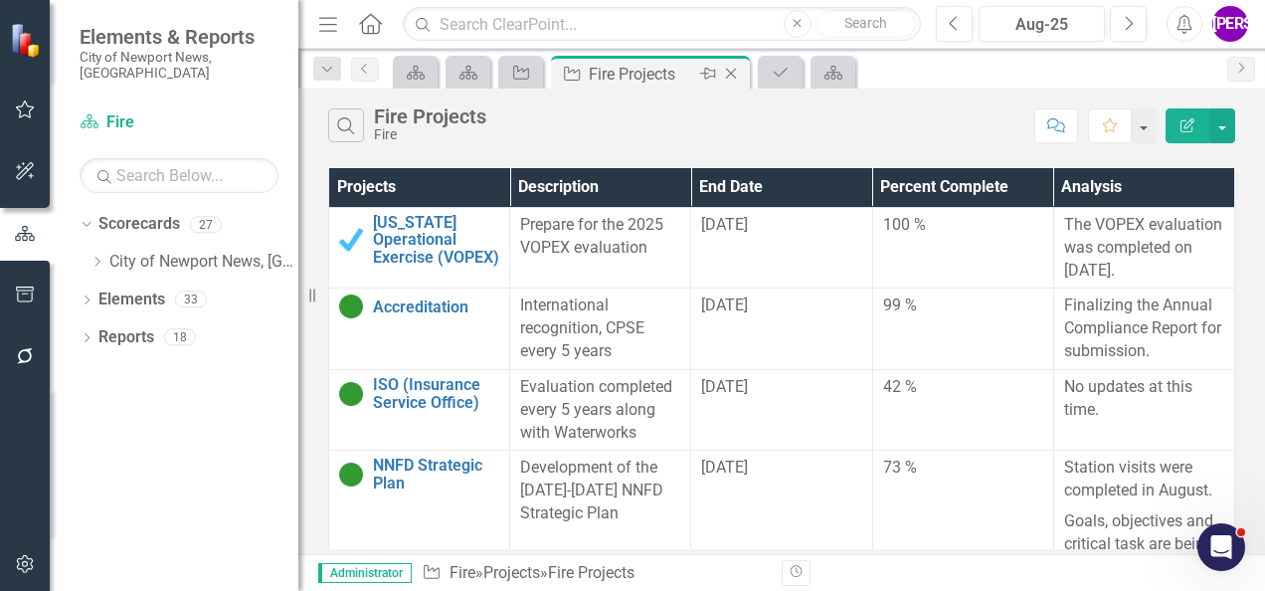
click at [732, 73] on icon "Close" at bounding box center [731, 74] width 20 height 16
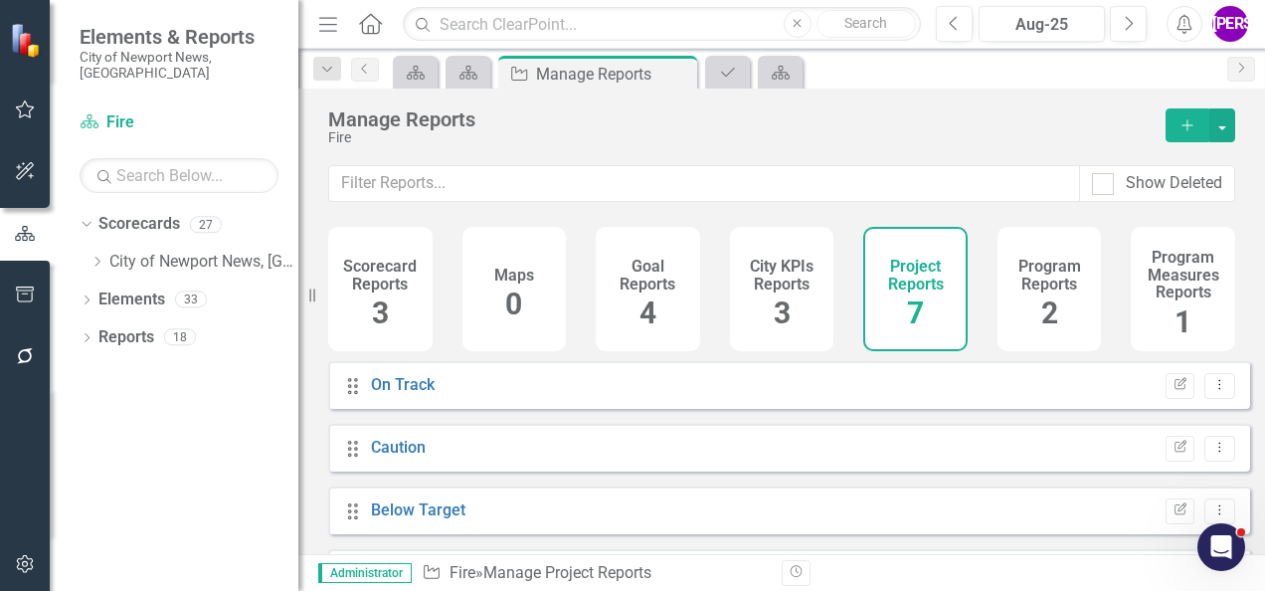
click at [1032, 283] on h4 "Program Reports" at bounding box center [1050, 275] width 81 height 35
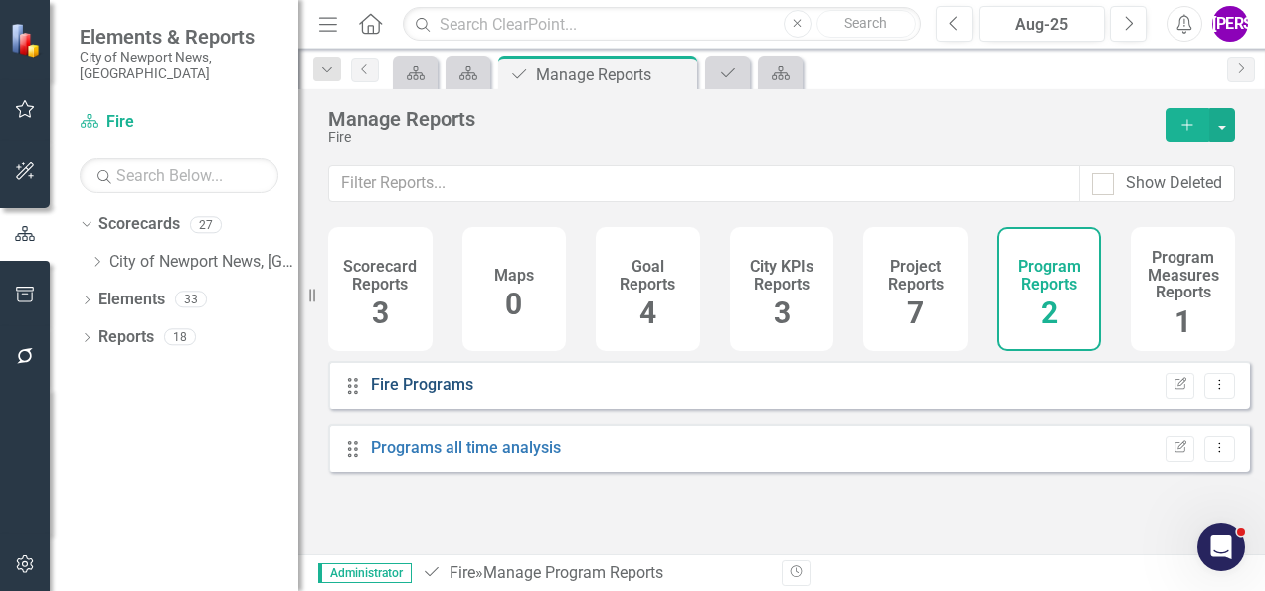
click at [441, 394] on link "Fire Programs" at bounding box center [422, 384] width 102 height 19
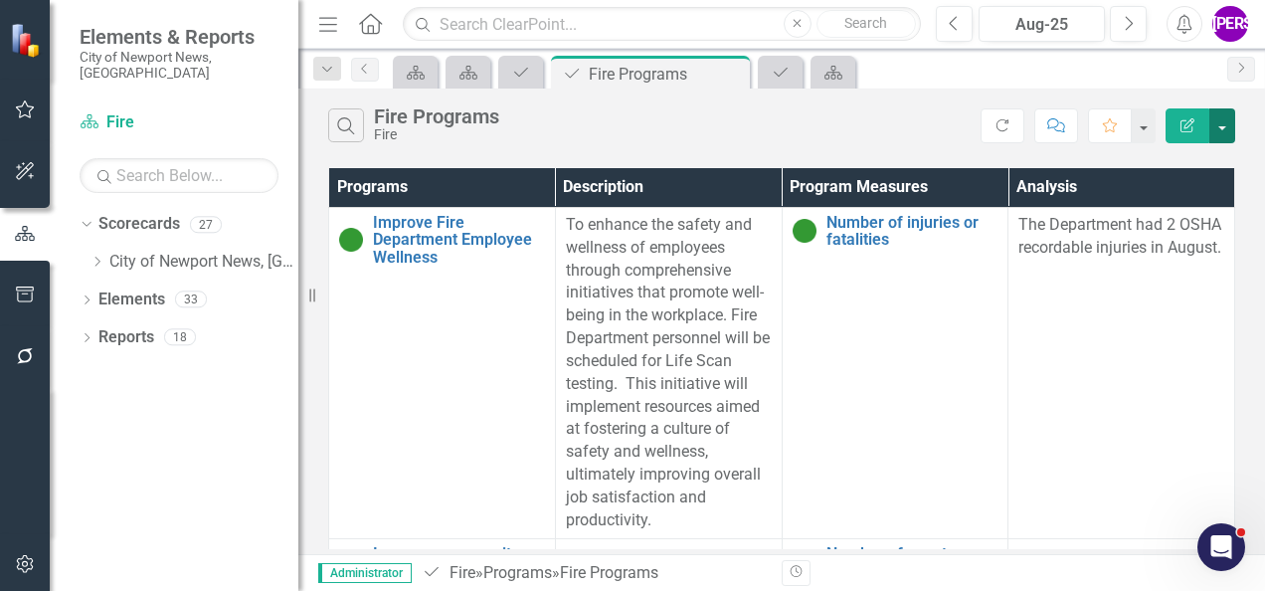
click at [1228, 128] on button "button" at bounding box center [1223, 125] width 26 height 35
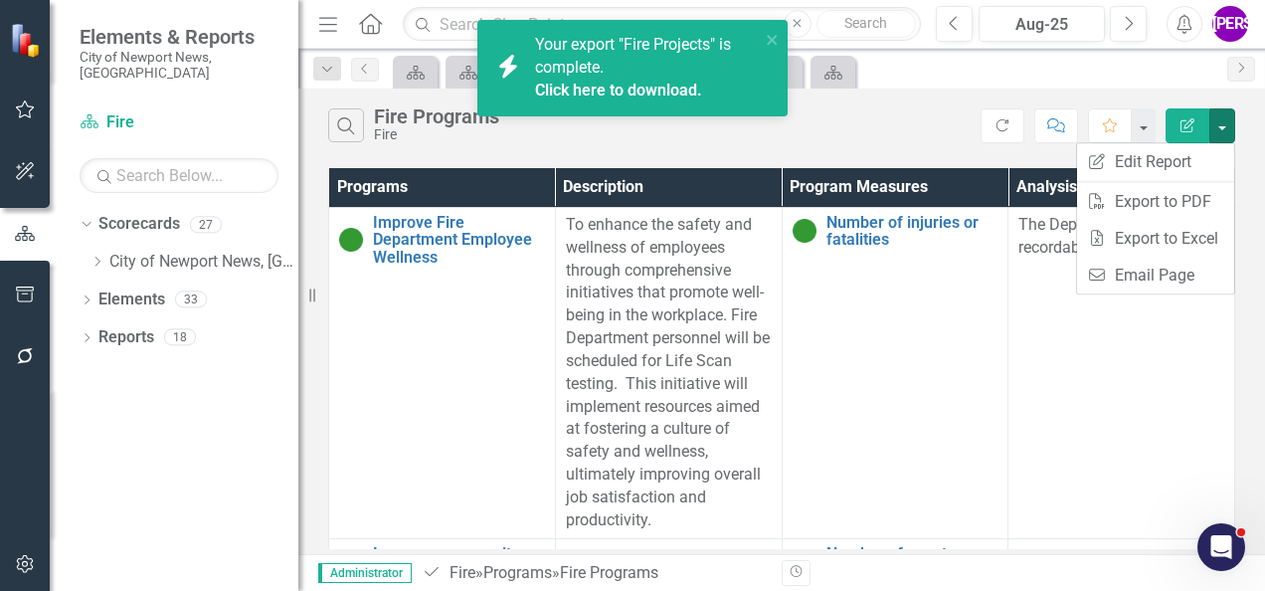
click at [617, 90] on link "Click here to download." at bounding box center [618, 90] width 167 height 19
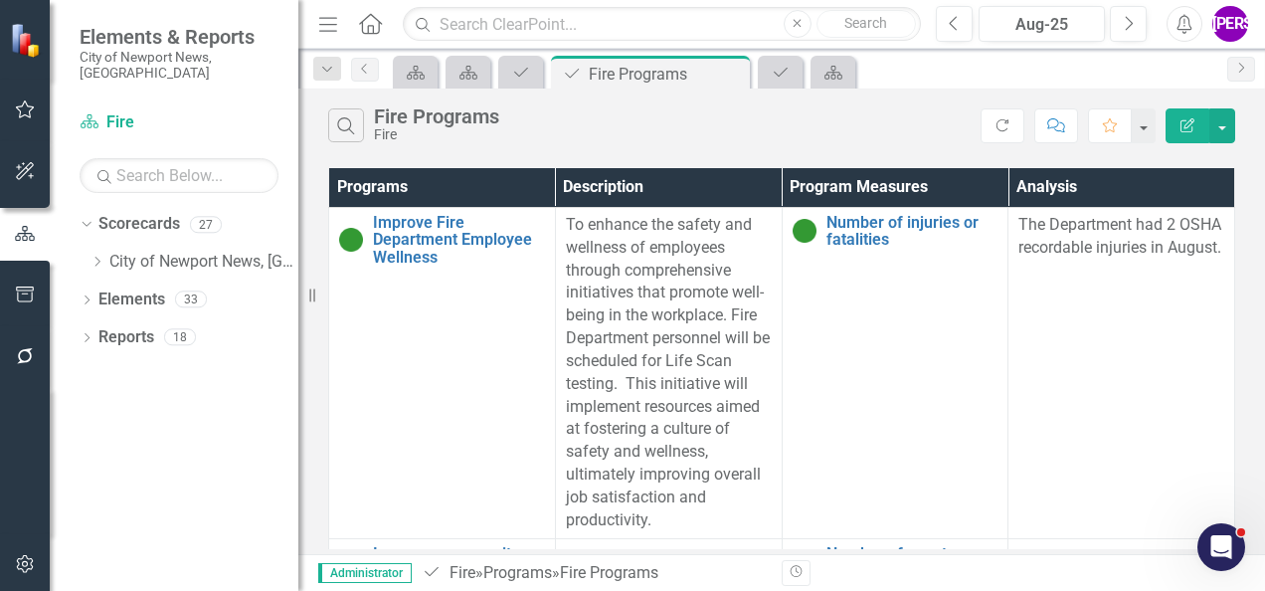
click at [633, 169] on th "Description" at bounding box center [668, 187] width 227 height 39
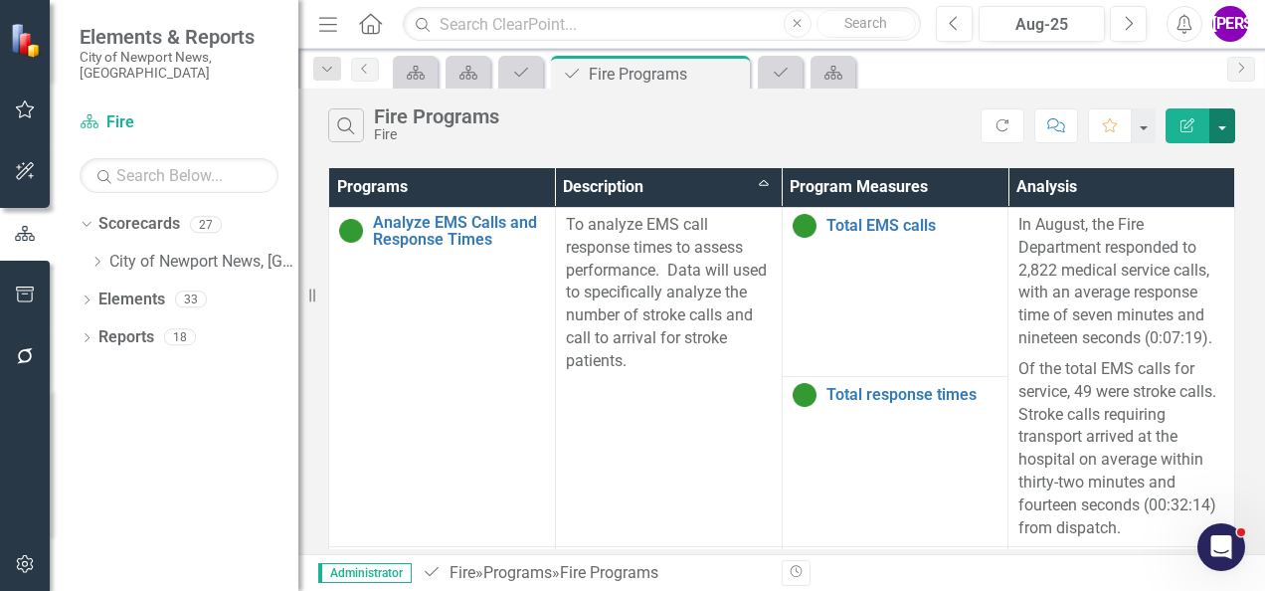
click at [1216, 129] on button "button" at bounding box center [1223, 125] width 26 height 35
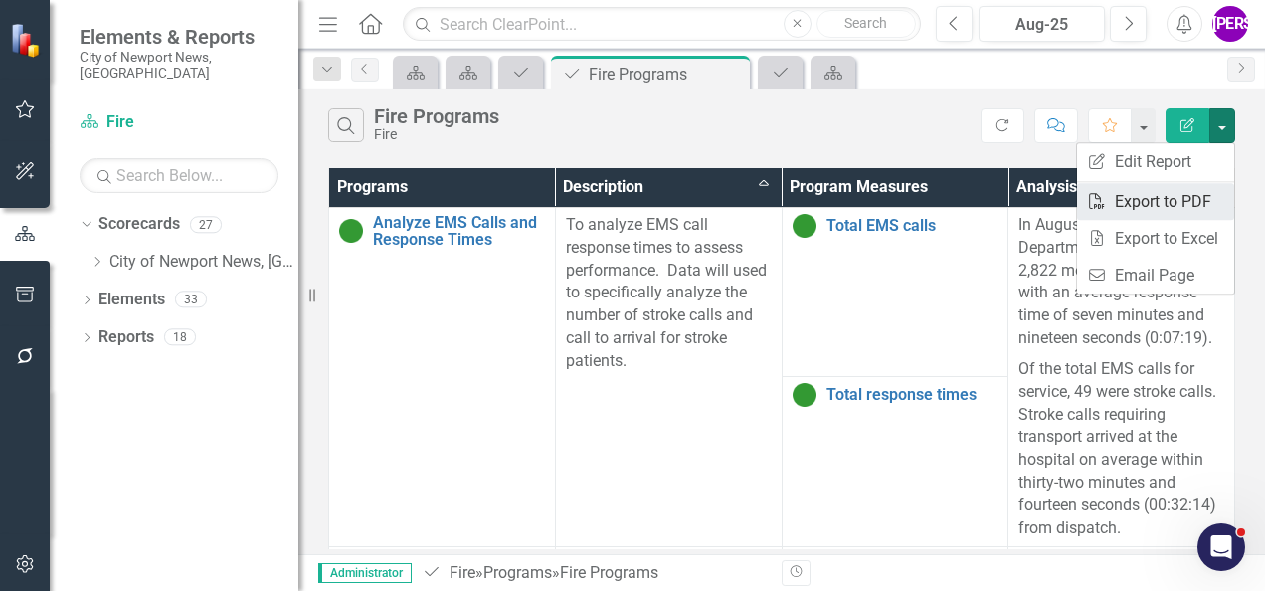
click at [1175, 189] on link "PDF Export to PDF" at bounding box center [1155, 201] width 157 height 37
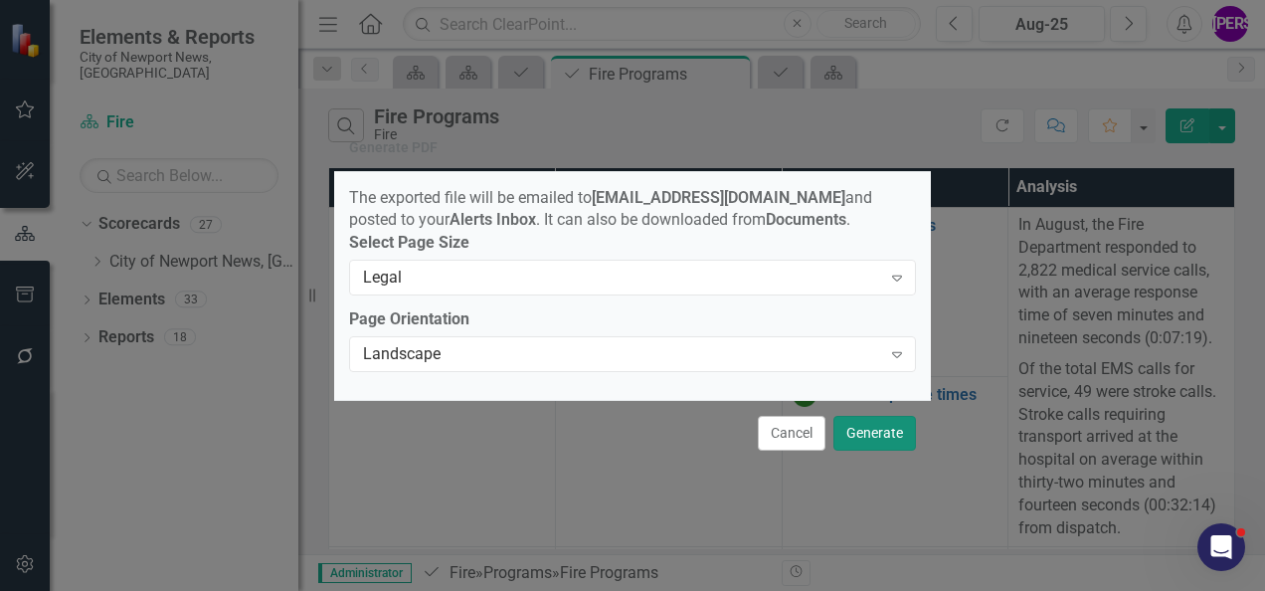
click at [865, 442] on button "Generate" at bounding box center [875, 433] width 83 height 35
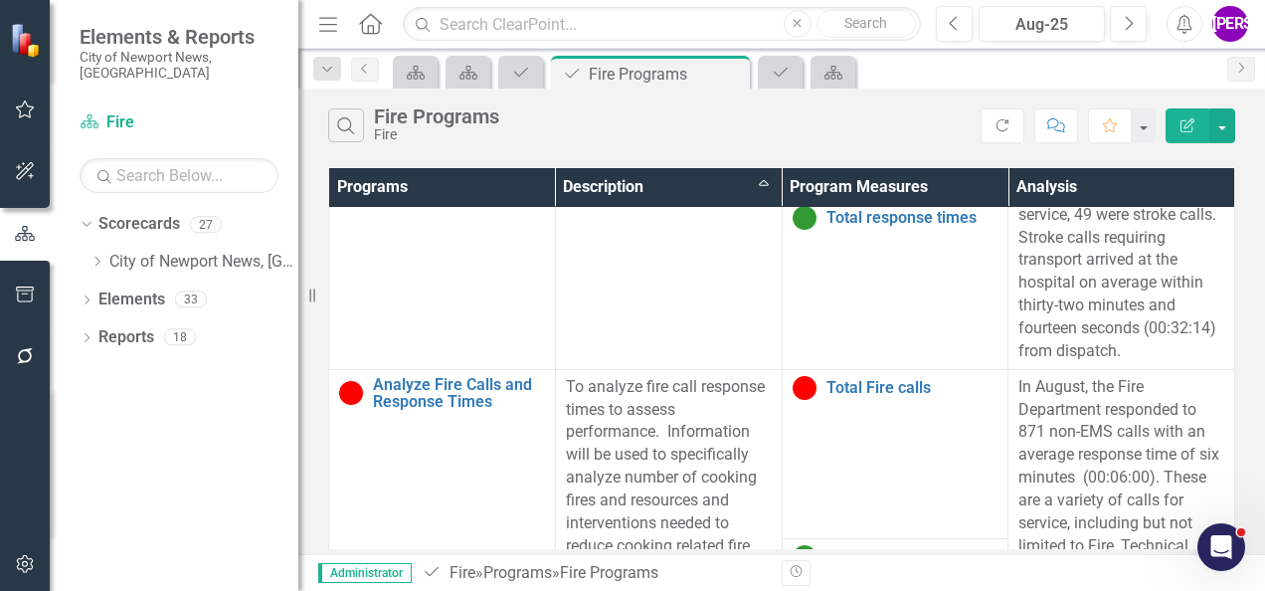
scroll to position [398, 0]
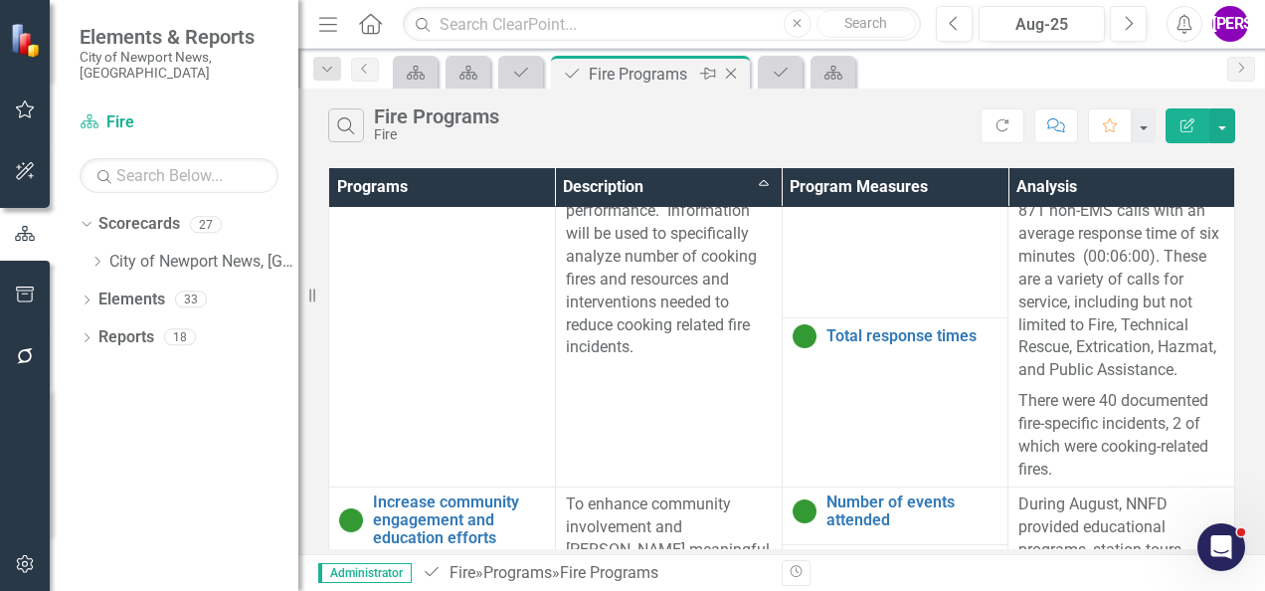
click at [738, 72] on icon "Close" at bounding box center [731, 74] width 20 height 16
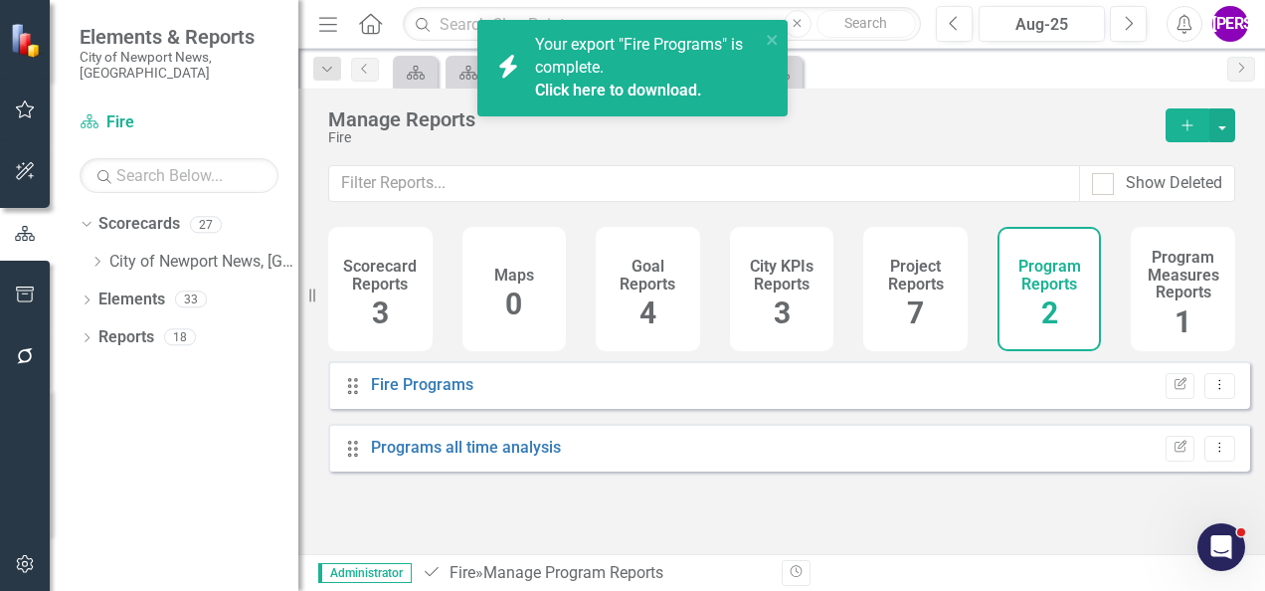
click at [656, 92] on link "Click here to download." at bounding box center [618, 90] width 167 height 19
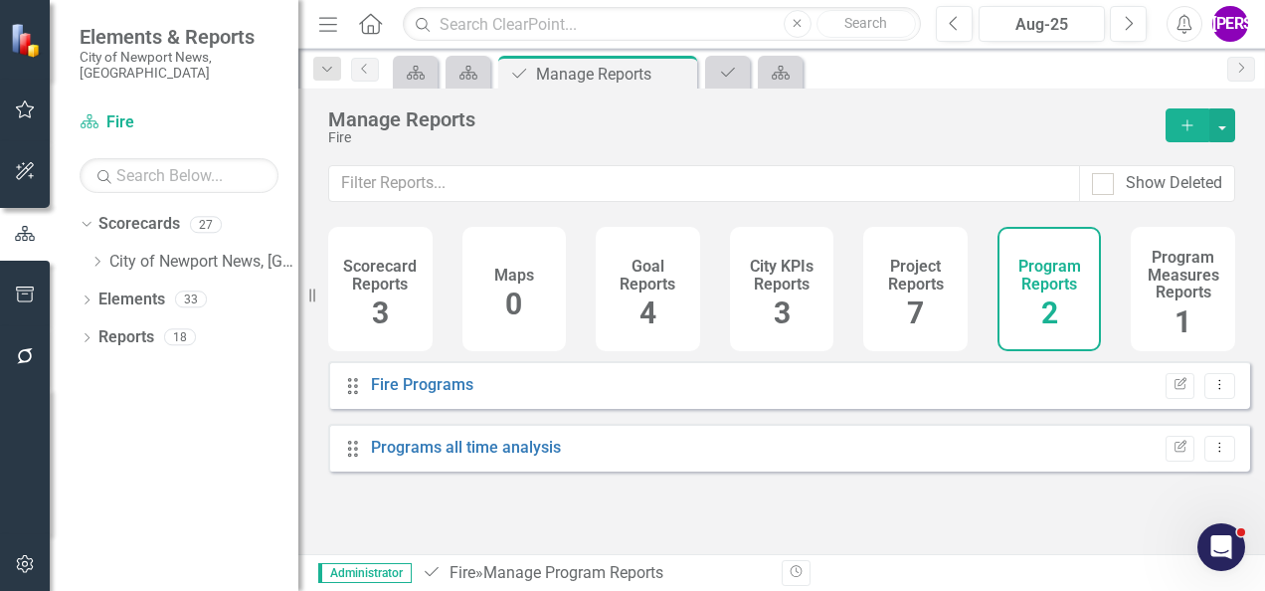
drag, startPoint x: 105, startPoint y: 251, endPoint x: 215, endPoint y: 308, distance: 123.7
click at [105, 254] on div "Dropdown" at bounding box center [100, 262] width 20 height 17
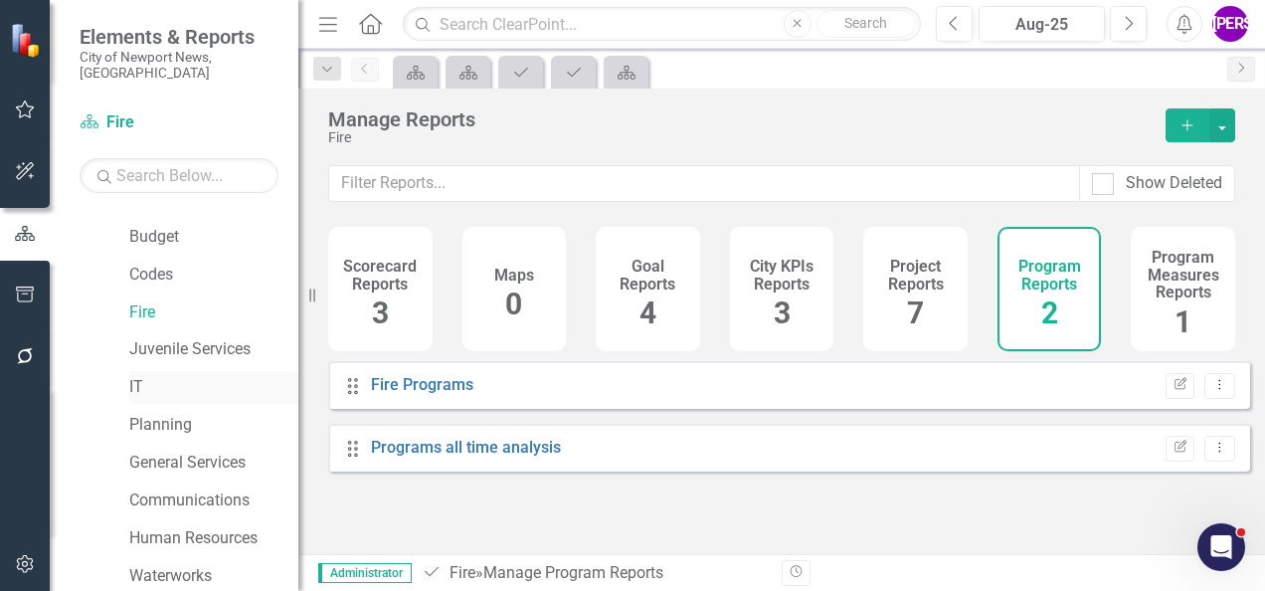
scroll to position [298, 0]
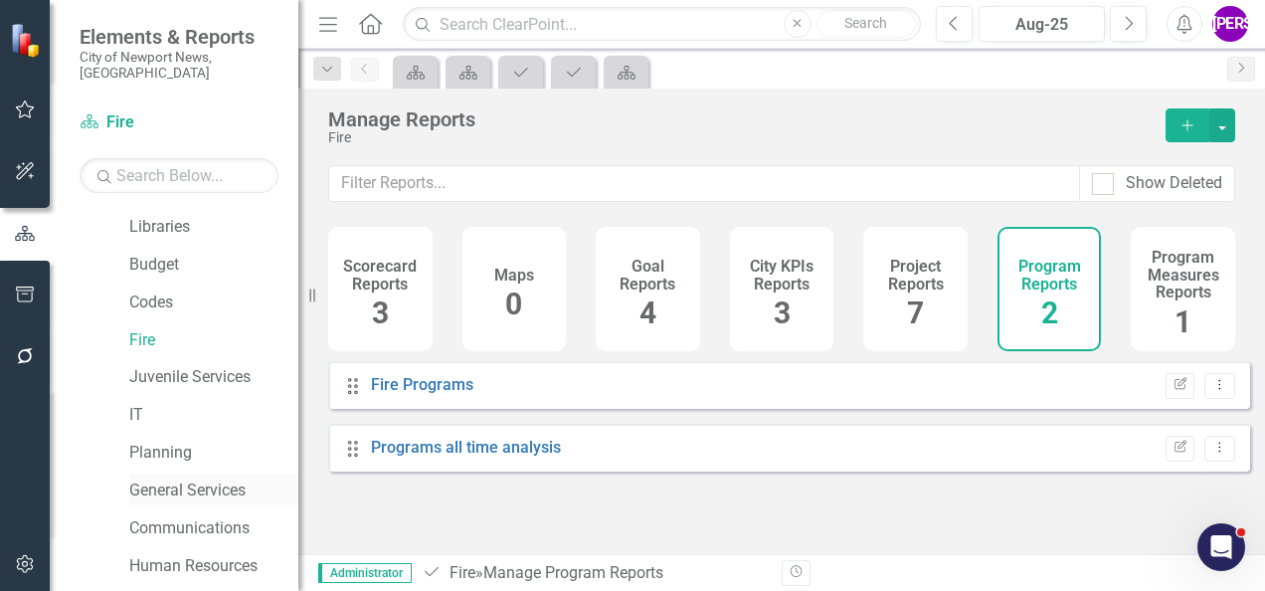
click at [181, 479] on link "General Services" at bounding box center [213, 490] width 169 height 23
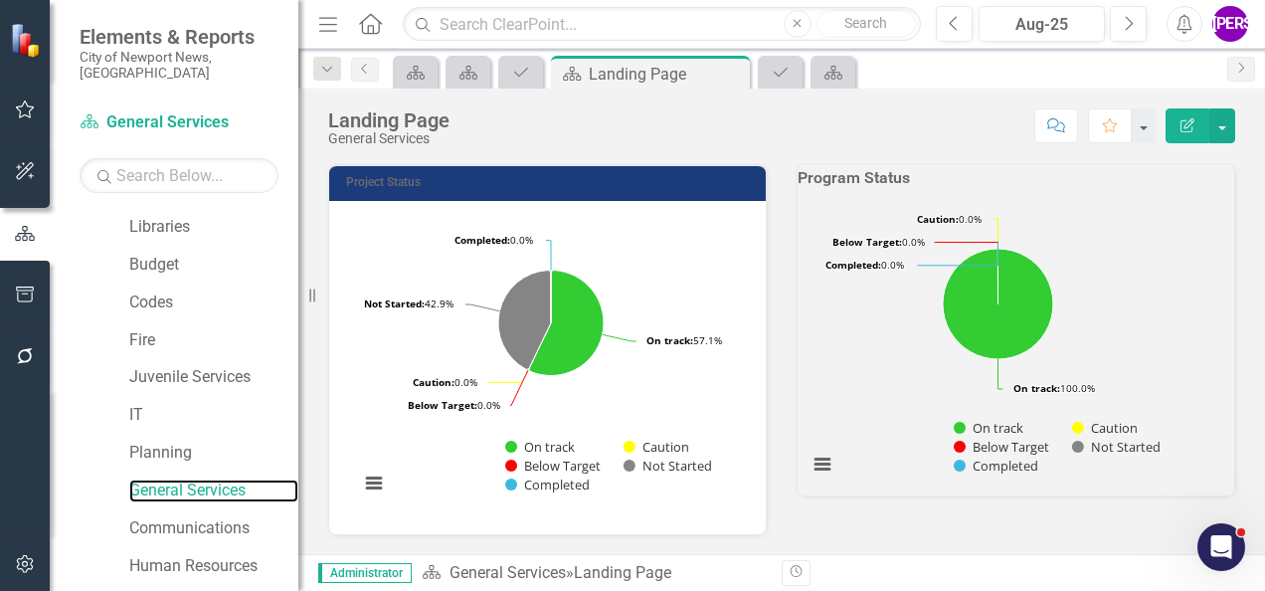
scroll to position [730, 0]
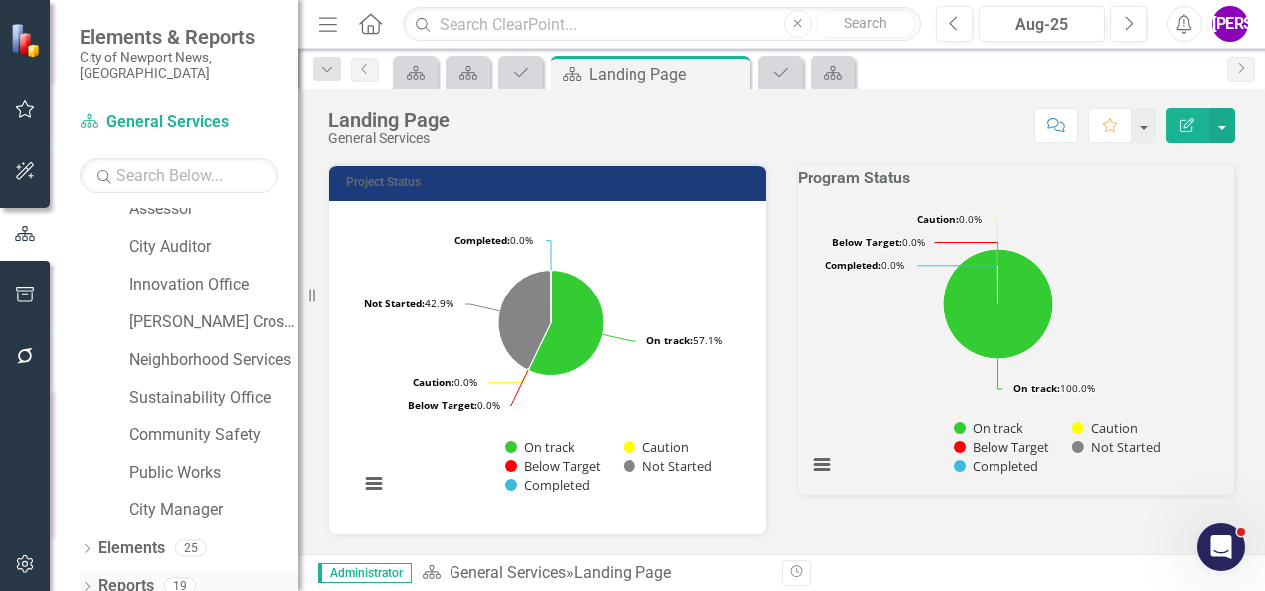
click at [137, 575] on link "Reports" at bounding box center [126, 586] width 56 height 23
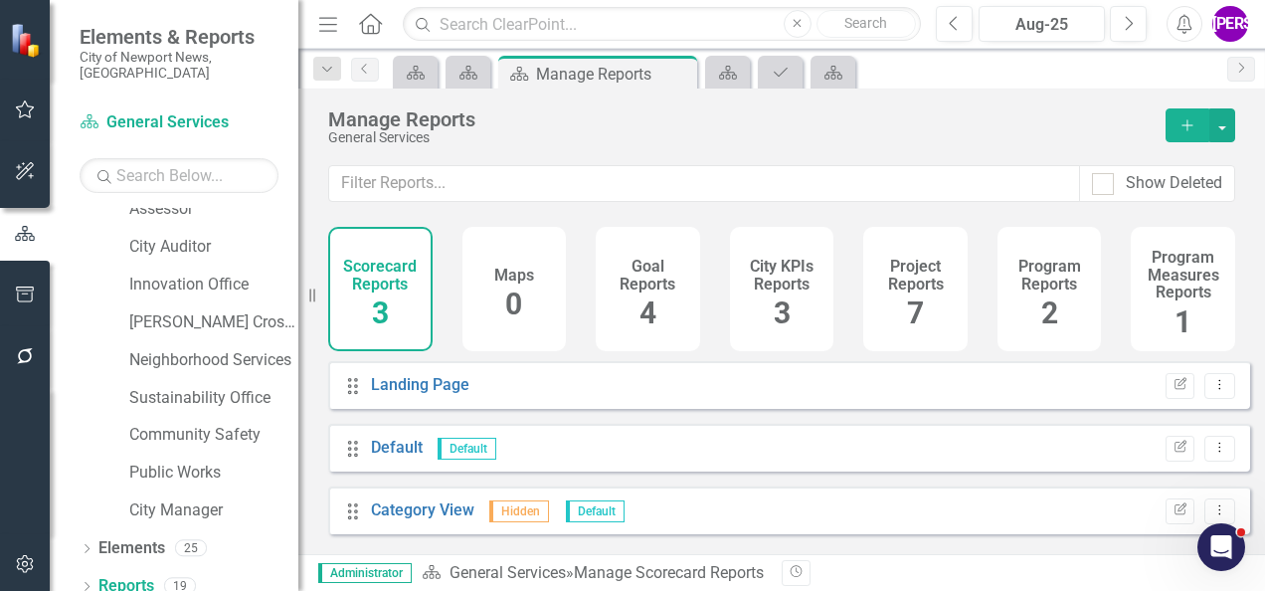
click at [1015, 264] on h4 "Program Reports" at bounding box center [1050, 275] width 81 height 35
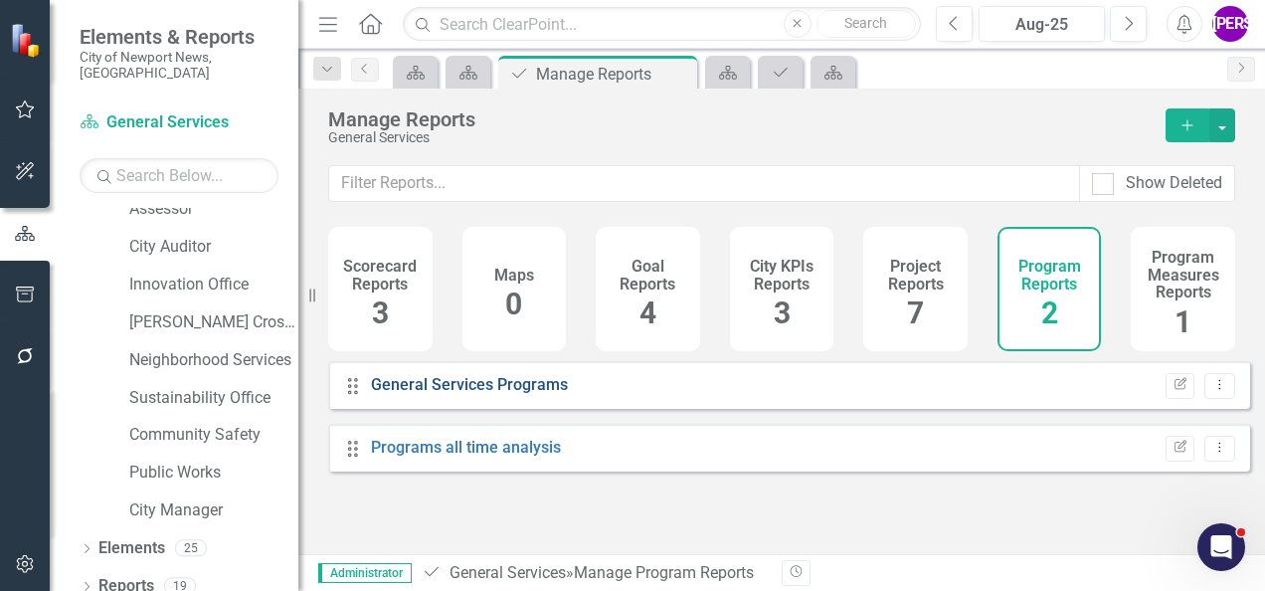
click at [428, 391] on link "General Services Programs" at bounding box center [469, 384] width 197 height 19
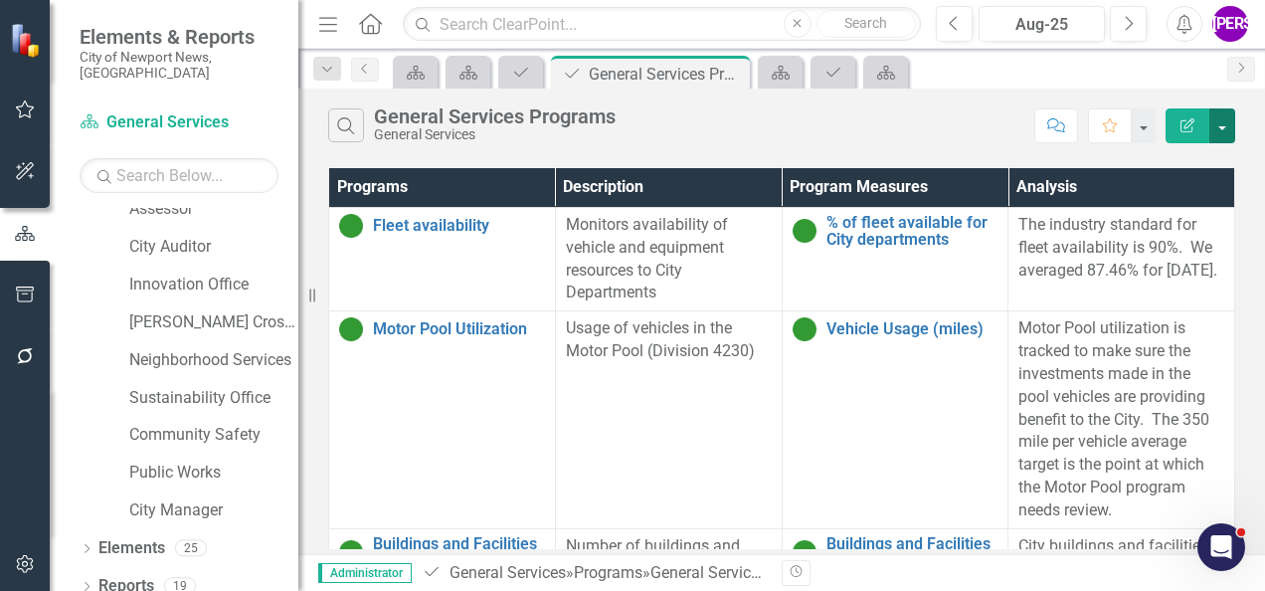
click at [1231, 120] on button "button" at bounding box center [1223, 125] width 26 height 35
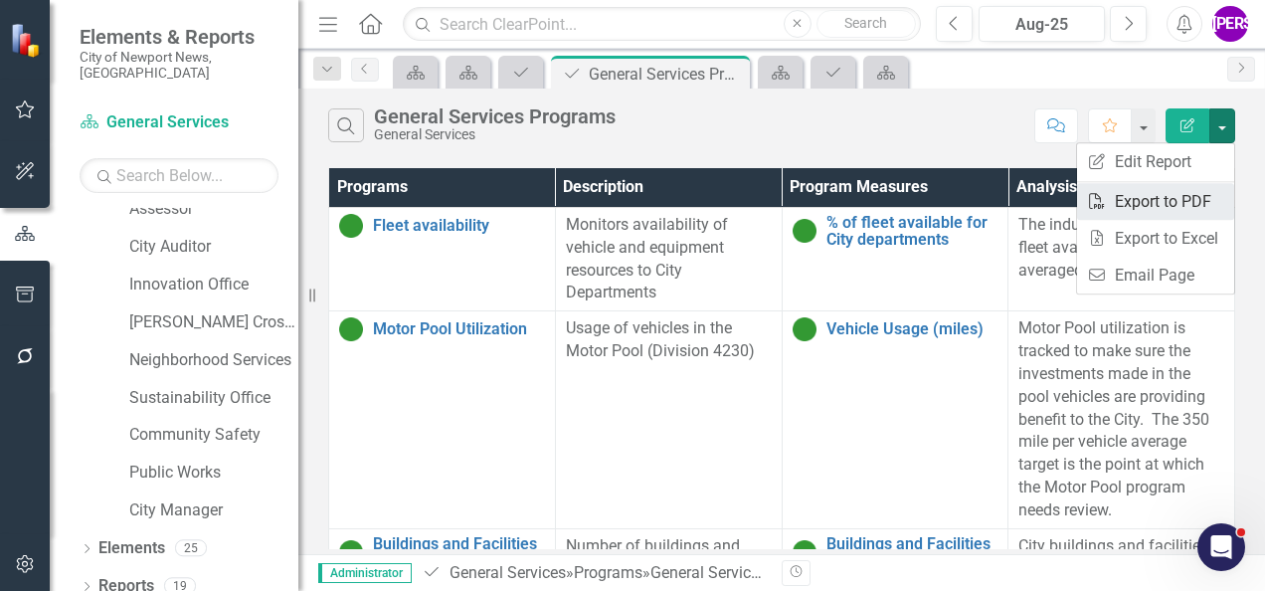
click at [1183, 195] on link "PDF Export to PDF" at bounding box center [1155, 201] width 157 height 37
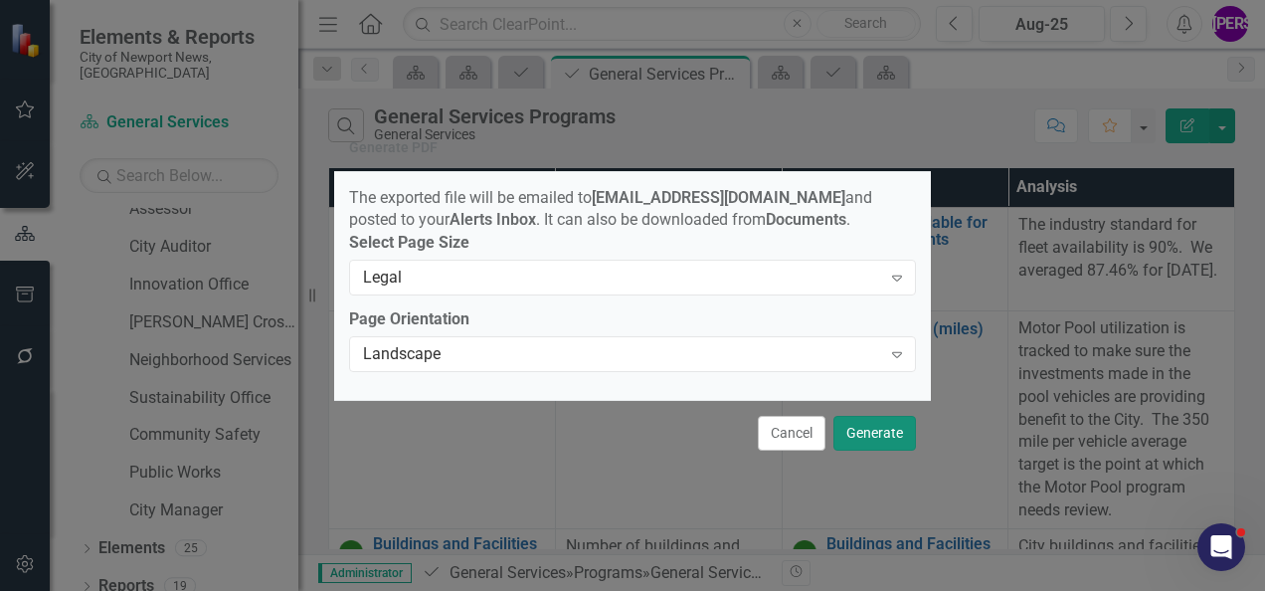
click at [882, 433] on button "Generate" at bounding box center [875, 433] width 83 height 35
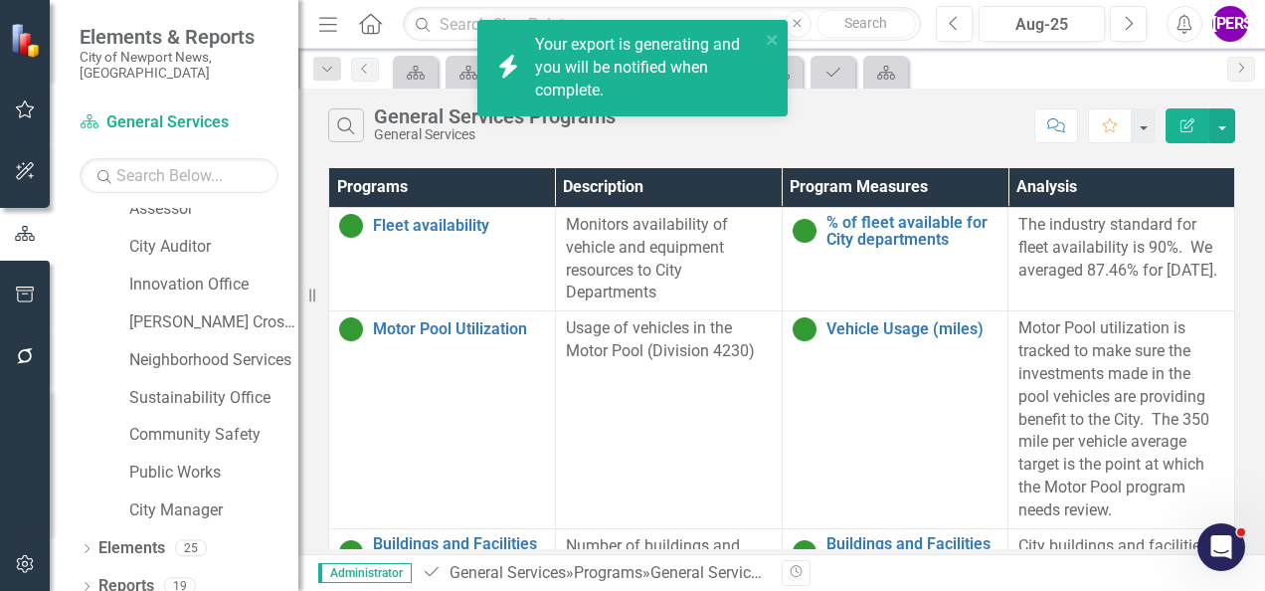
click at [778, 157] on div "Search General Services Programs General Services Comment Favorite Edit Report …" at bounding box center [781, 322] width 967 height 466
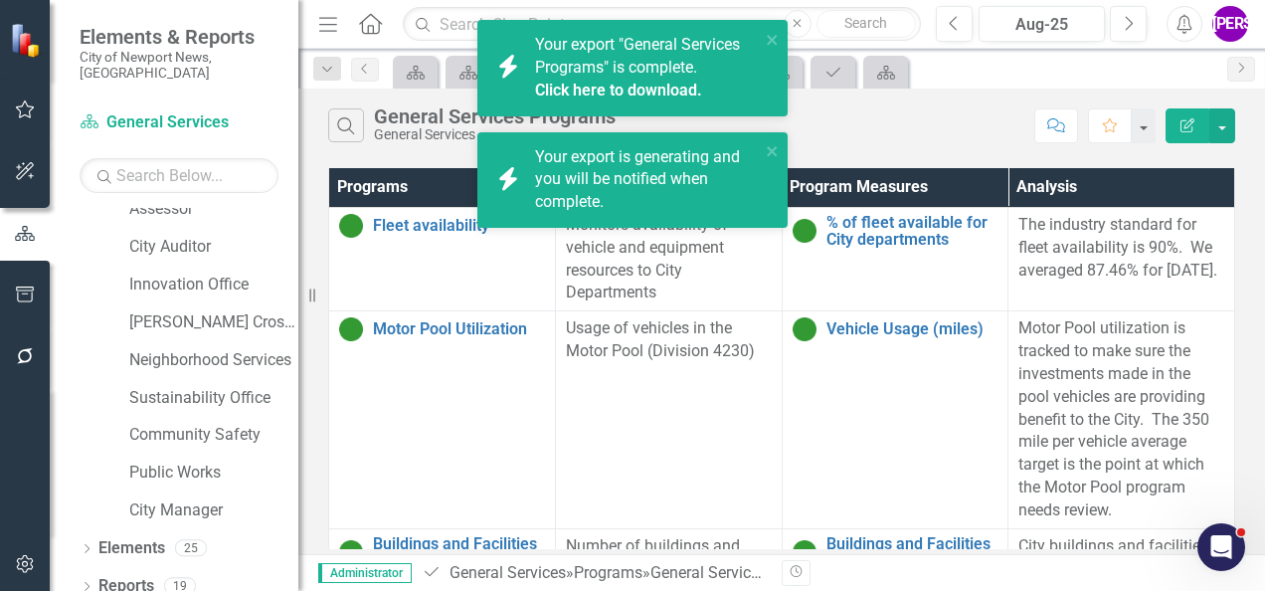
click at [651, 87] on link "Click here to download." at bounding box center [618, 90] width 167 height 19
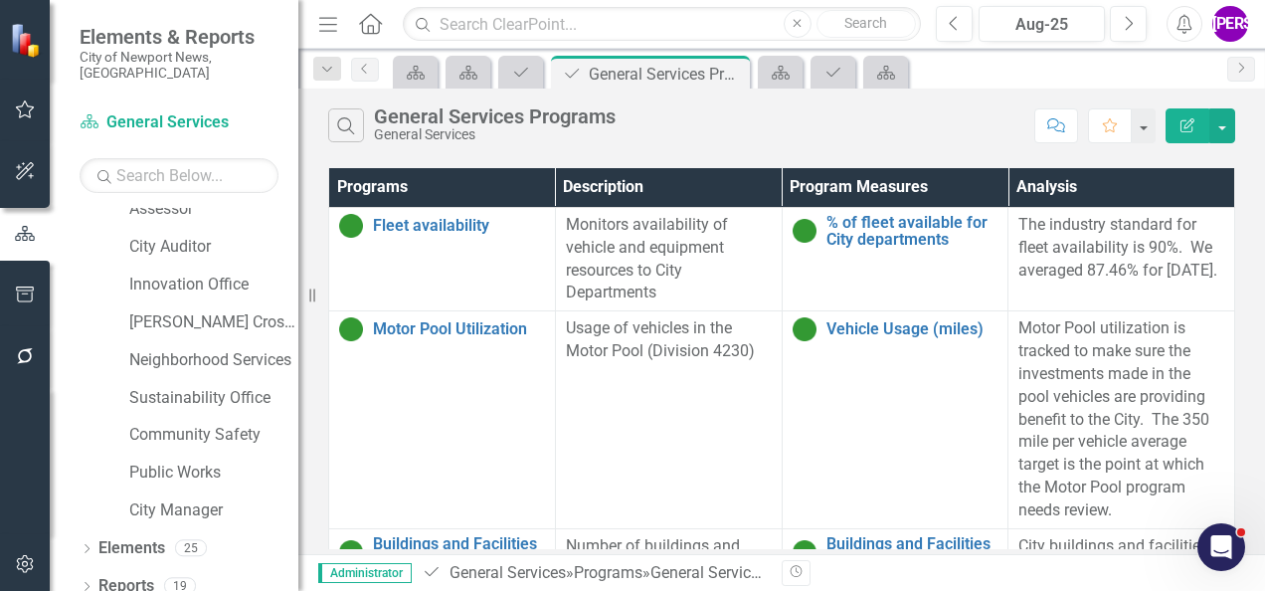
click at [1172, 66] on div "Scorecard Scorecard Program Program General Services Programs Pin Close Scoreca…" at bounding box center [803, 72] width 829 height 32
